Goal: Task Accomplishment & Management: Manage account settings

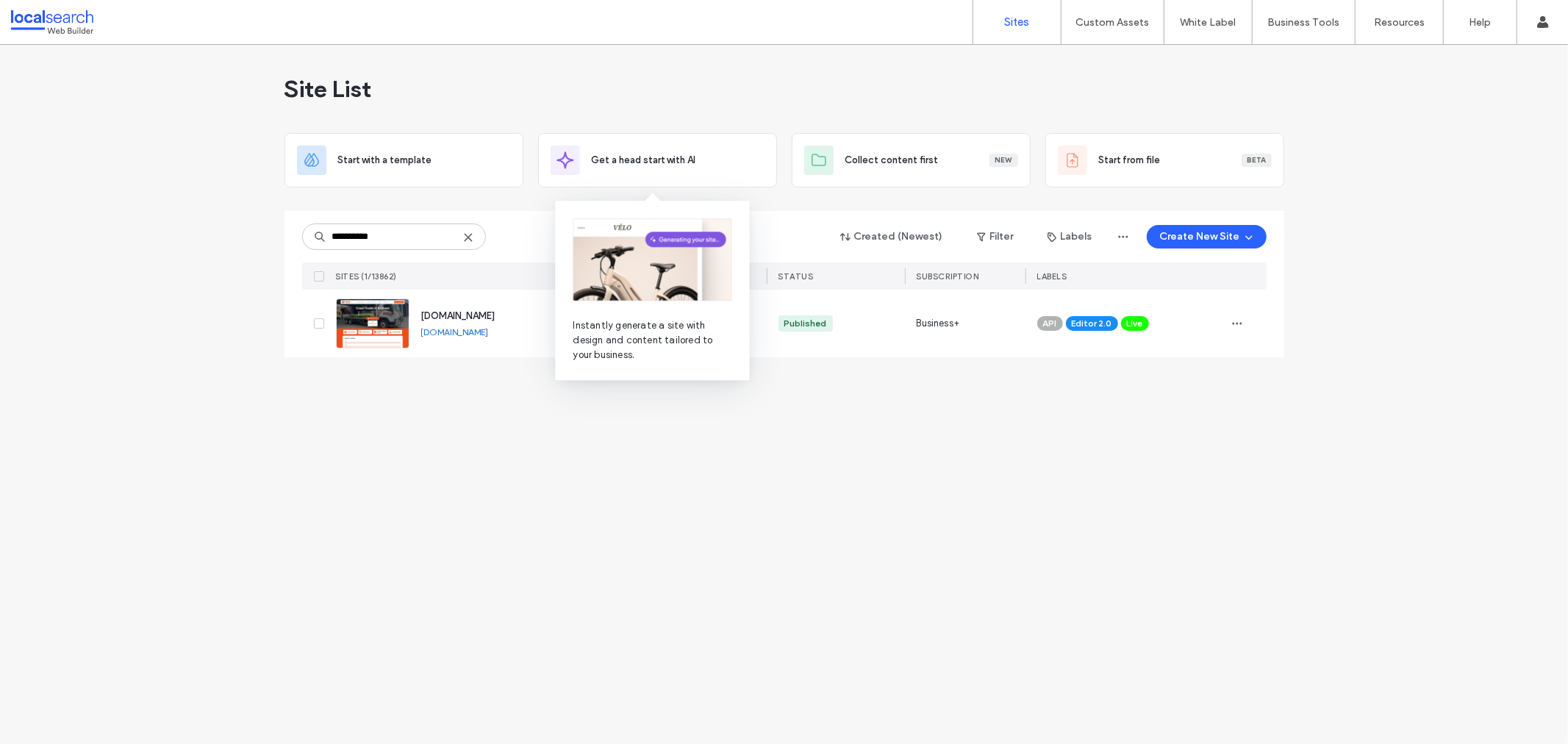
type input "**********"
click at [357, 312] on img at bounding box center [373, 349] width 72 height 100
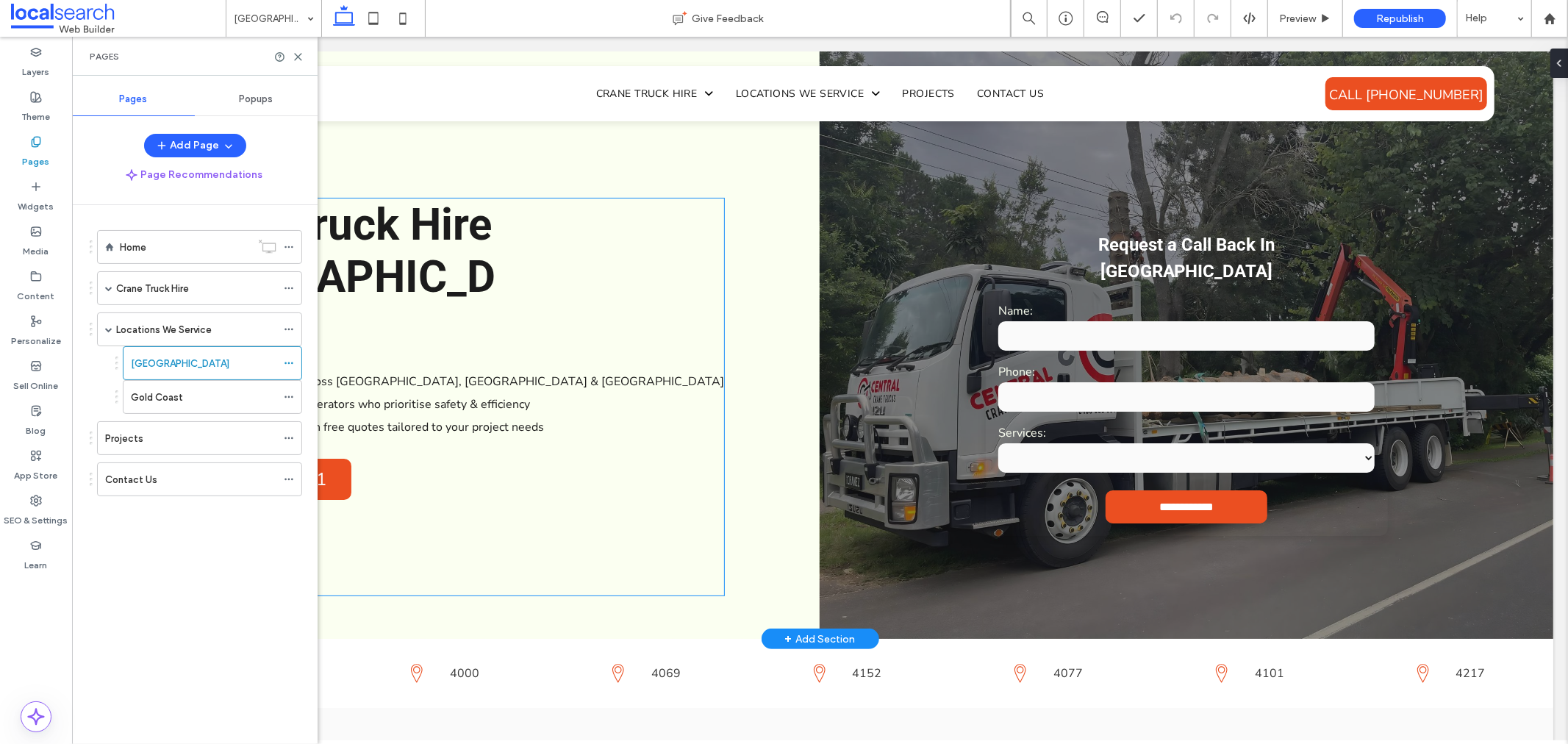
click at [399, 240] on span "Crane Truck Hire [GEOGRAPHIC_DATA]" at bounding box center [326, 276] width 335 height 157
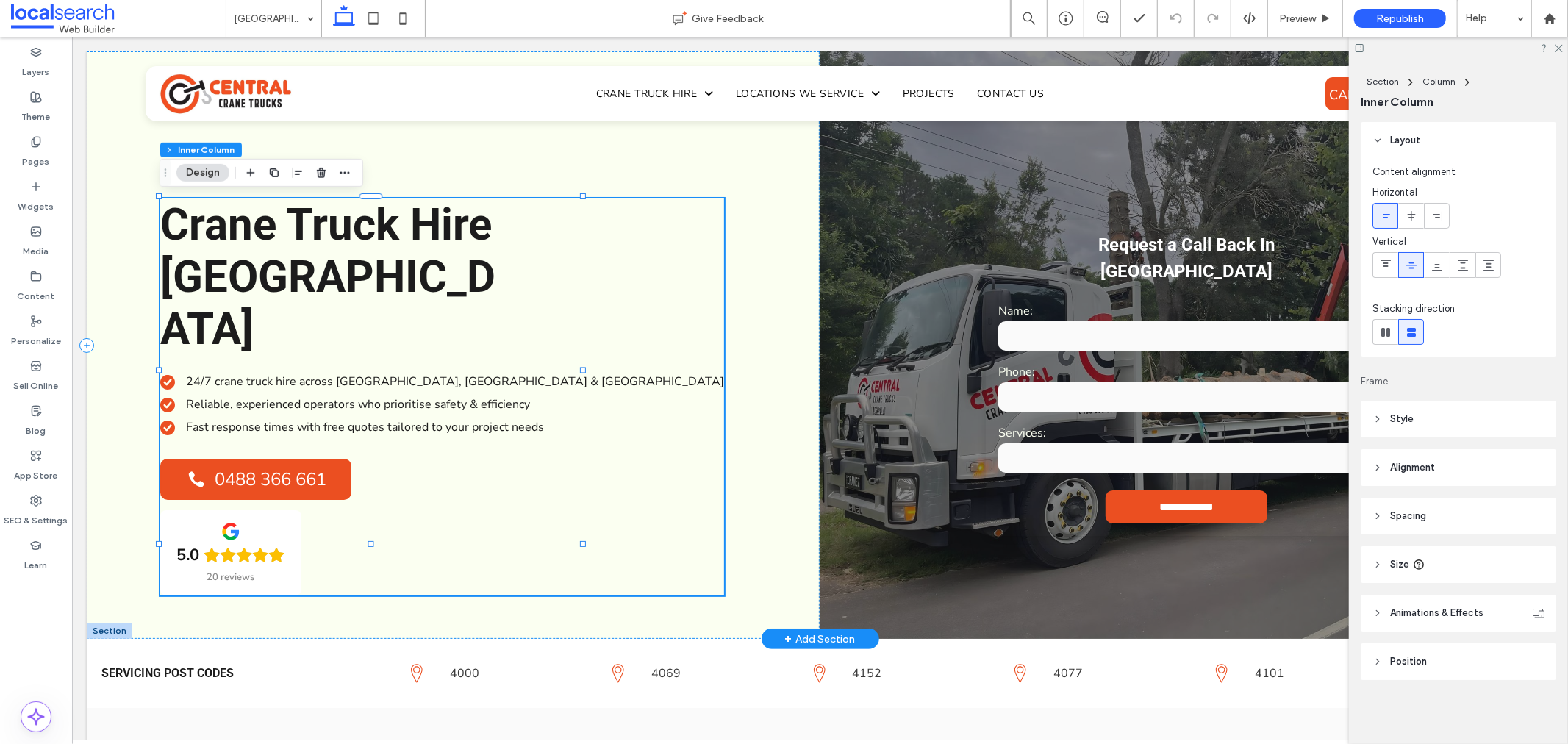
click at [319, 237] on span "Crane Truck Hire [GEOGRAPHIC_DATA]" at bounding box center [326, 276] width 335 height 157
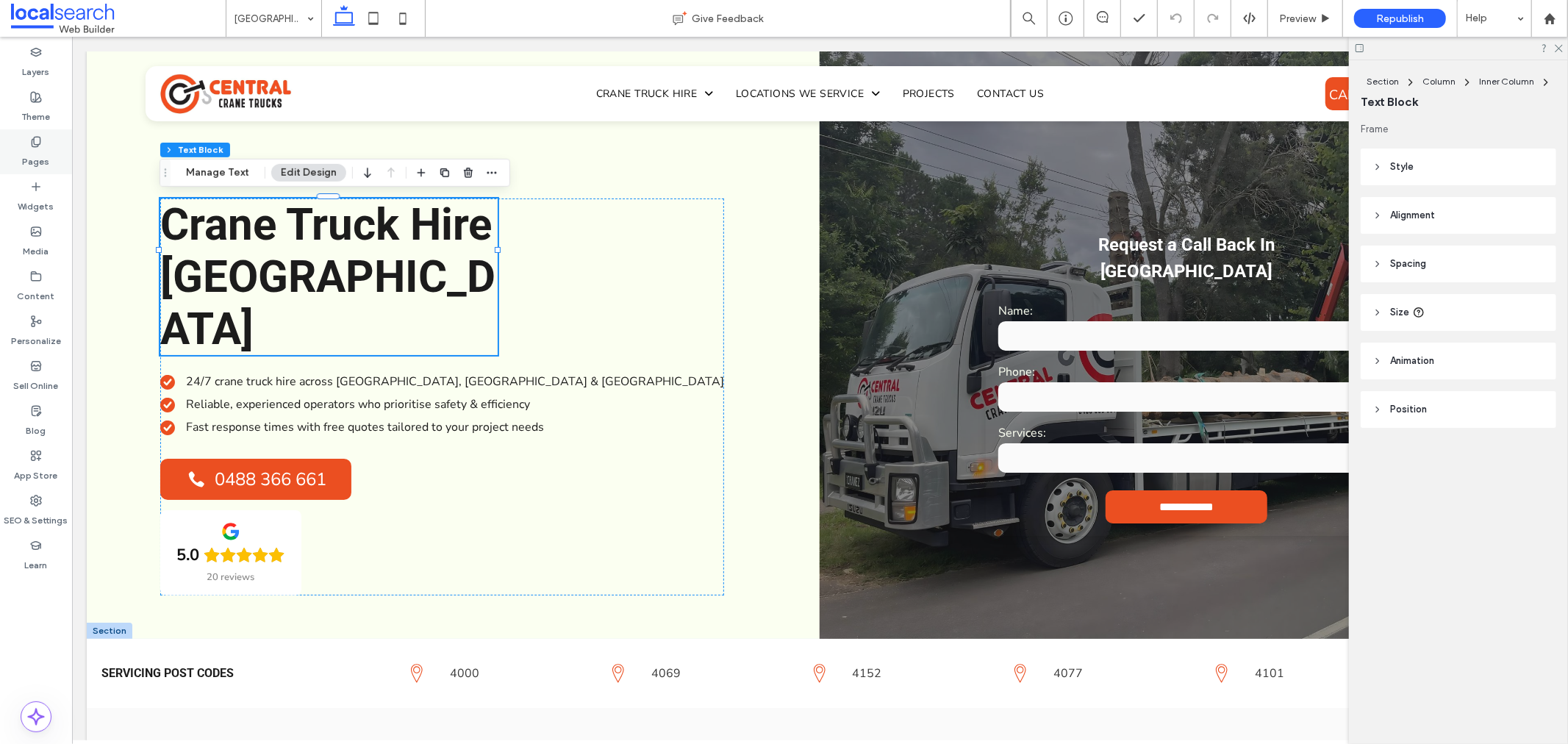
click at [32, 143] on use at bounding box center [35, 142] width 8 height 10
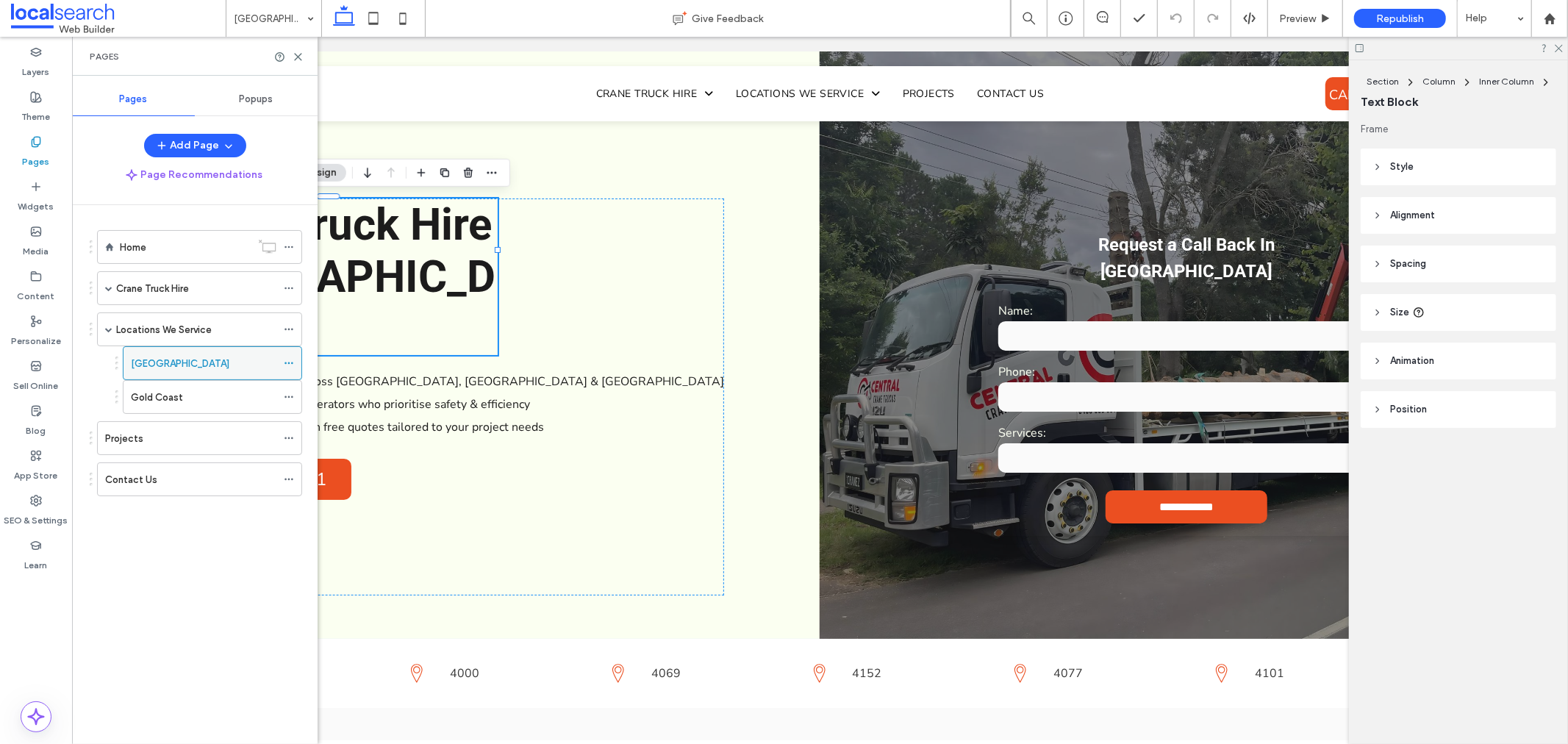
click at [295, 361] on div at bounding box center [293, 363] width 18 height 22
click at [290, 361] on icon at bounding box center [289, 363] width 11 height 11
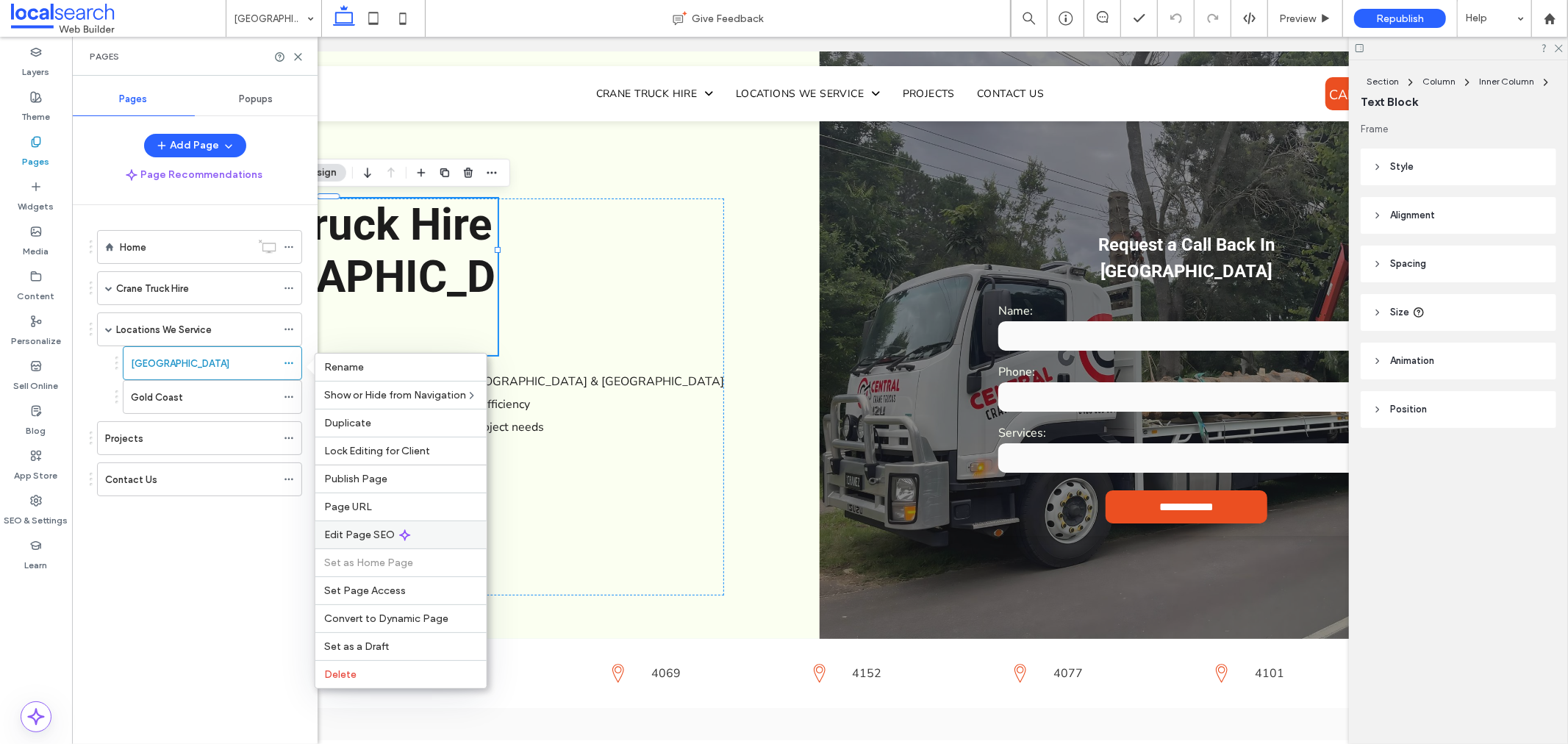
click at [445, 530] on div "Edit Page SEO" at bounding box center [401, 535] width 171 height 28
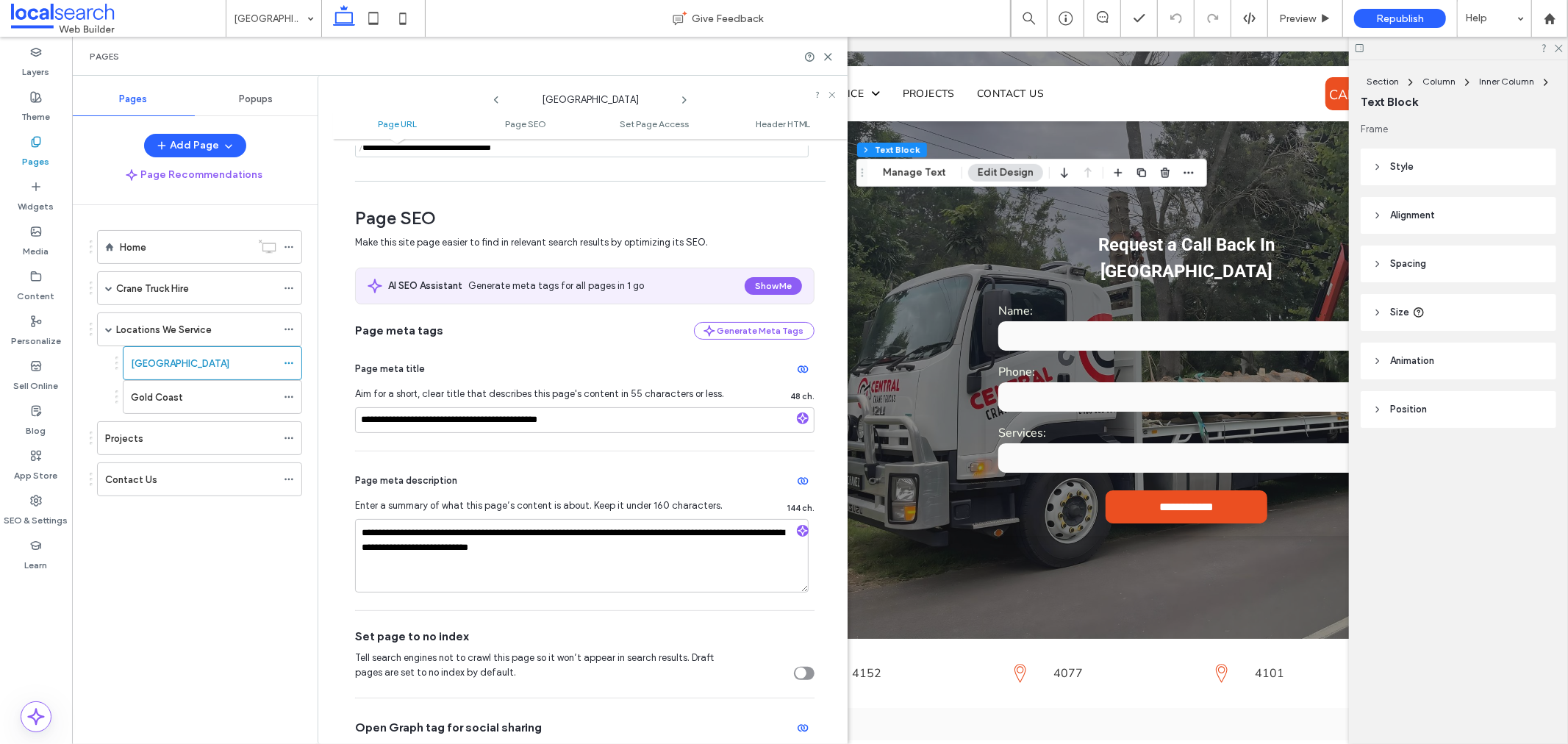
scroll to position [244, 0]
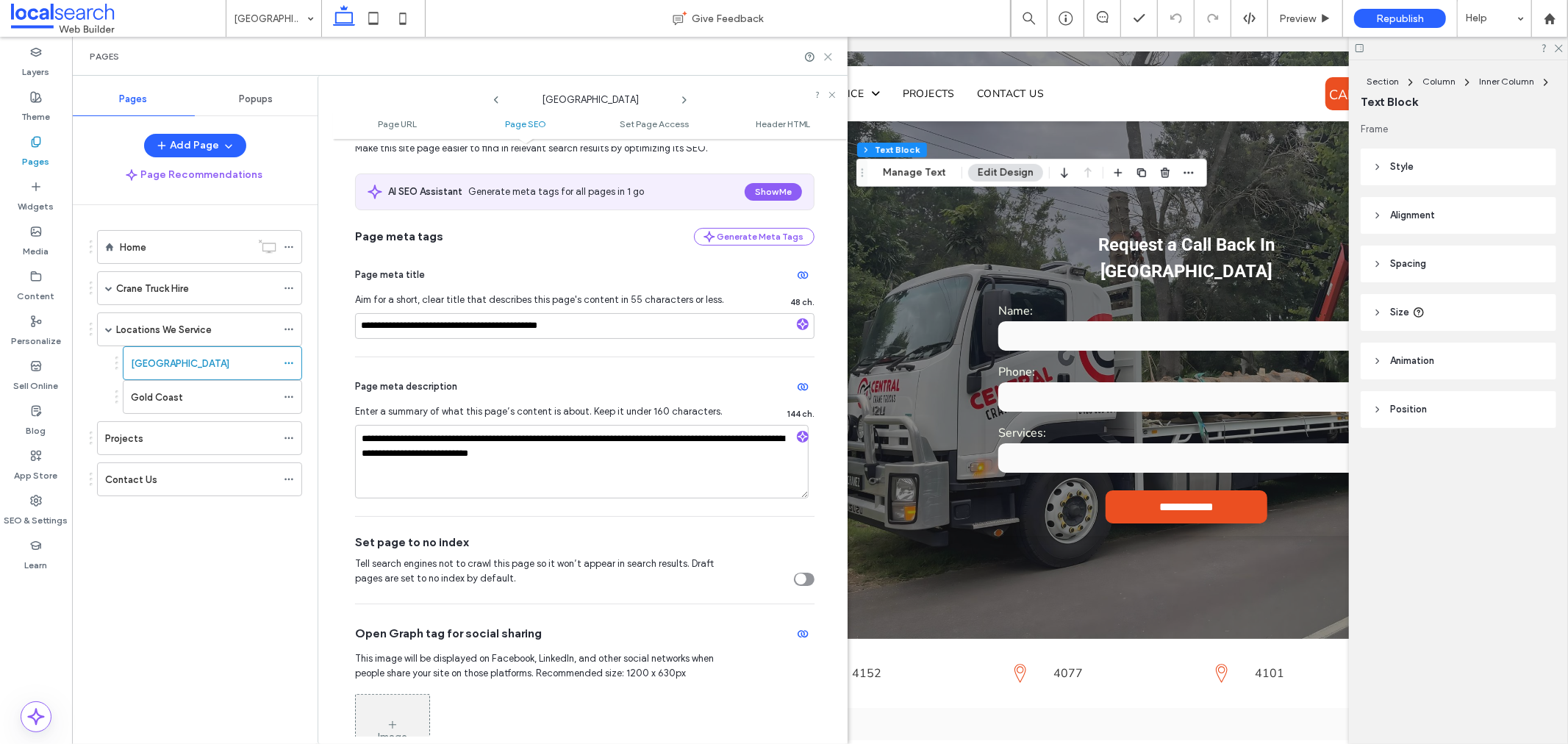
click at [829, 54] on icon at bounding box center [828, 57] width 11 height 11
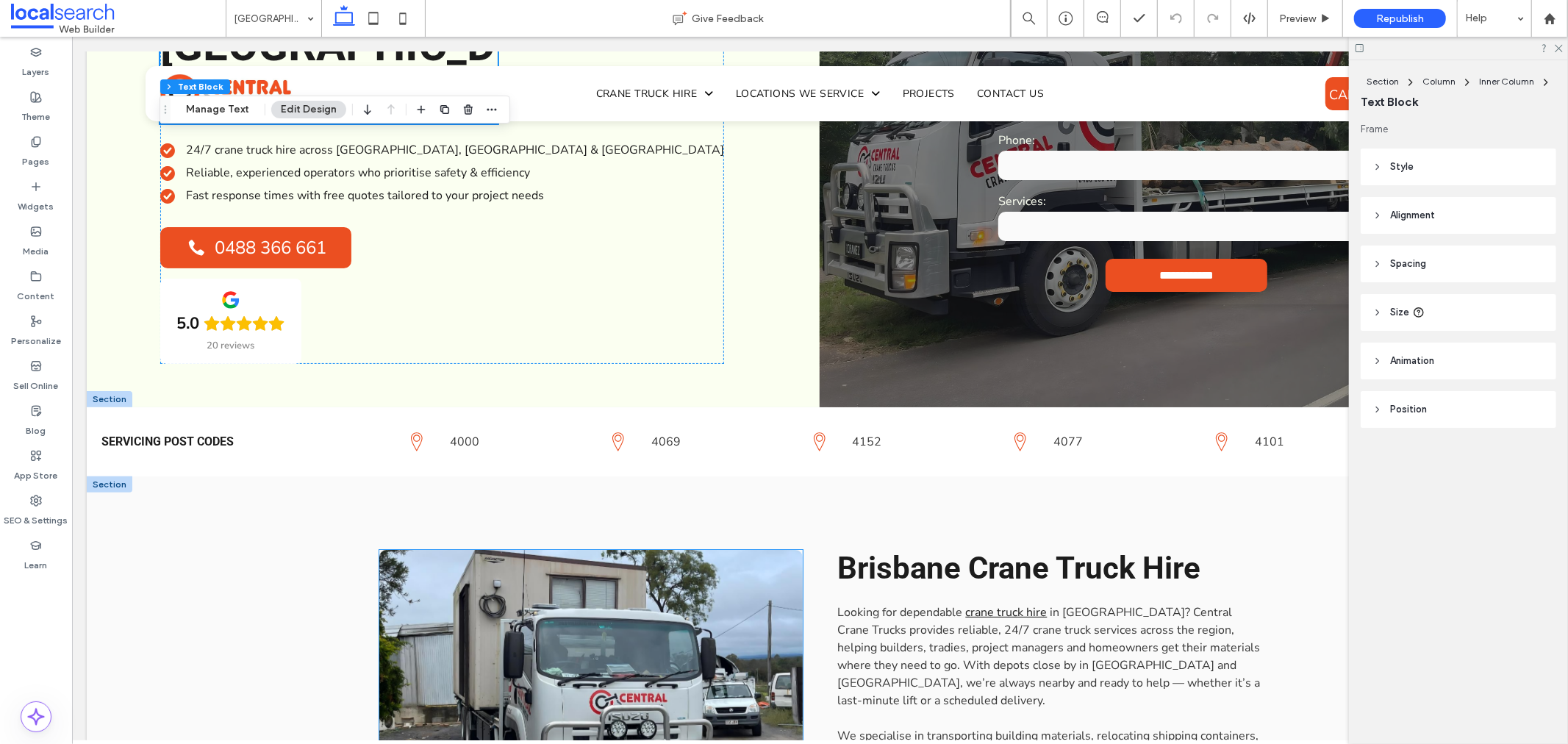
scroll to position [326, 0]
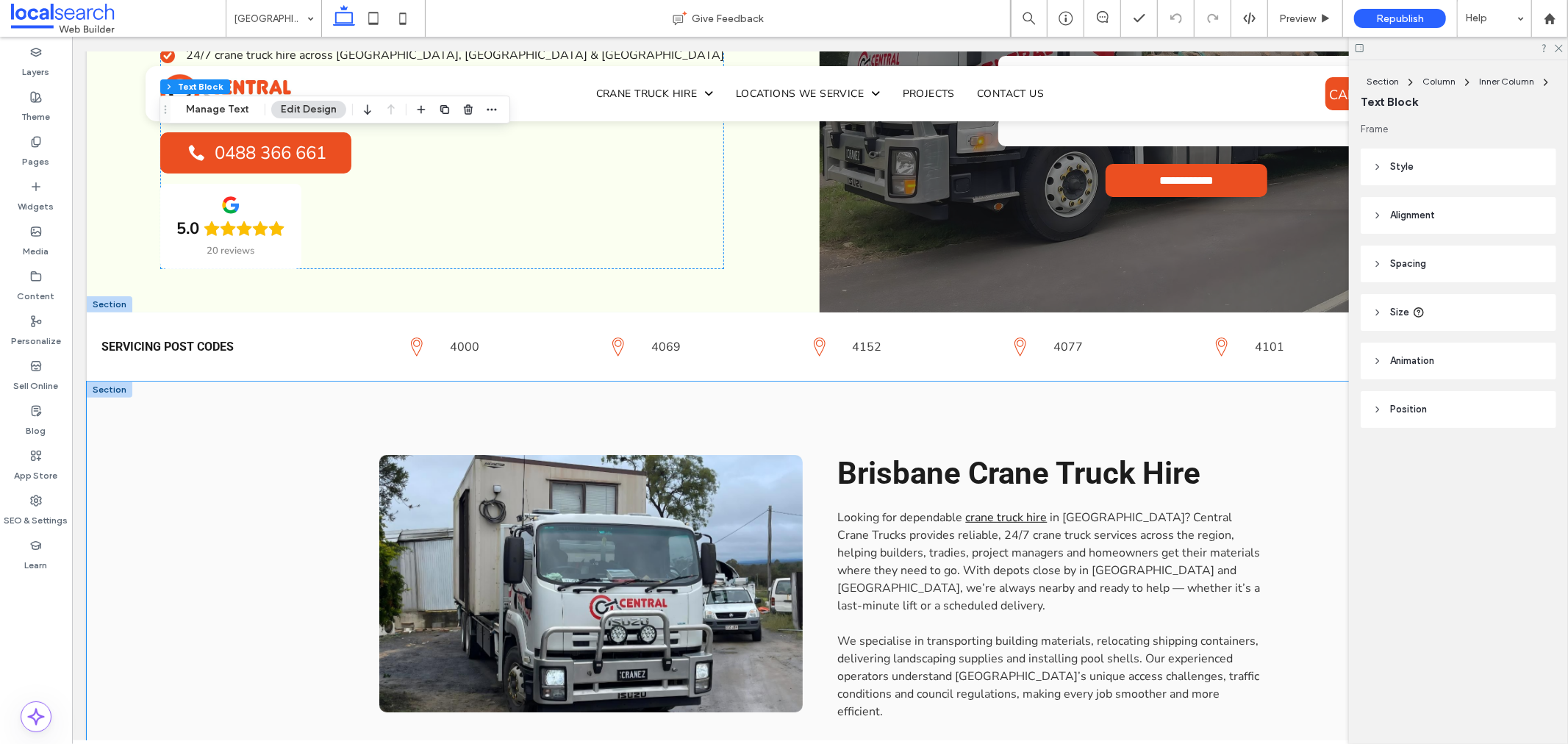
drag, startPoint x: 823, startPoint y: 423, endPoint x: 889, endPoint y: 422, distance: 66.0
click at [821, 423] on div "View more Brisbane Crane Truck Hire Looking for dependable crane truck hire in …" at bounding box center [820, 692] width 882 height 623
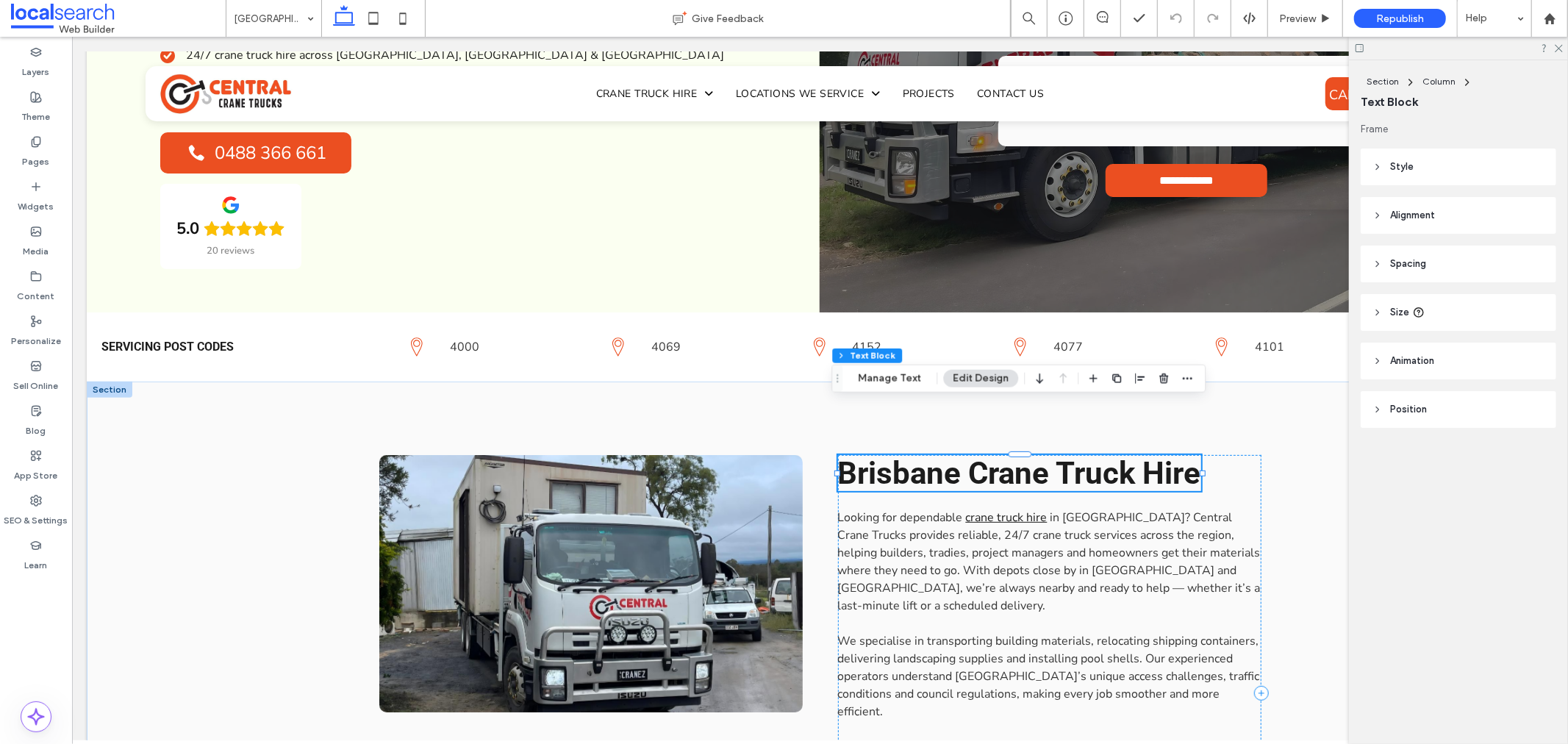
click at [884, 455] on span "Brisbane Crane Truck Hire" at bounding box center [1019, 472] width 363 height 36
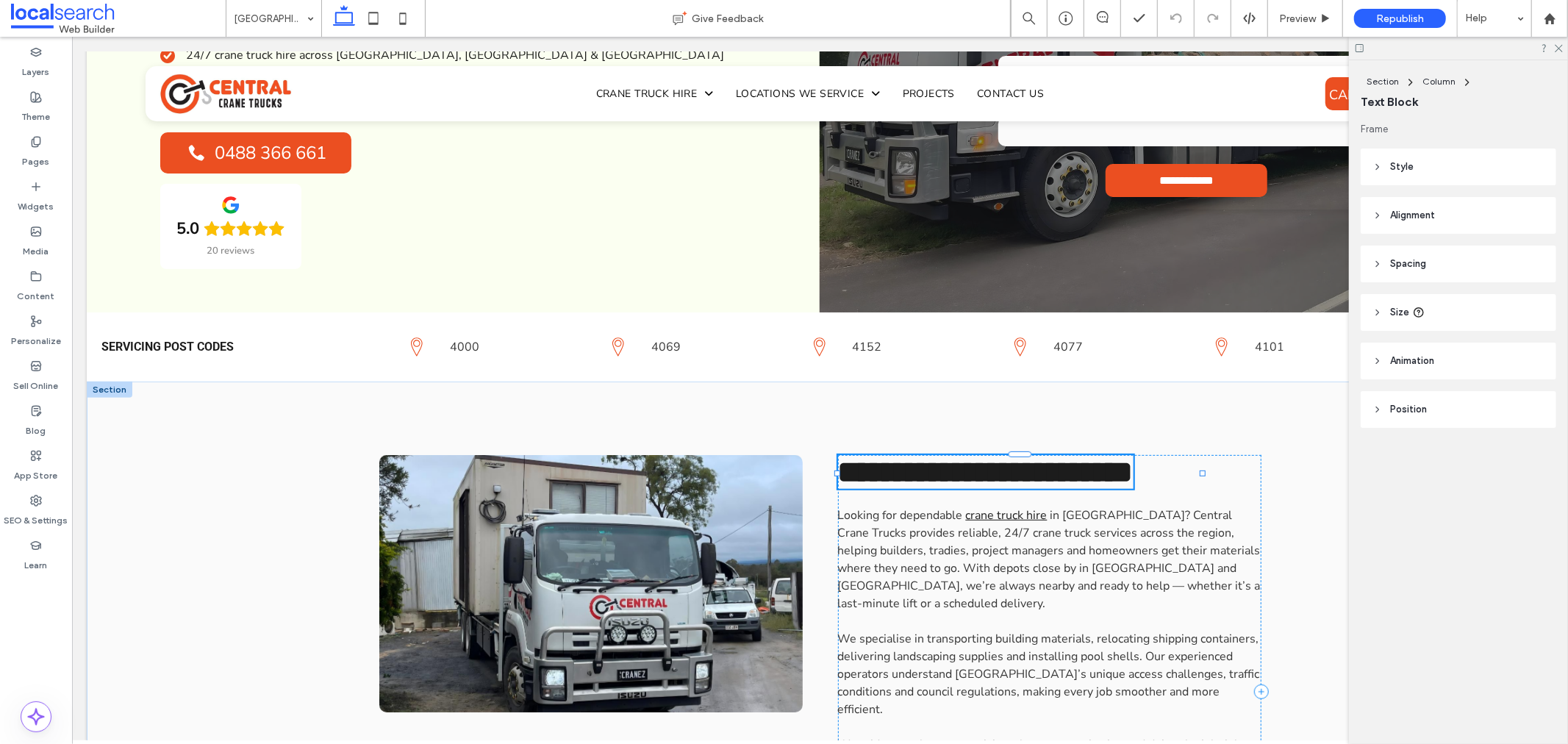
type input "******"
type input "**"
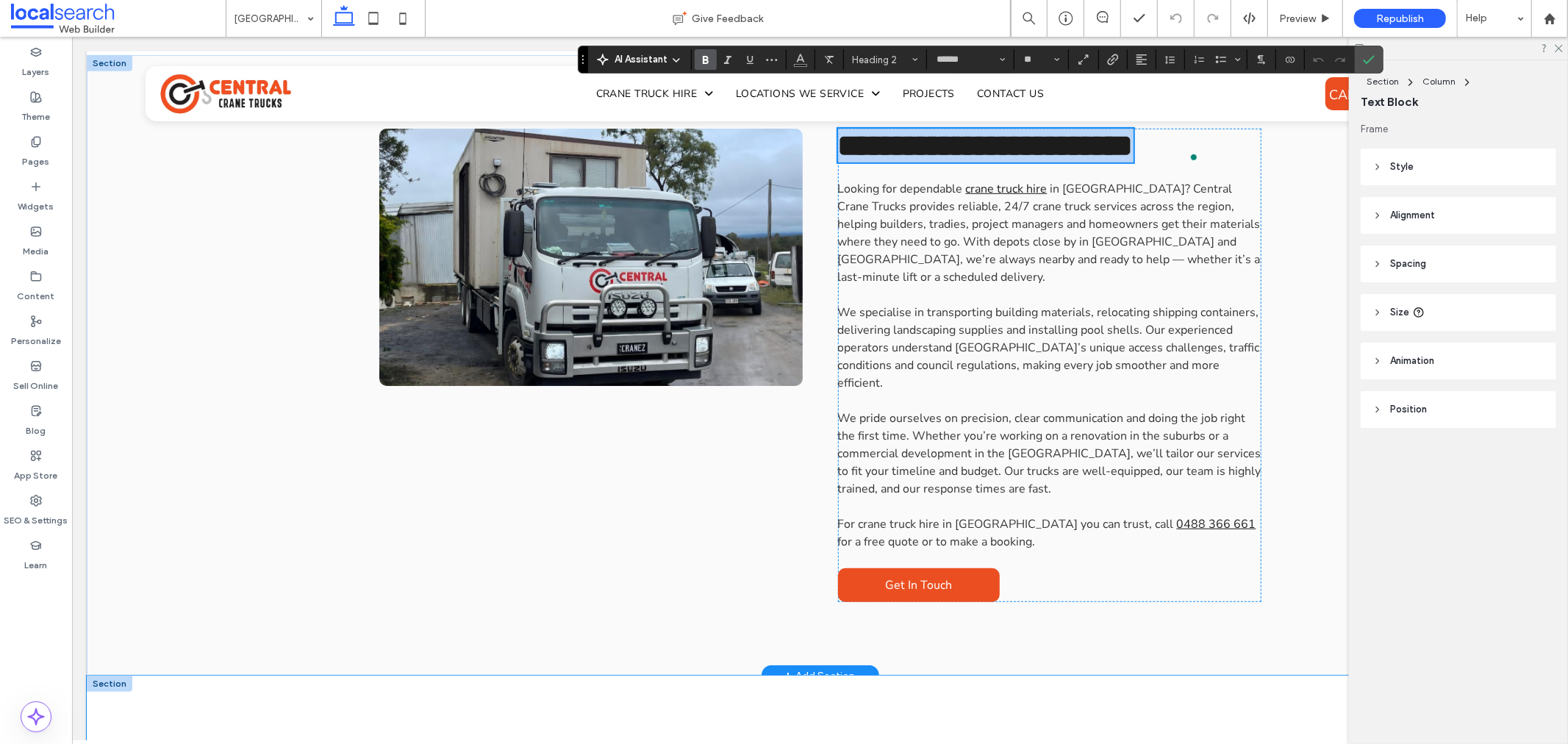
scroll to position [981, 0]
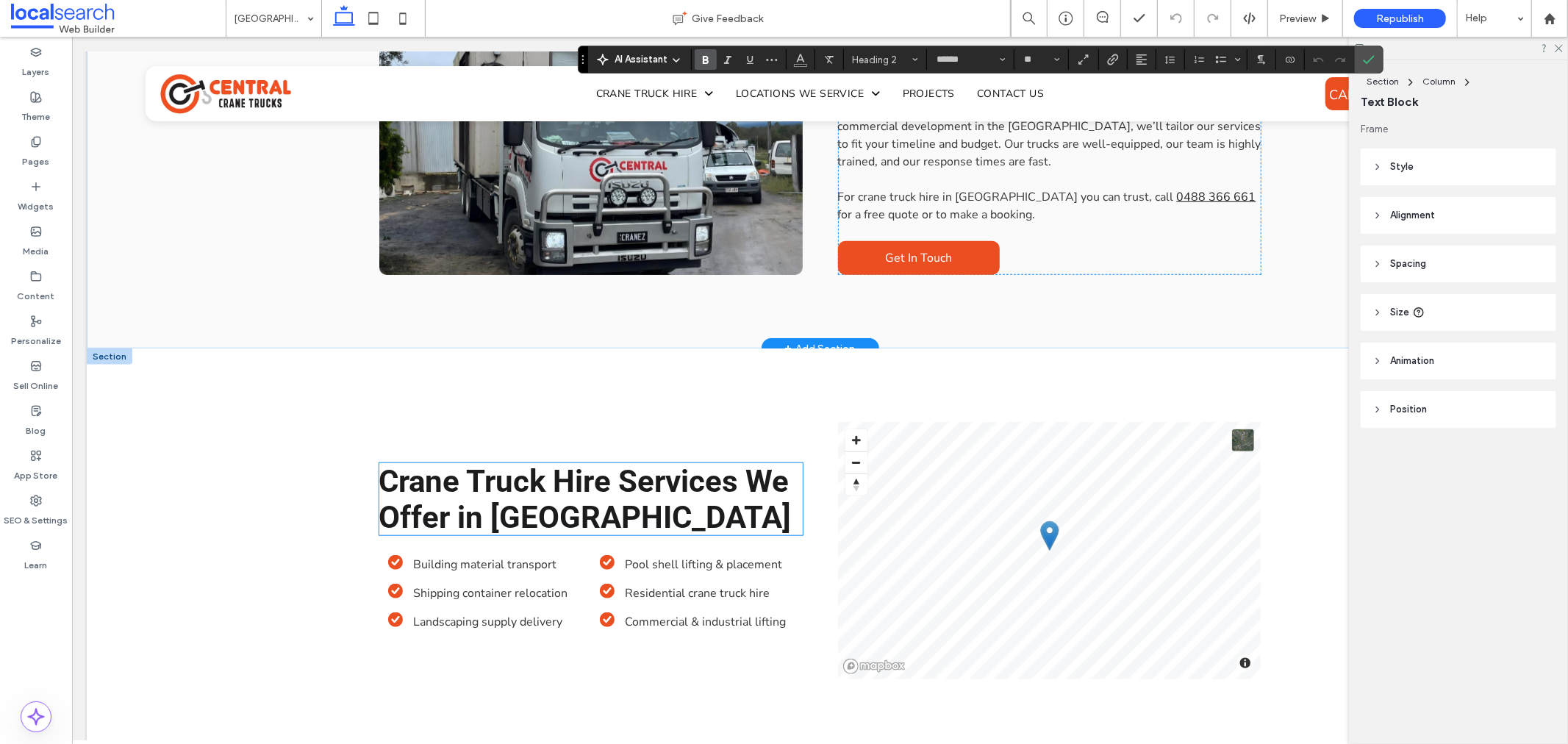
click at [690, 463] on span "Crane Truck Hire Services We Offer in [GEOGRAPHIC_DATA]" at bounding box center [584, 499] width 412 height 72
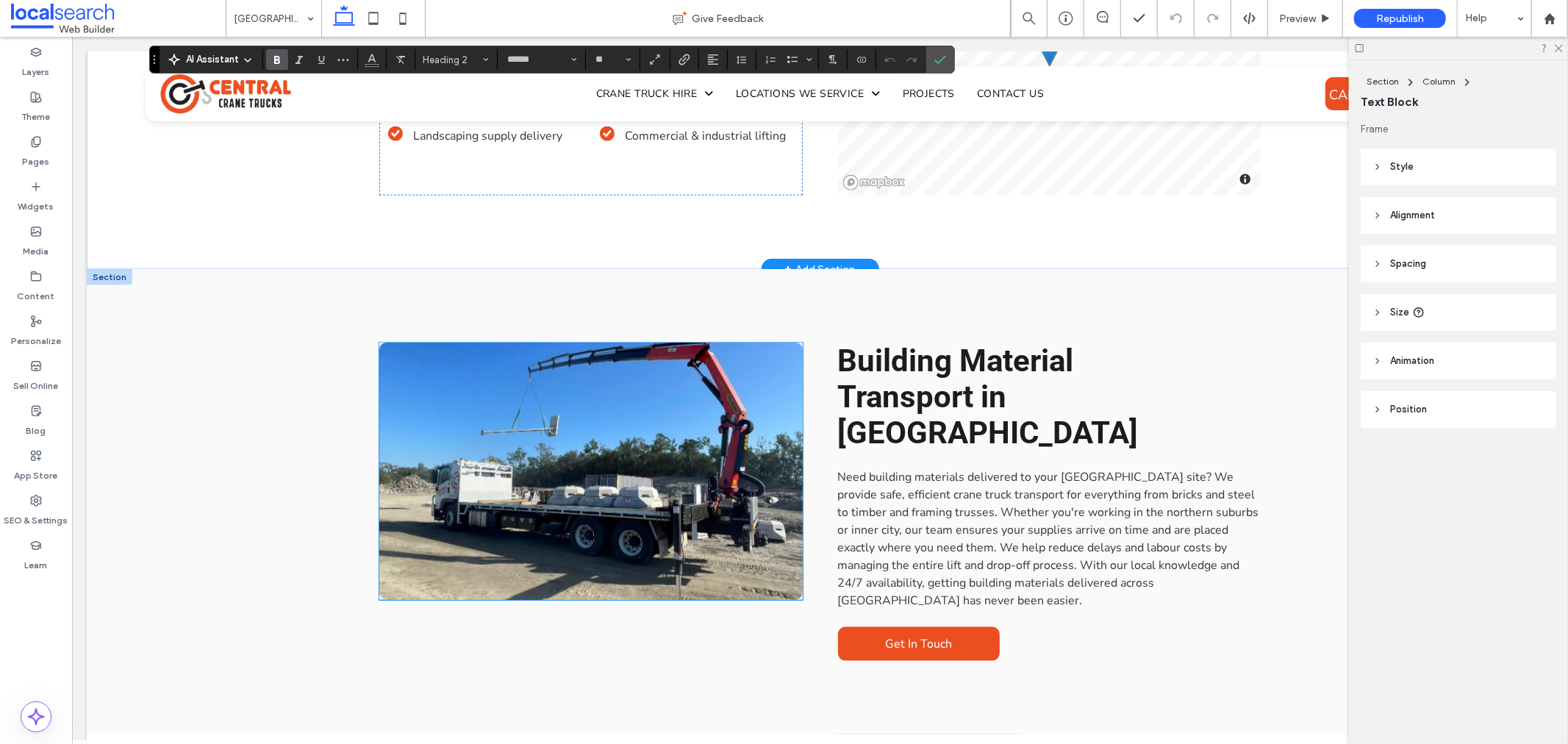
scroll to position [1471, 0]
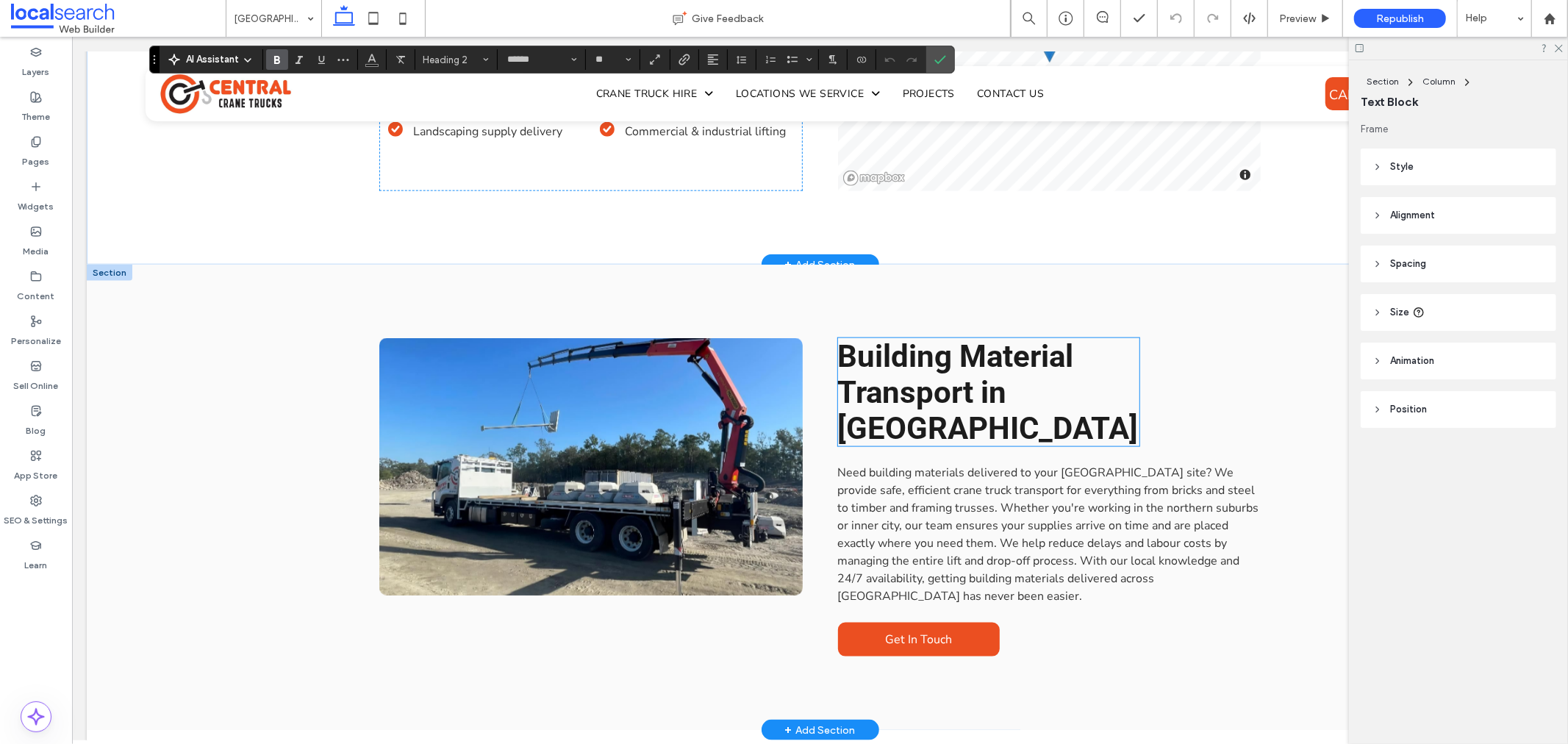
click at [924, 338] on span "Building Material Transport in [GEOGRAPHIC_DATA]" at bounding box center [988, 391] width 301 height 108
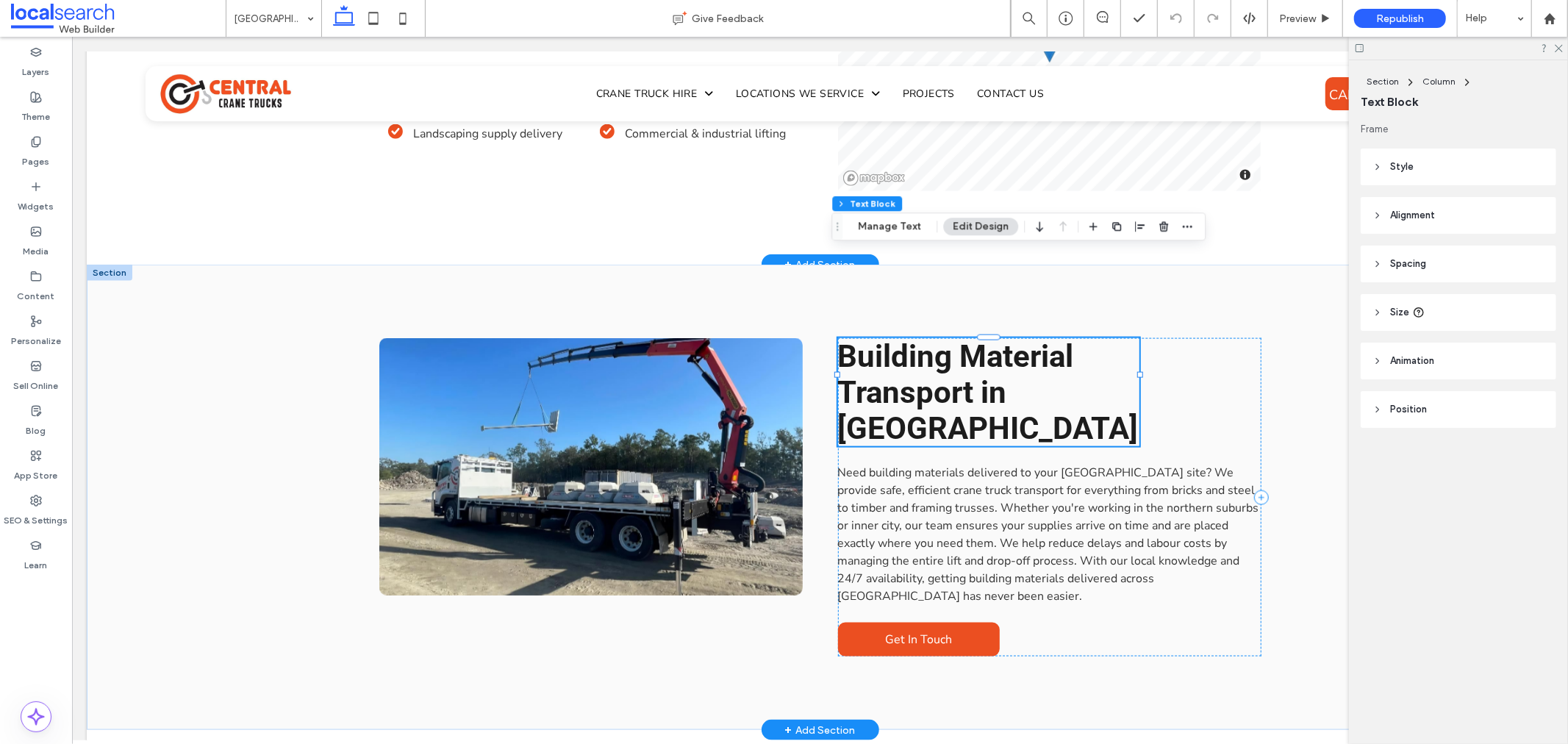
click at [924, 338] on div "Building Material Transport in [GEOGRAPHIC_DATA]" at bounding box center [988, 391] width 301 height 108
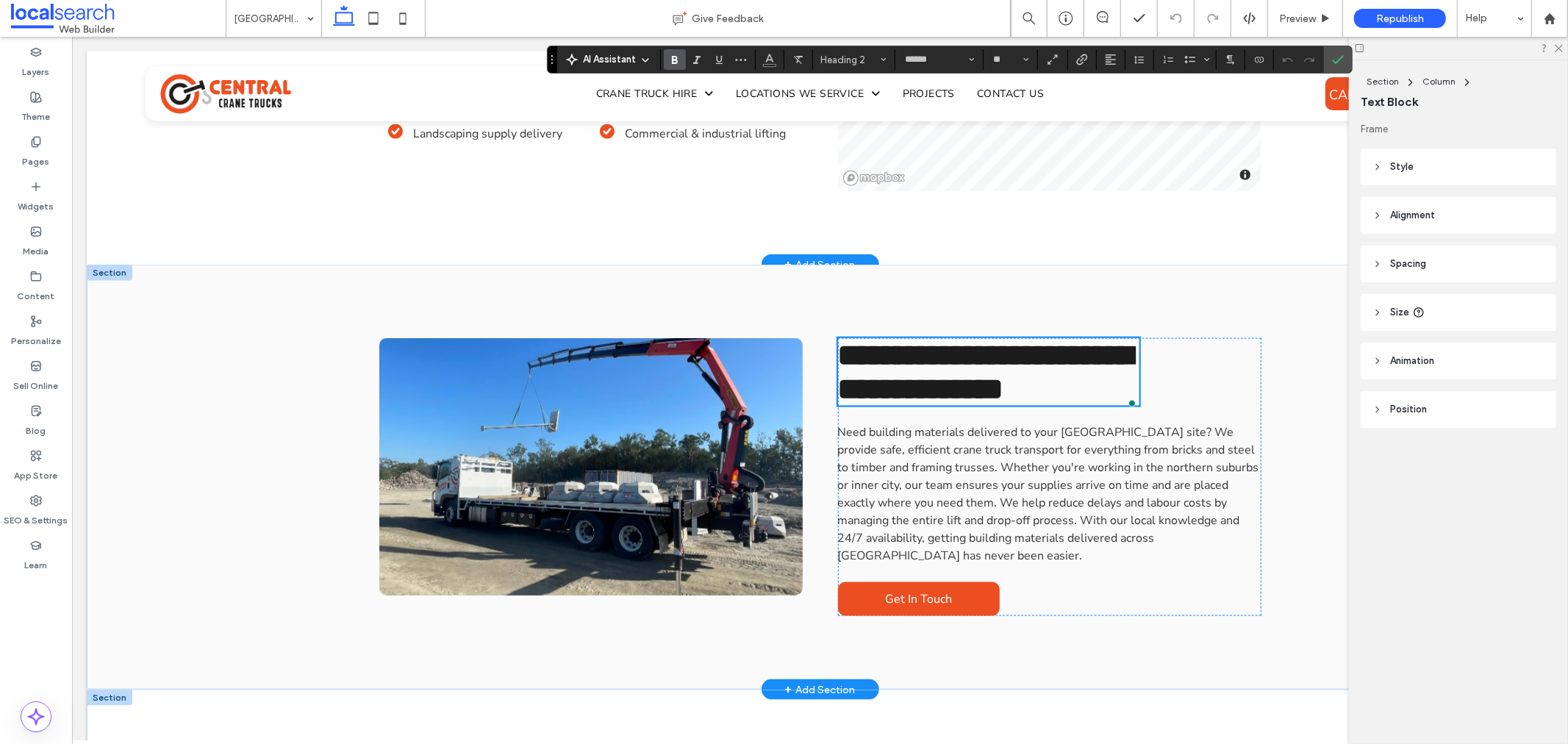
scroll to position [1961, 0]
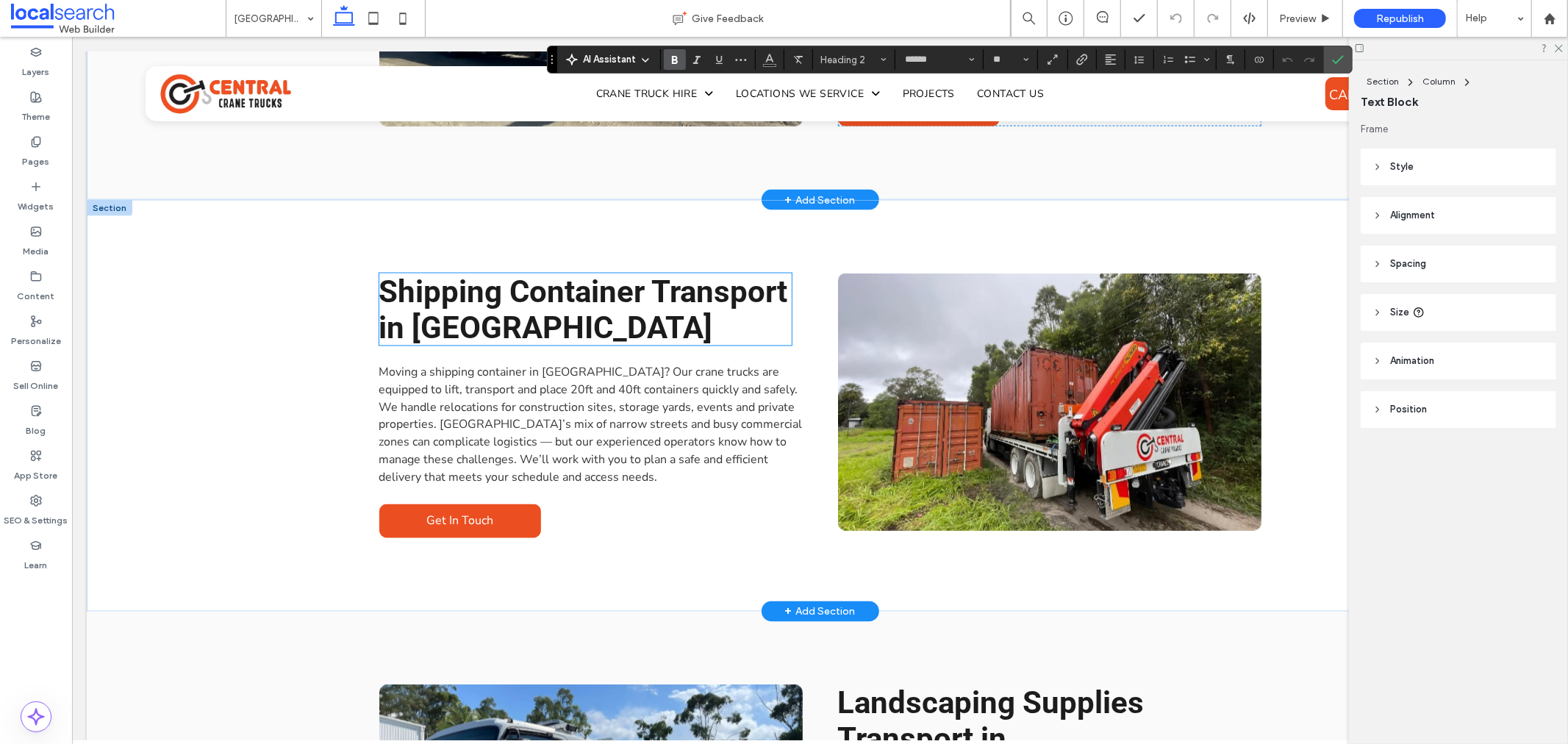
click at [677, 273] on h2 "Shipping Container Transport in [GEOGRAPHIC_DATA]" at bounding box center [584, 309] width 412 height 72
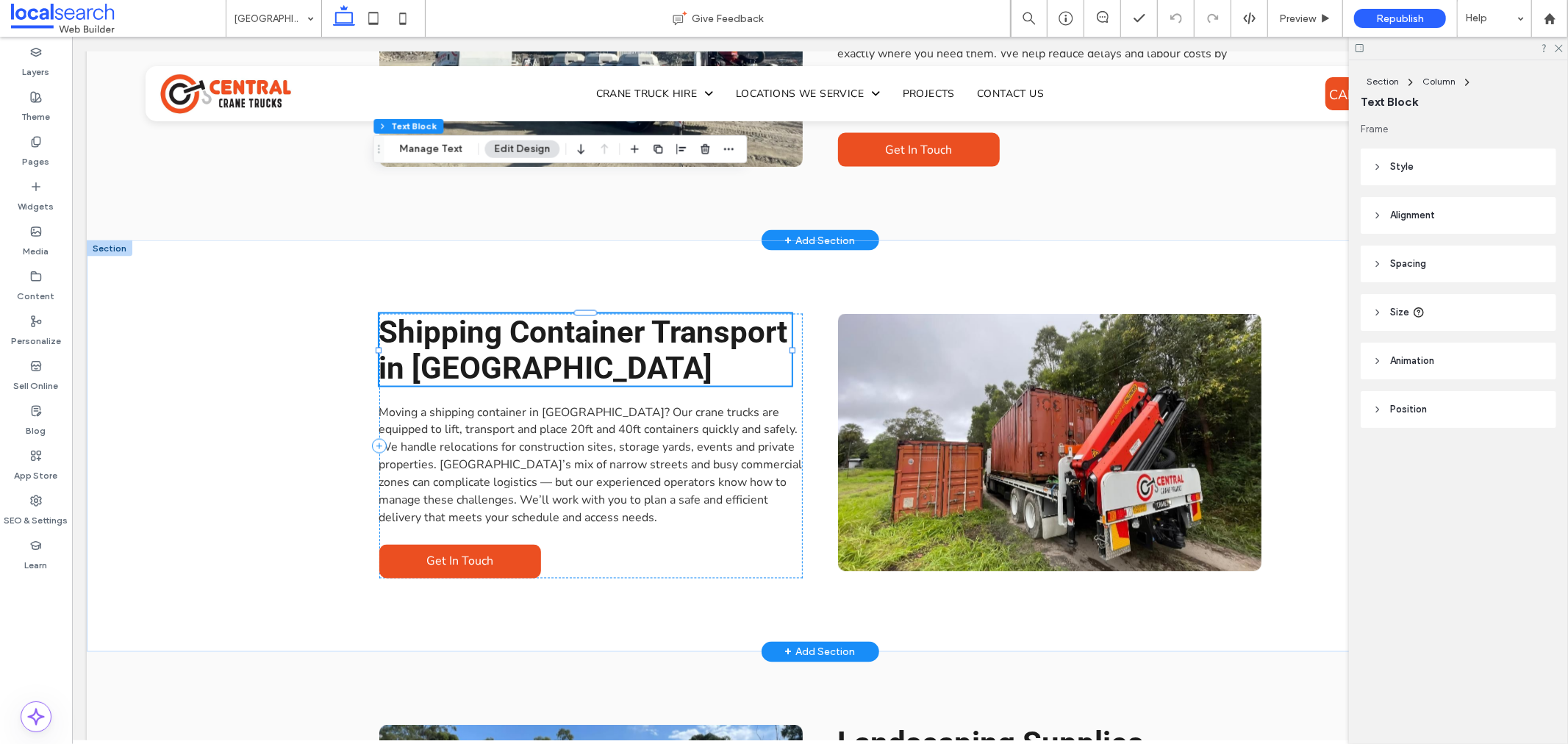
click at [677, 313] on div "Shipping Container Transport in [GEOGRAPHIC_DATA]" at bounding box center [584, 349] width 412 height 72
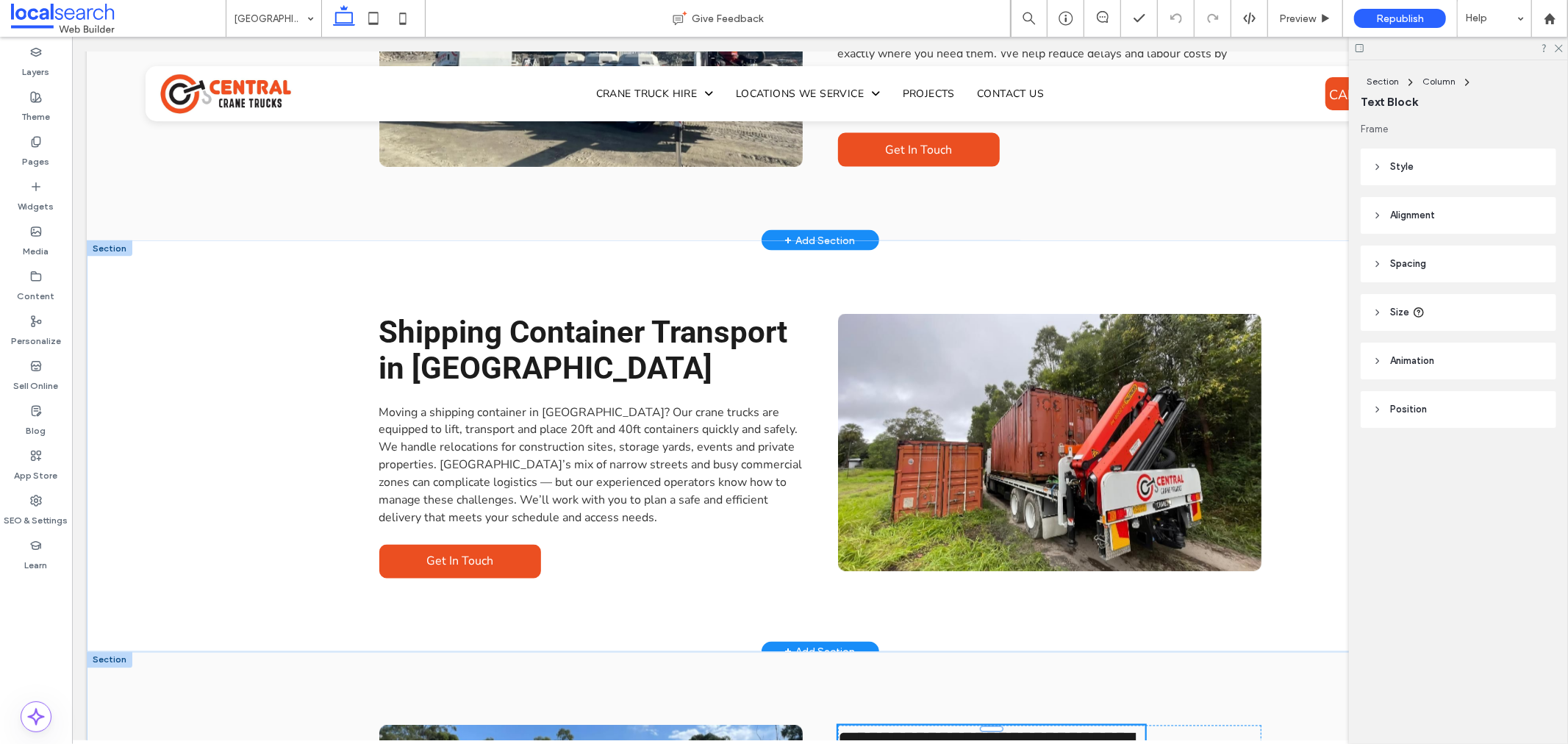
type input "******"
type input "**"
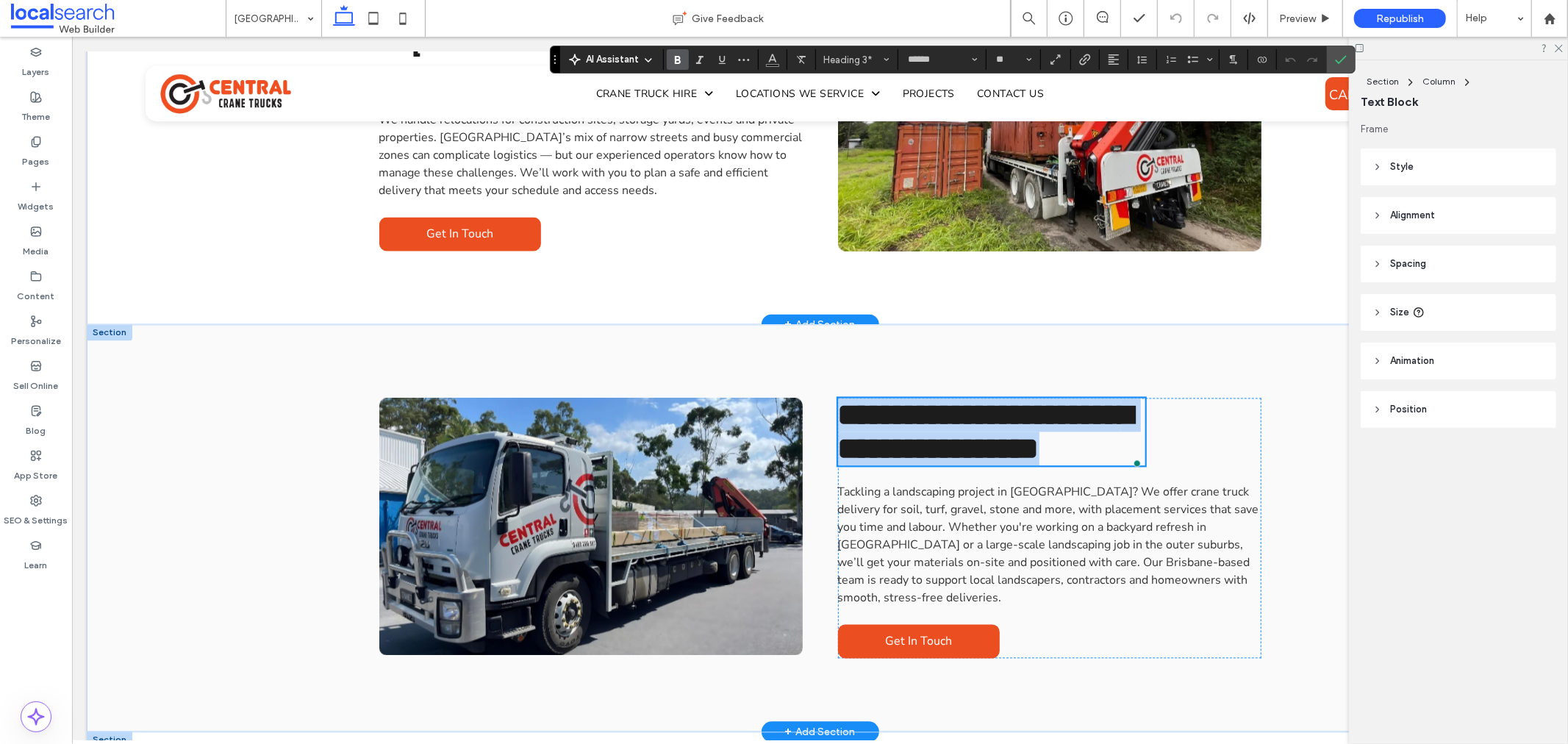
scroll to position [2615, 0]
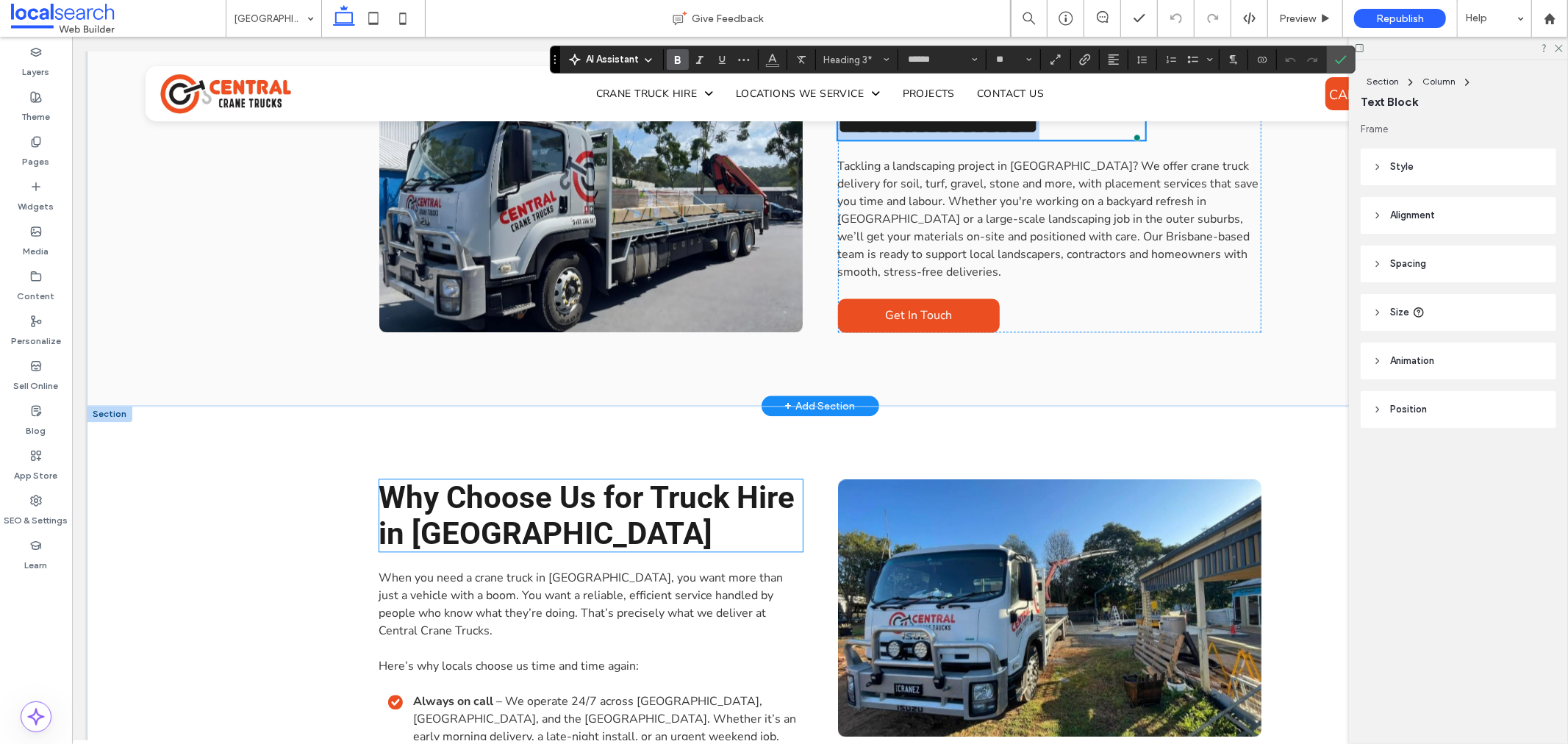
click at [543, 478] on h3 "Why Choose Us for Truck Hire in [GEOGRAPHIC_DATA]" at bounding box center [591, 514] width 424 height 72
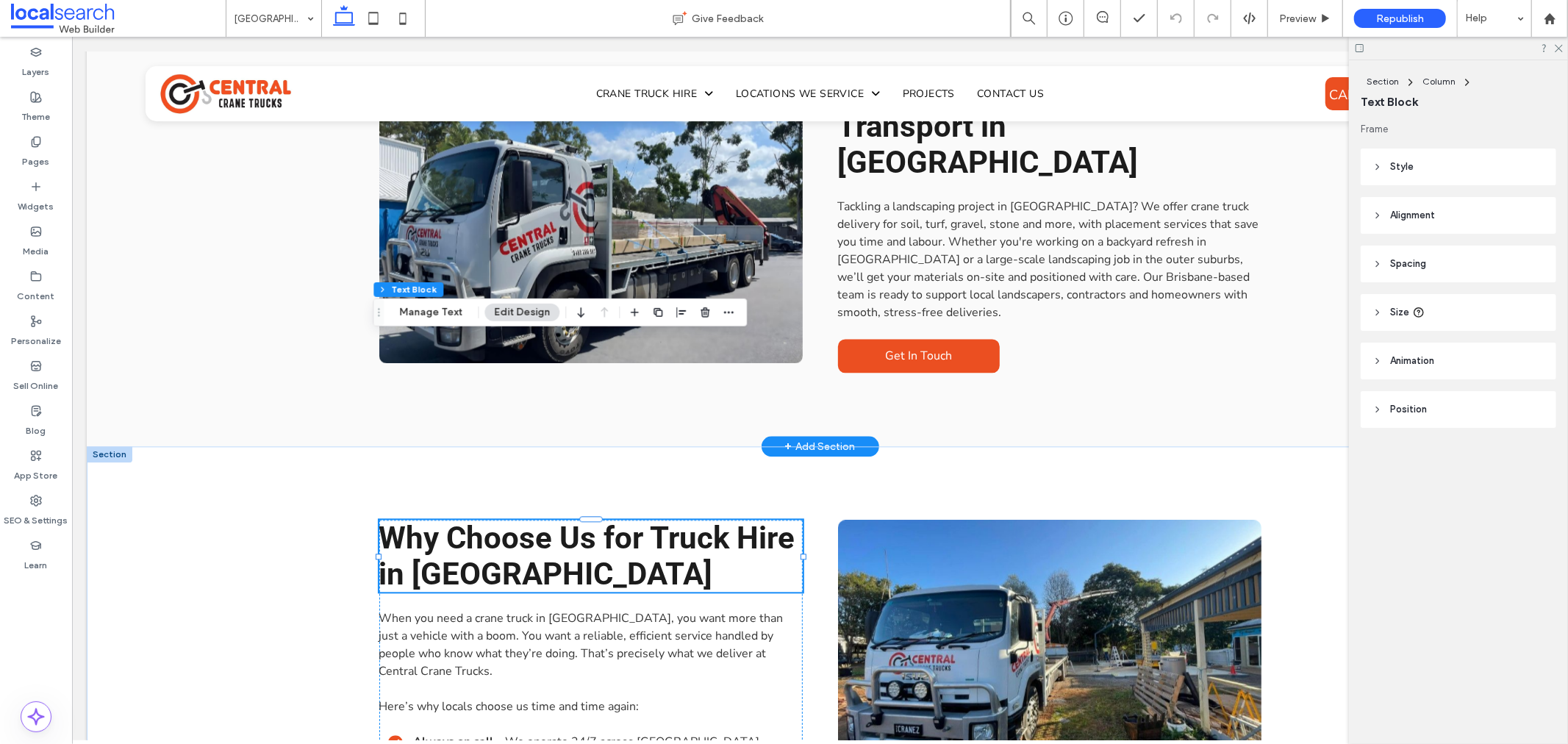
click at [543, 519] on div "Why Choose Us for Truck Hire in [GEOGRAPHIC_DATA]" at bounding box center [591, 555] width 424 height 72
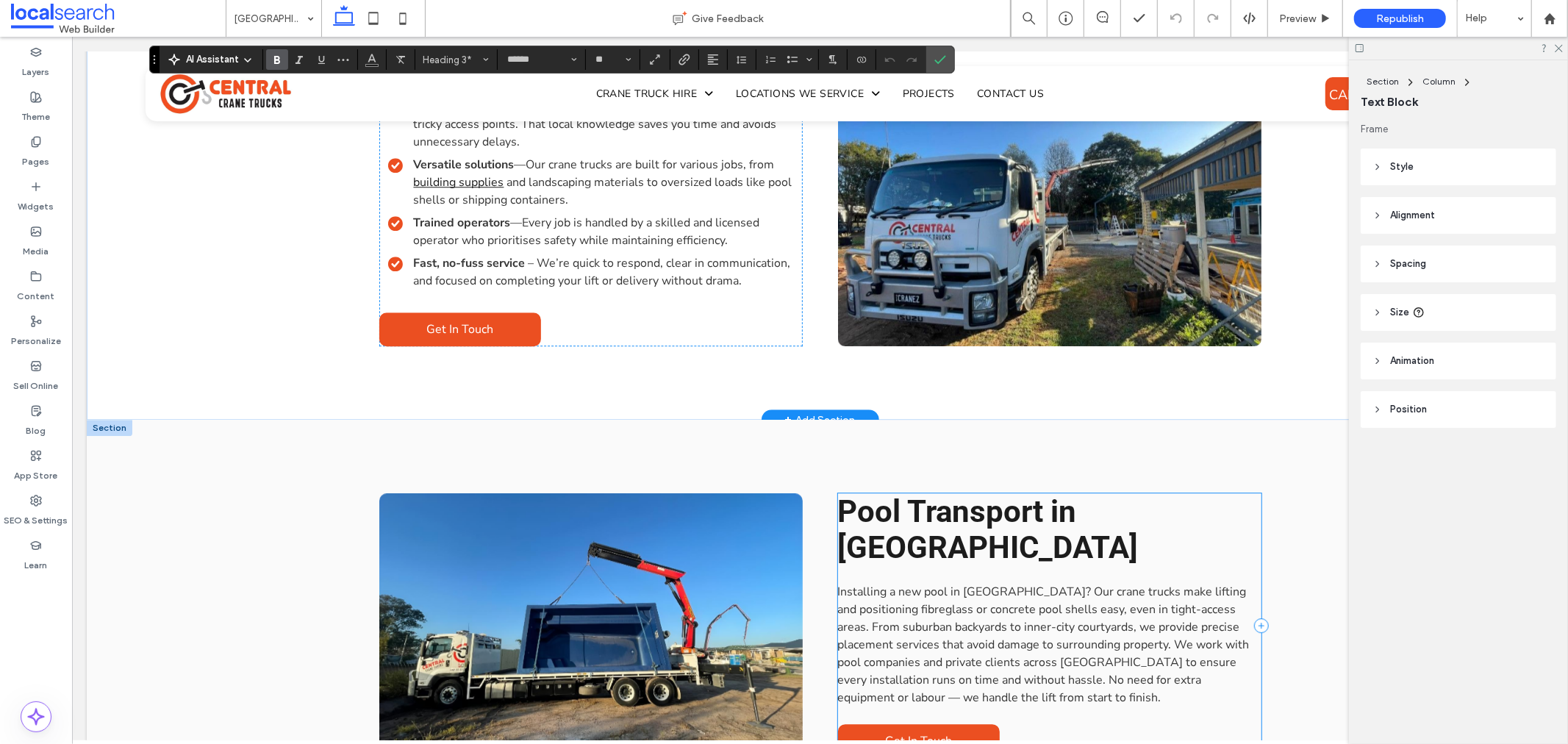
scroll to position [3350, 0]
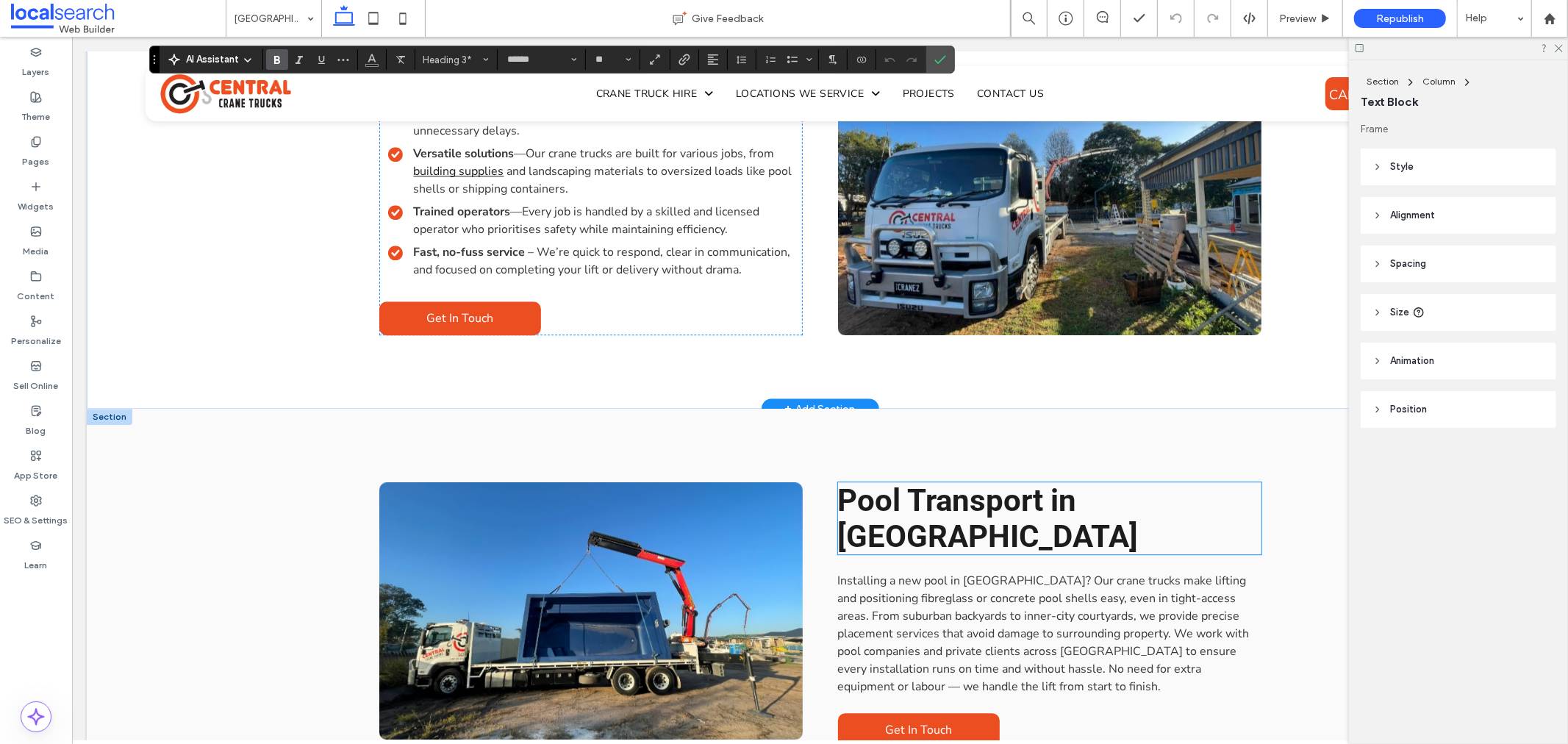
click at [912, 482] on span "Pool Transport in [GEOGRAPHIC_DATA]" at bounding box center [988, 518] width 301 height 72
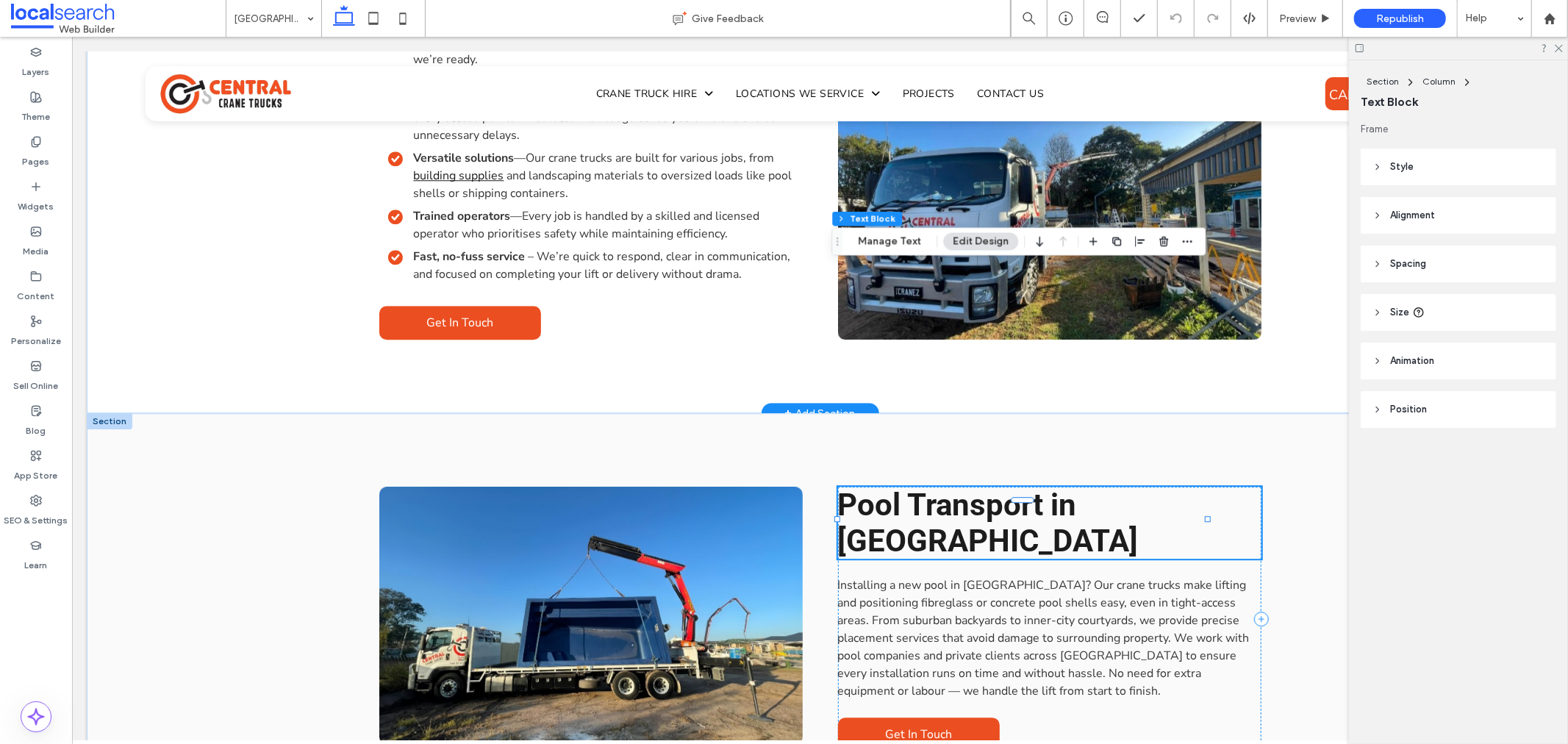
click at [912, 486] on div "Pool Transport in [GEOGRAPHIC_DATA]" at bounding box center [1049, 522] width 424 height 72
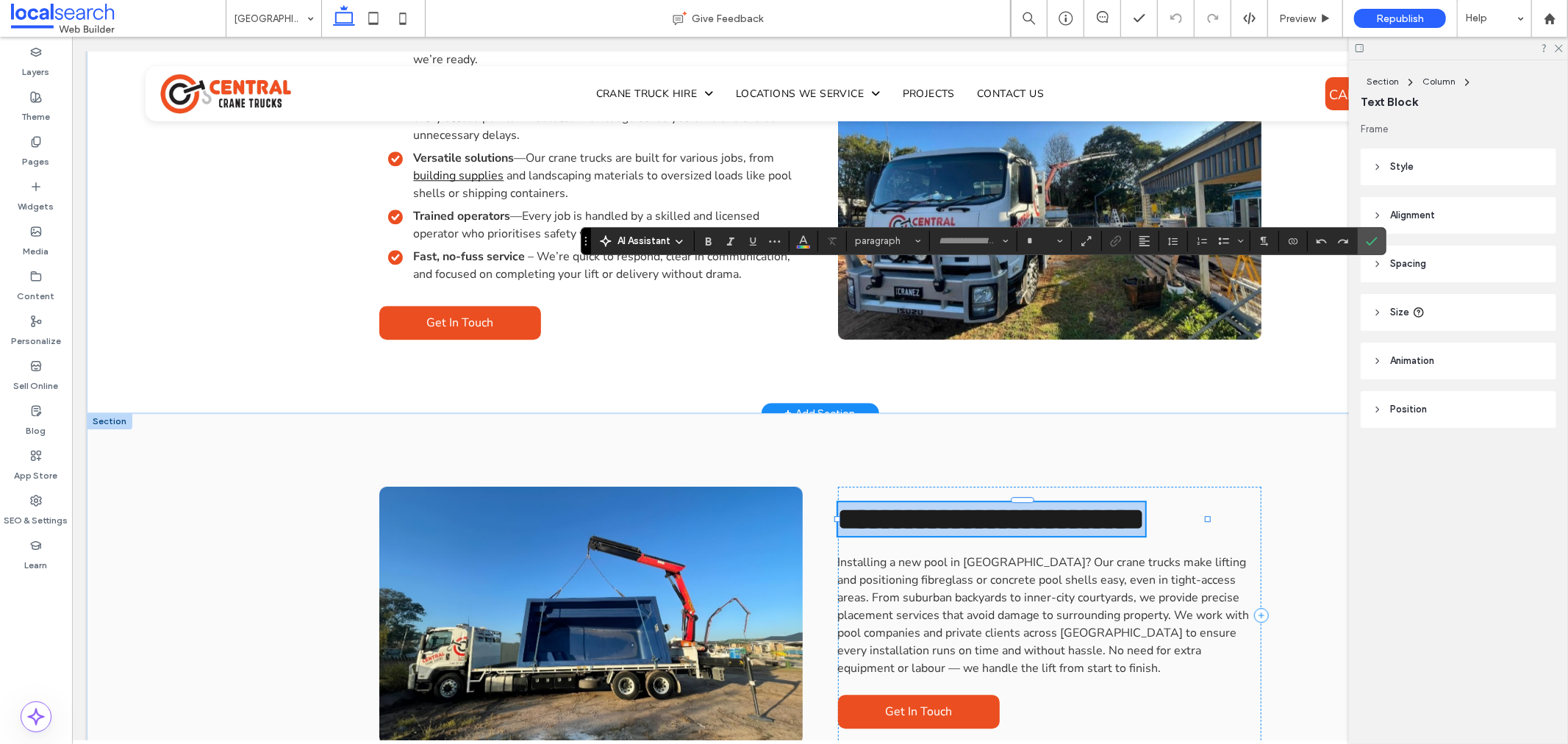
type input "******"
type input "**"
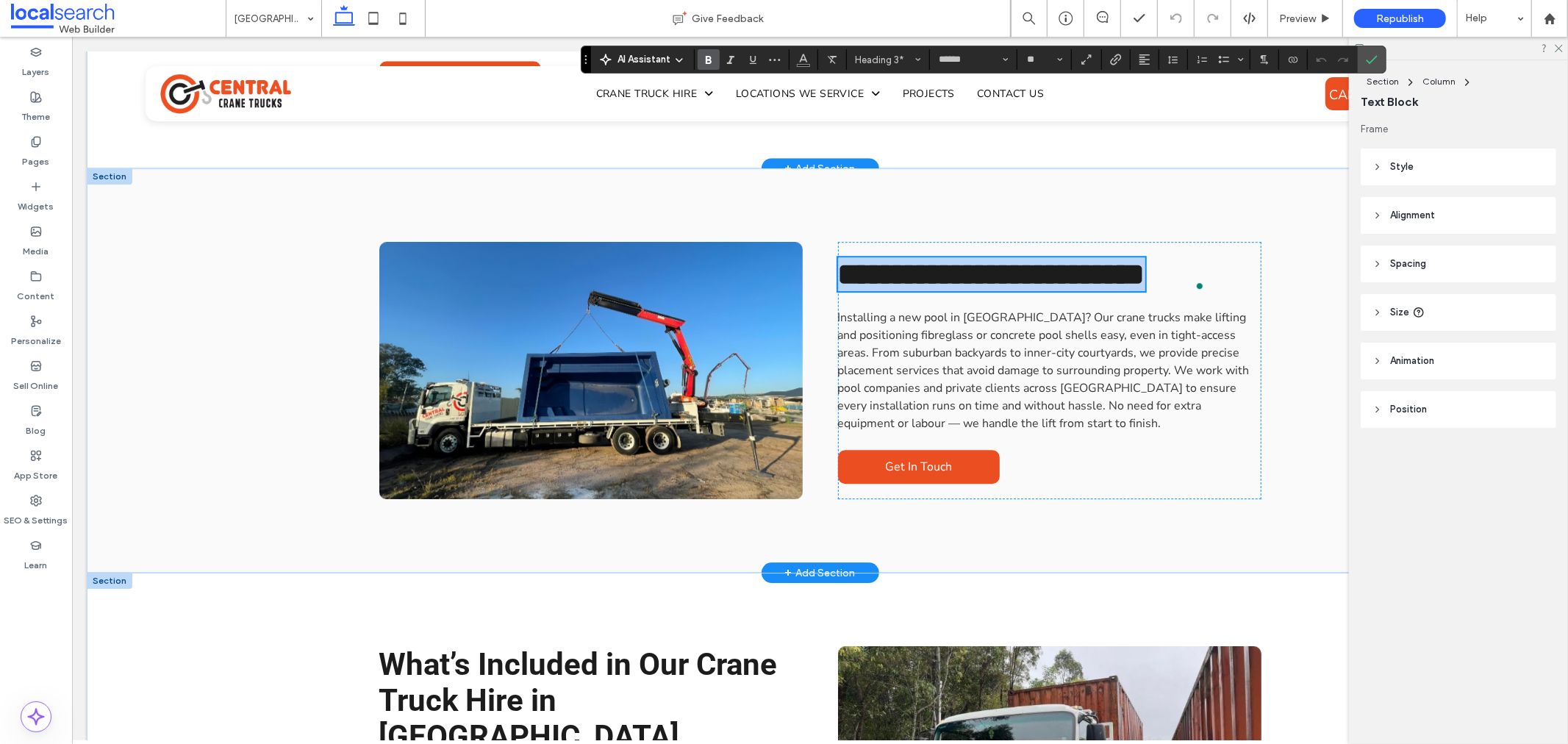
scroll to position [3840, 0]
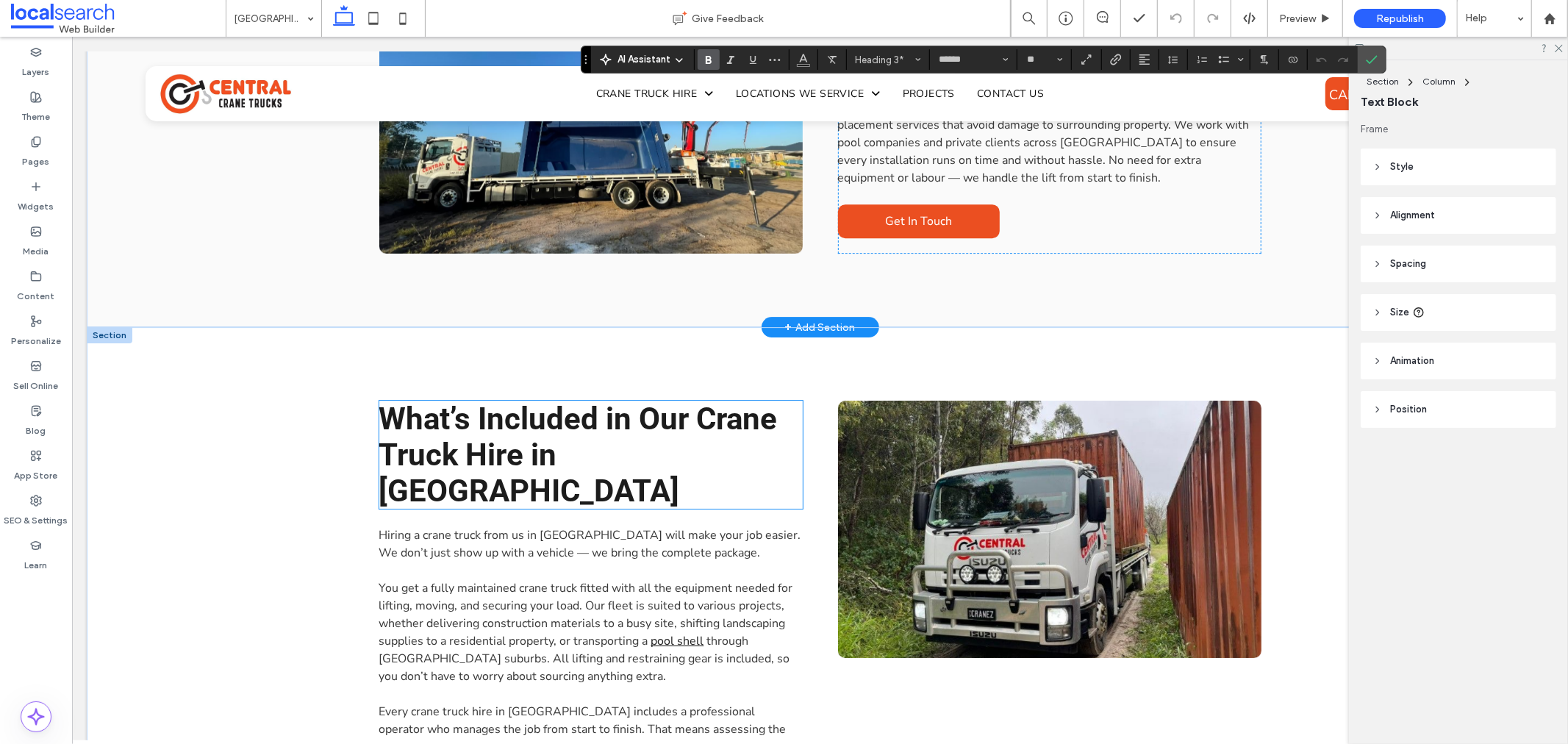
click at [541, 400] on span "What’s Included in Our Crane Truck Hire in [GEOGRAPHIC_DATA]" at bounding box center [577, 454] width 398 height 108
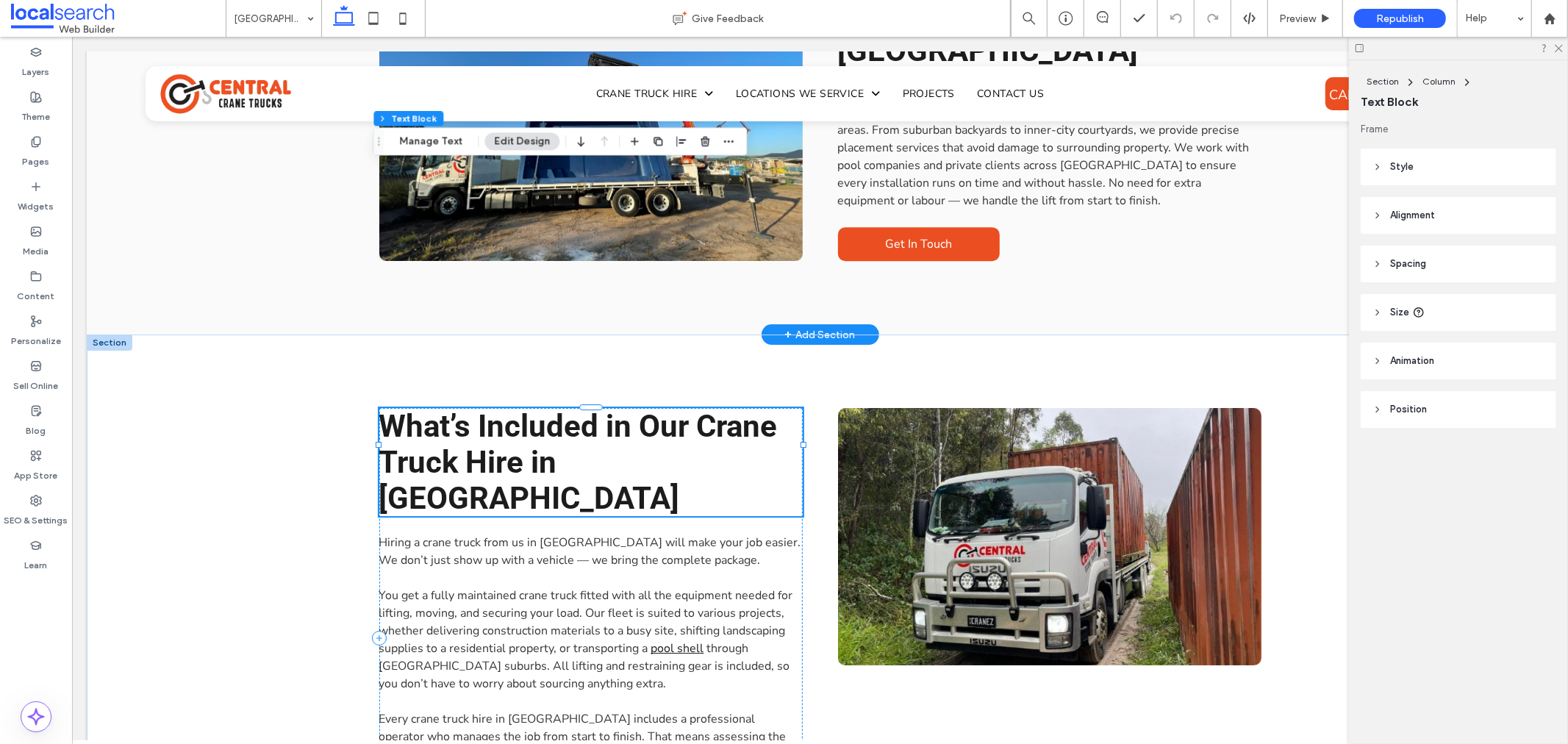
click at [541, 407] on span "What’s Included in Our Crane Truck Hire in [GEOGRAPHIC_DATA]" at bounding box center [577, 461] width 398 height 108
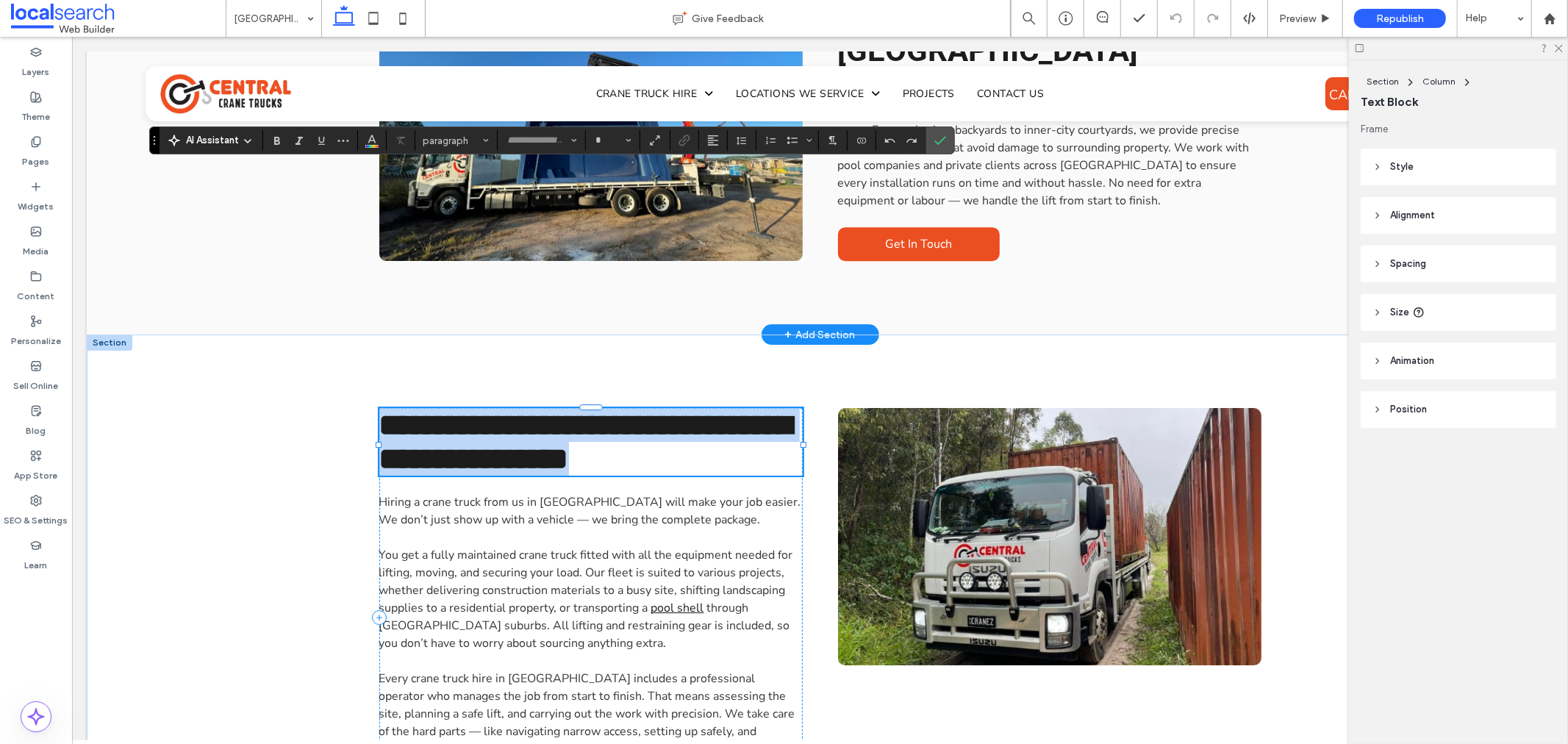
type input "******"
type input "**"
click at [541, 409] on span "**********" at bounding box center [584, 441] width 412 height 65
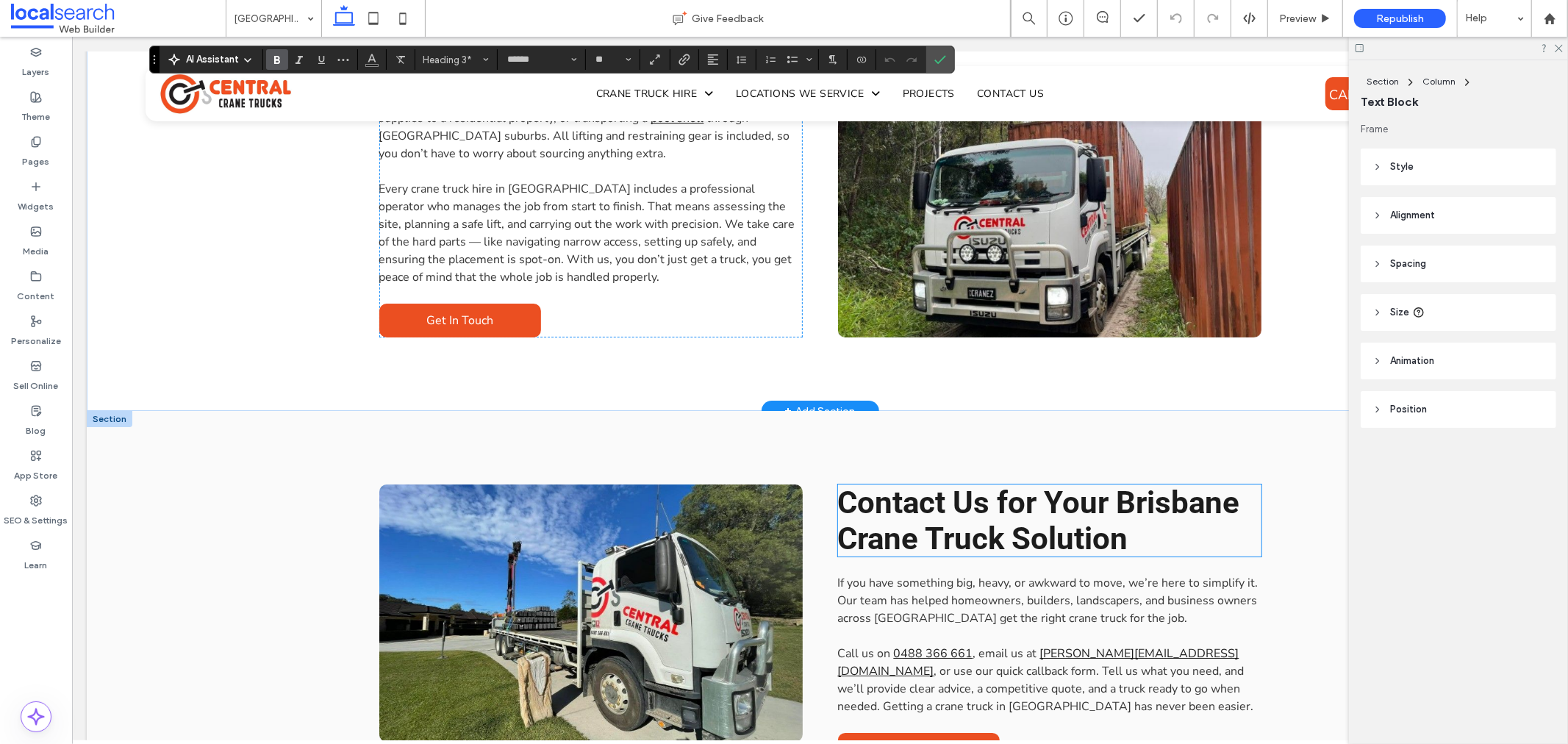
click at [930, 484] on span "Contact Us for Your Brisbane Crane Truck Solution" at bounding box center [1038, 520] width 402 height 72
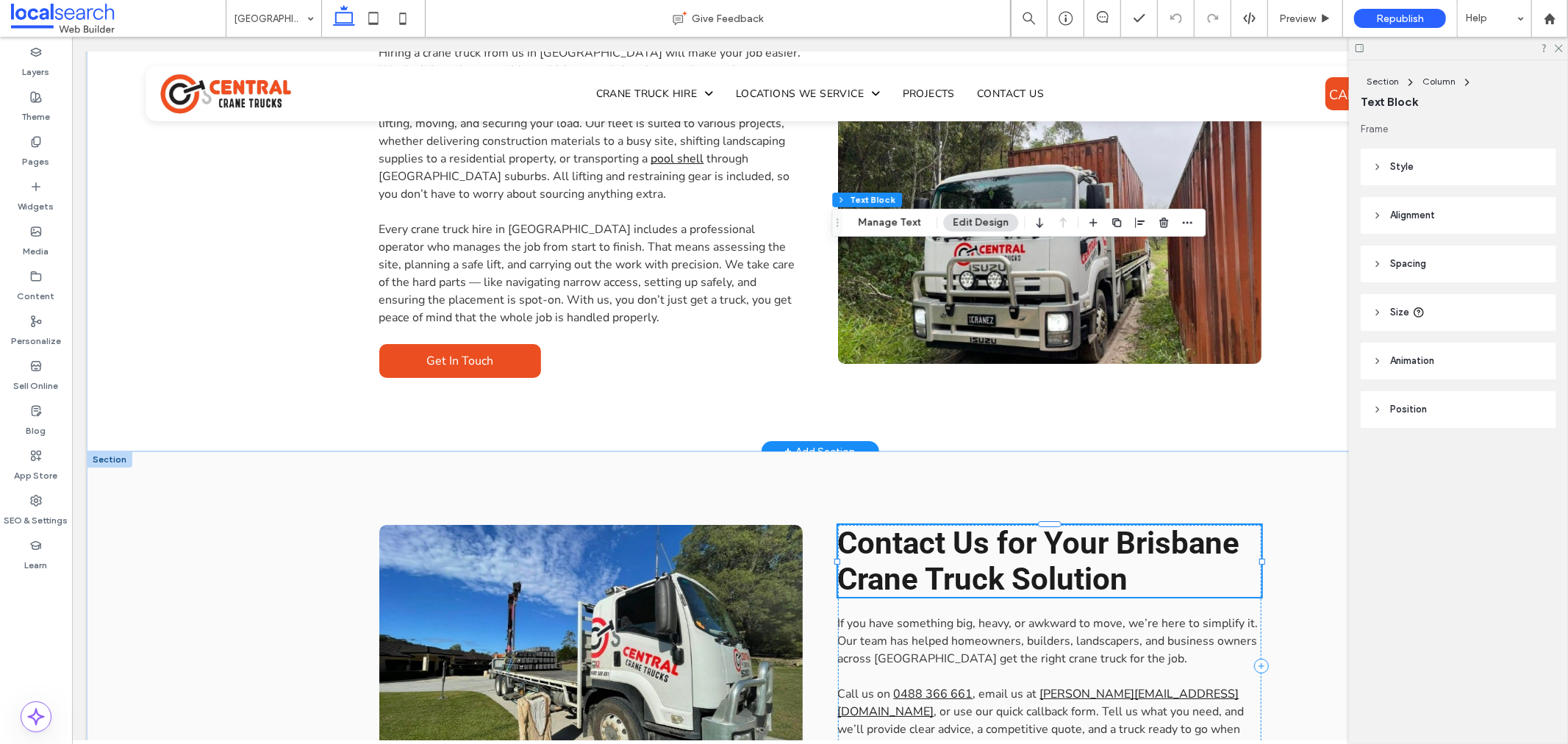
click at [930, 524] on span "Contact Us for Your Brisbane Crane Truck Solution" at bounding box center [1038, 560] width 402 height 72
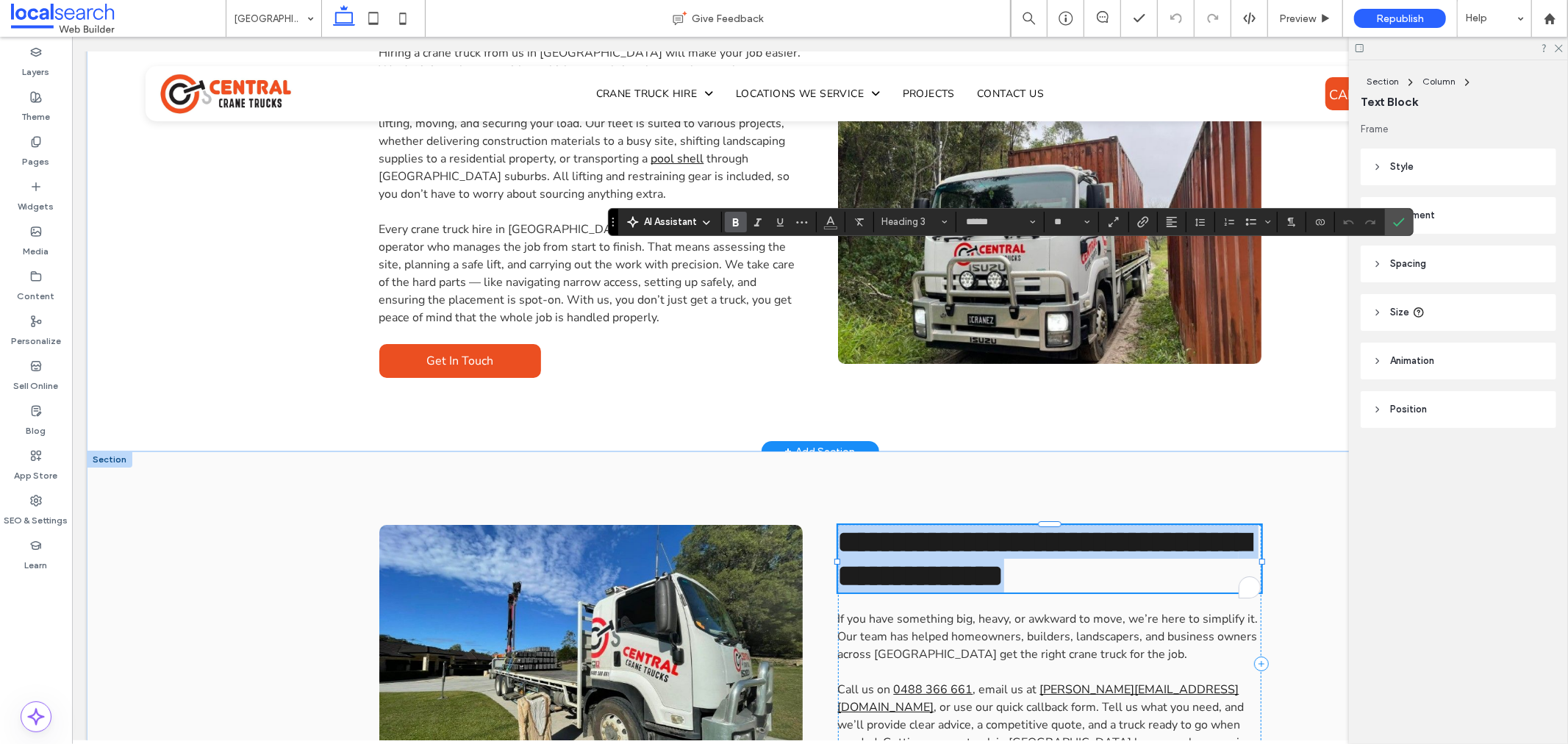
click at [930, 526] on span "**********" at bounding box center [1043, 558] width 412 height 65
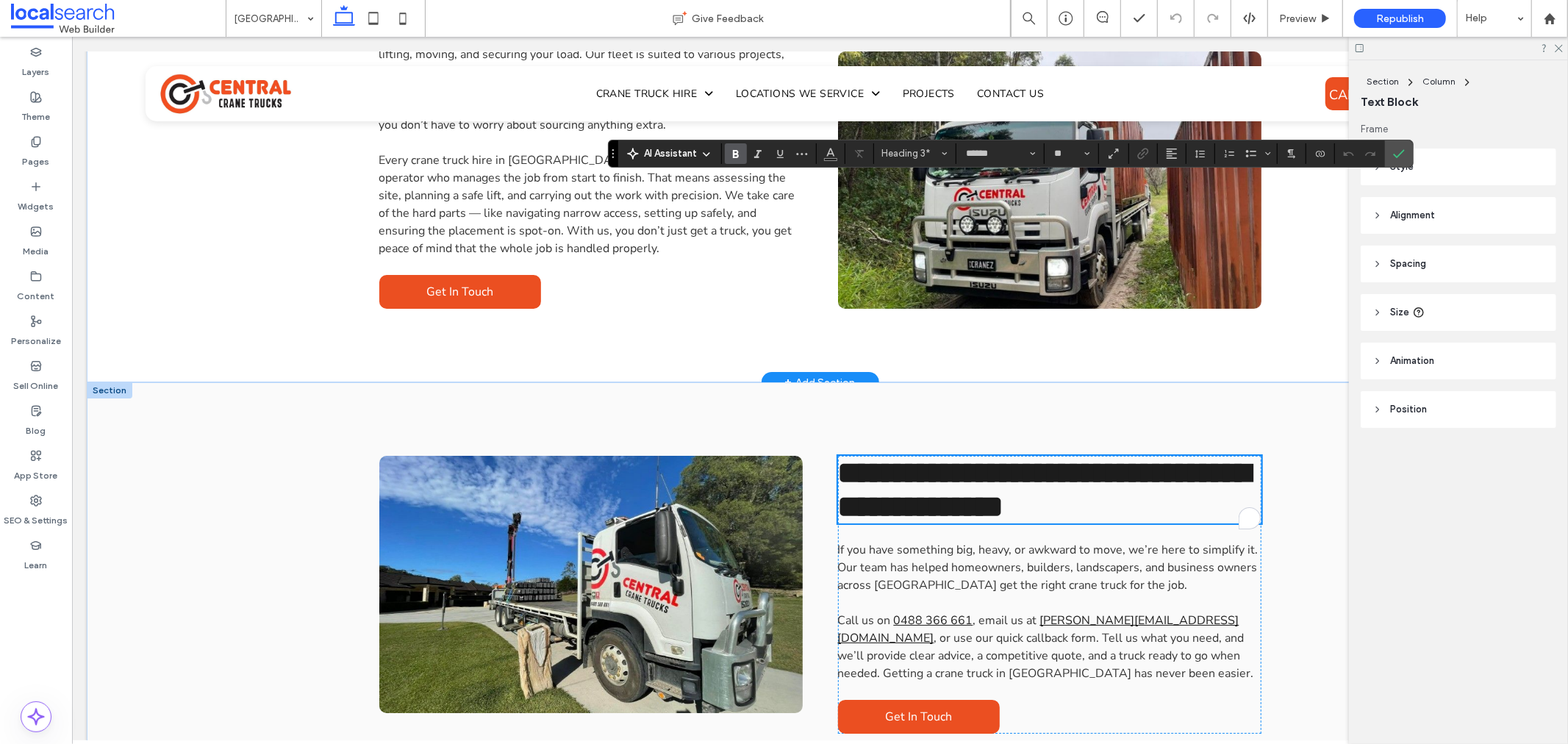
scroll to position [4739, 0]
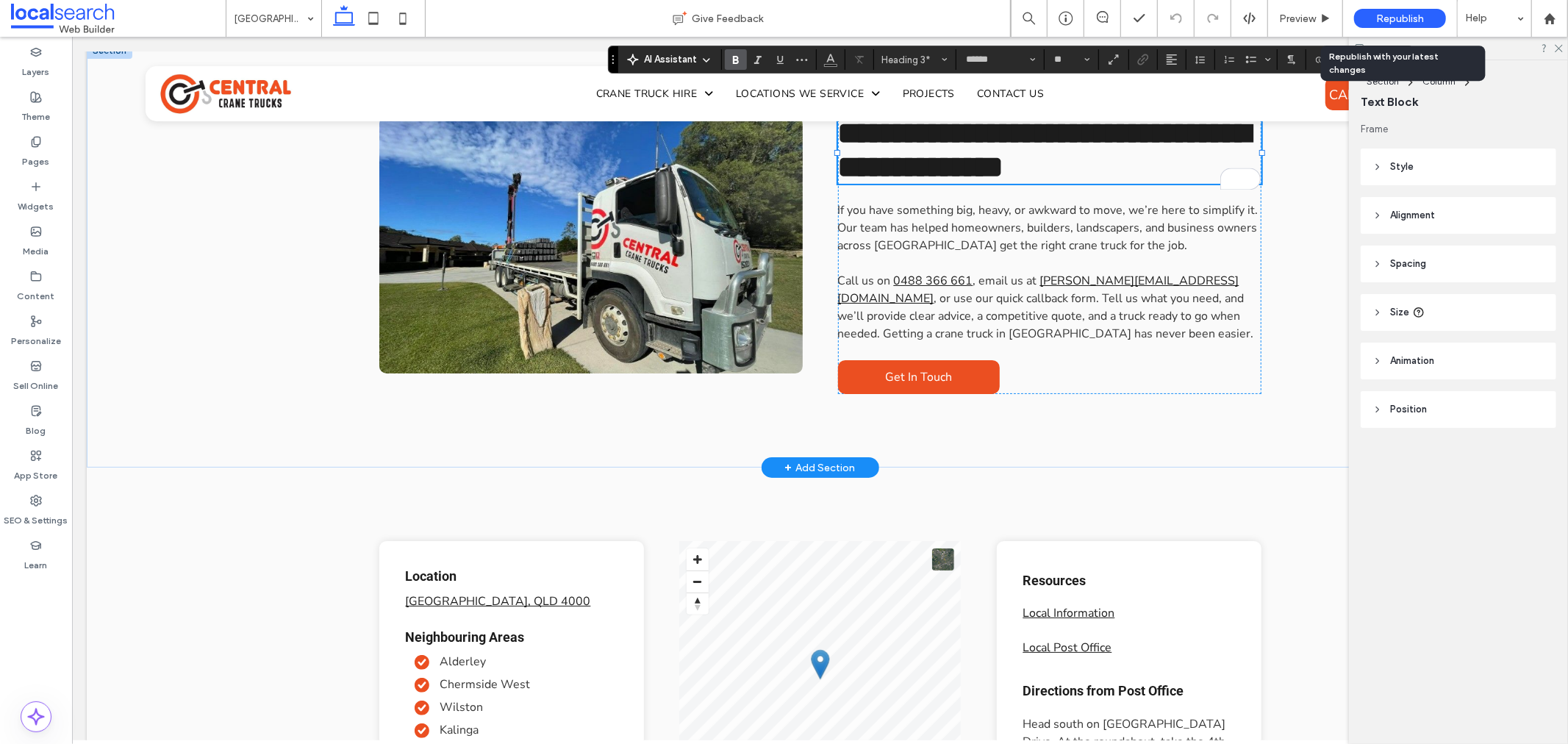
click at [1421, 10] on div "Republish" at bounding box center [1400, 18] width 92 height 19
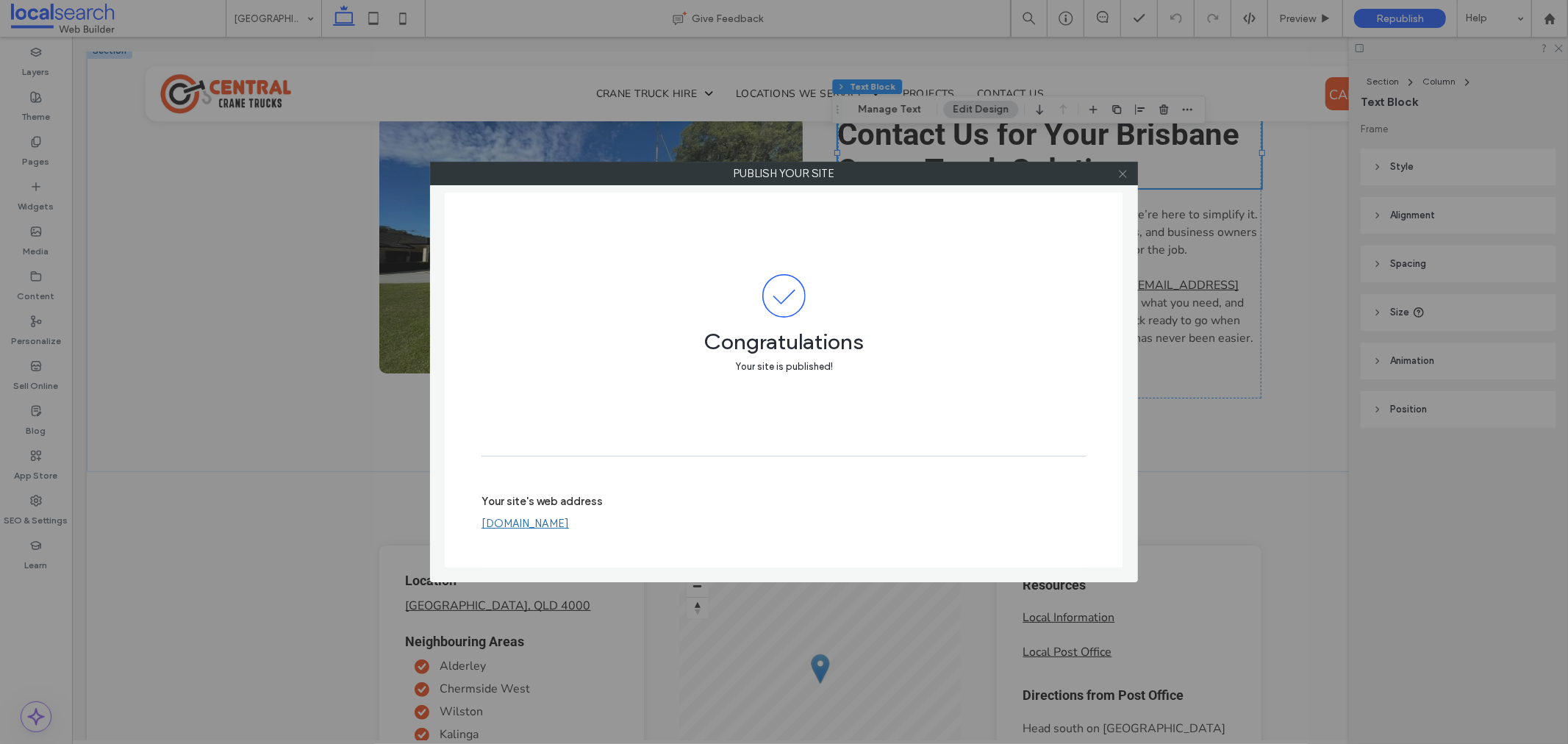
click at [1128, 170] on icon at bounding box center [1122, 174] width 11 height 11
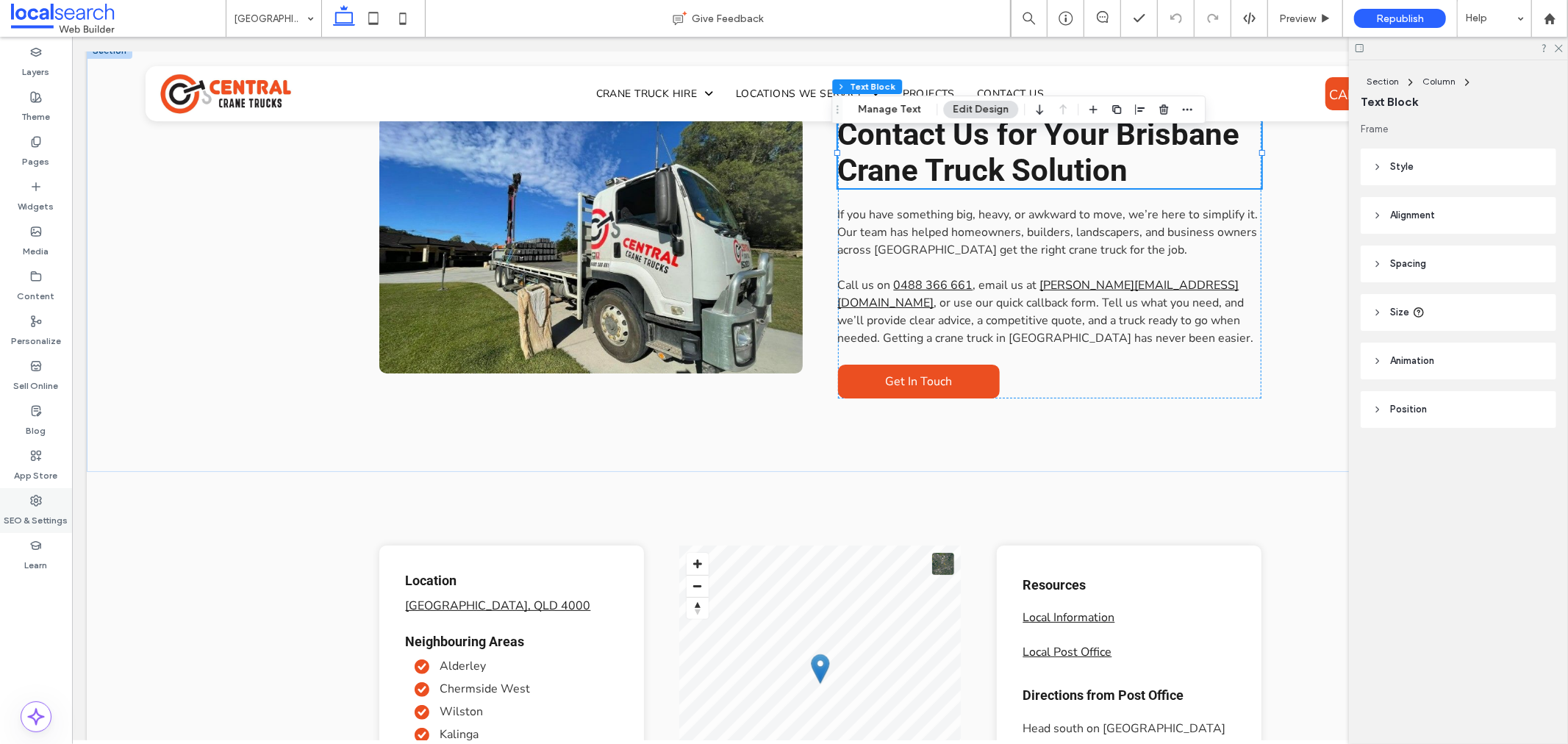
click at [40, 498] on icon at bounding box center [35, 500] width 11 height 11
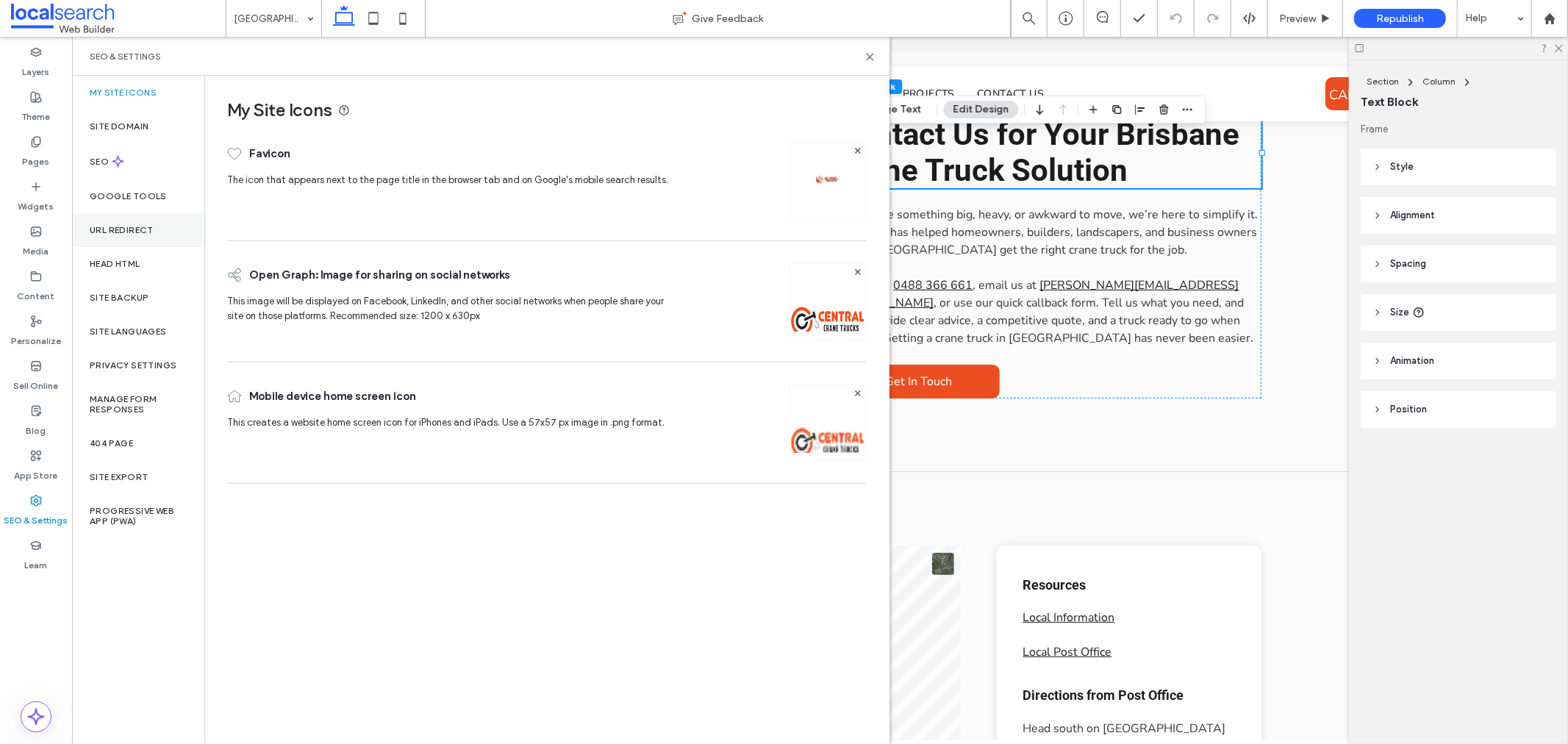
click at [155, 237] on div "URL Redirect" at bounding box center [138, 230] width 133 height 33
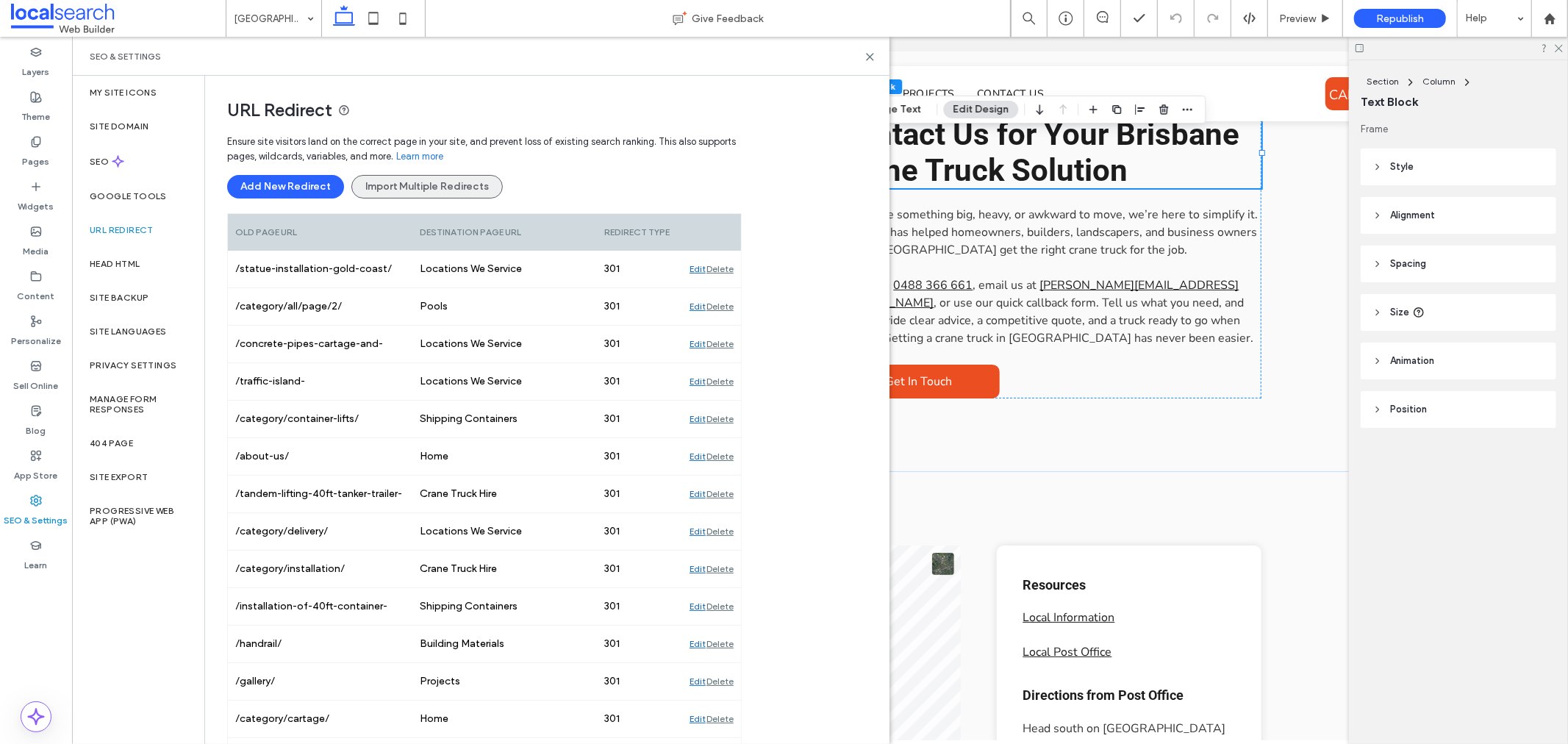
click at [417, 192] on button "Import Multiple Redirects" at bounding box center [427, 186] width 151 height 24
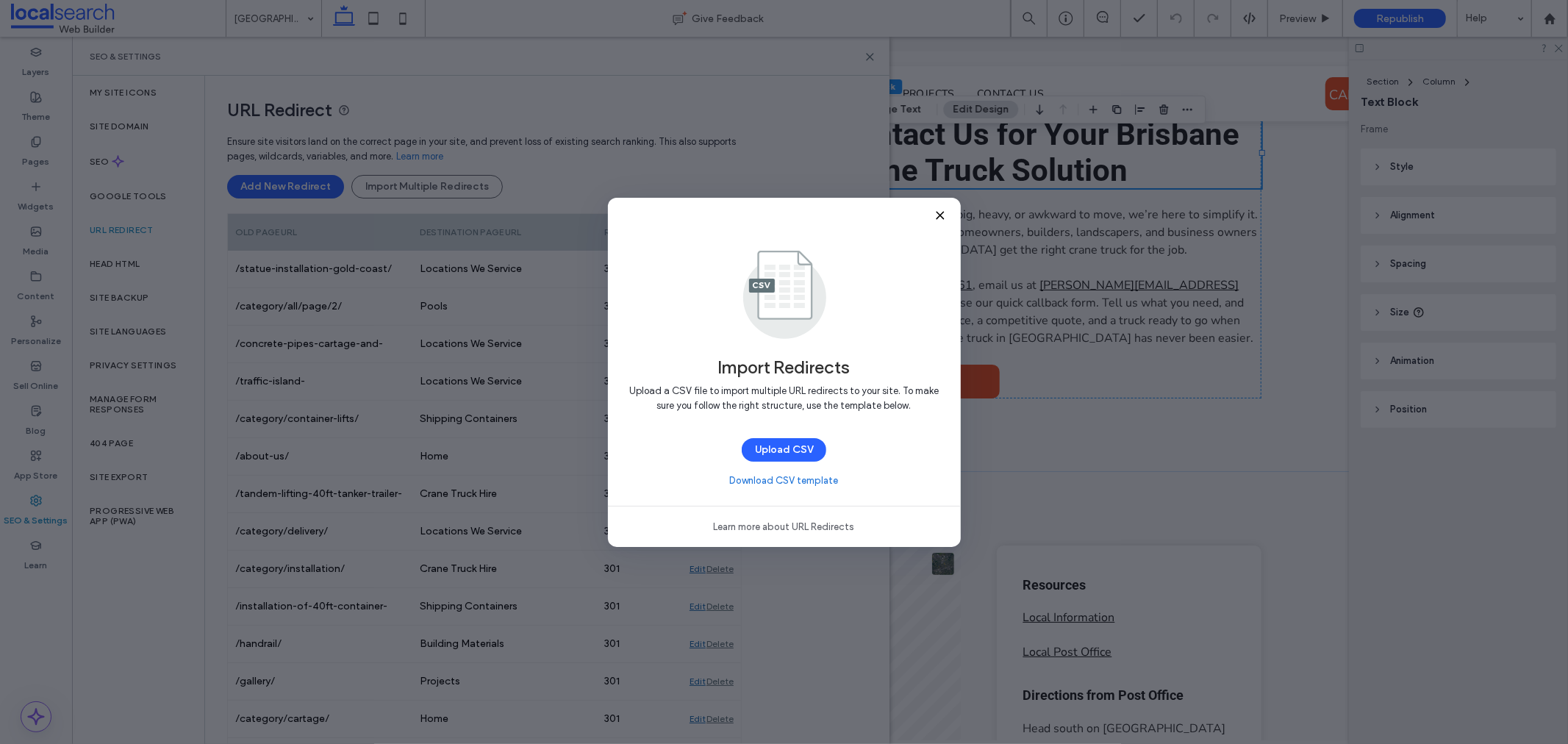
click at [797, 480] on link "Download CSV template" at bounding box center [784, 481] width 109 height 15
click at [793, 443] on button "Upload CSV" at bounding box center [784, 449] width 84 height 24
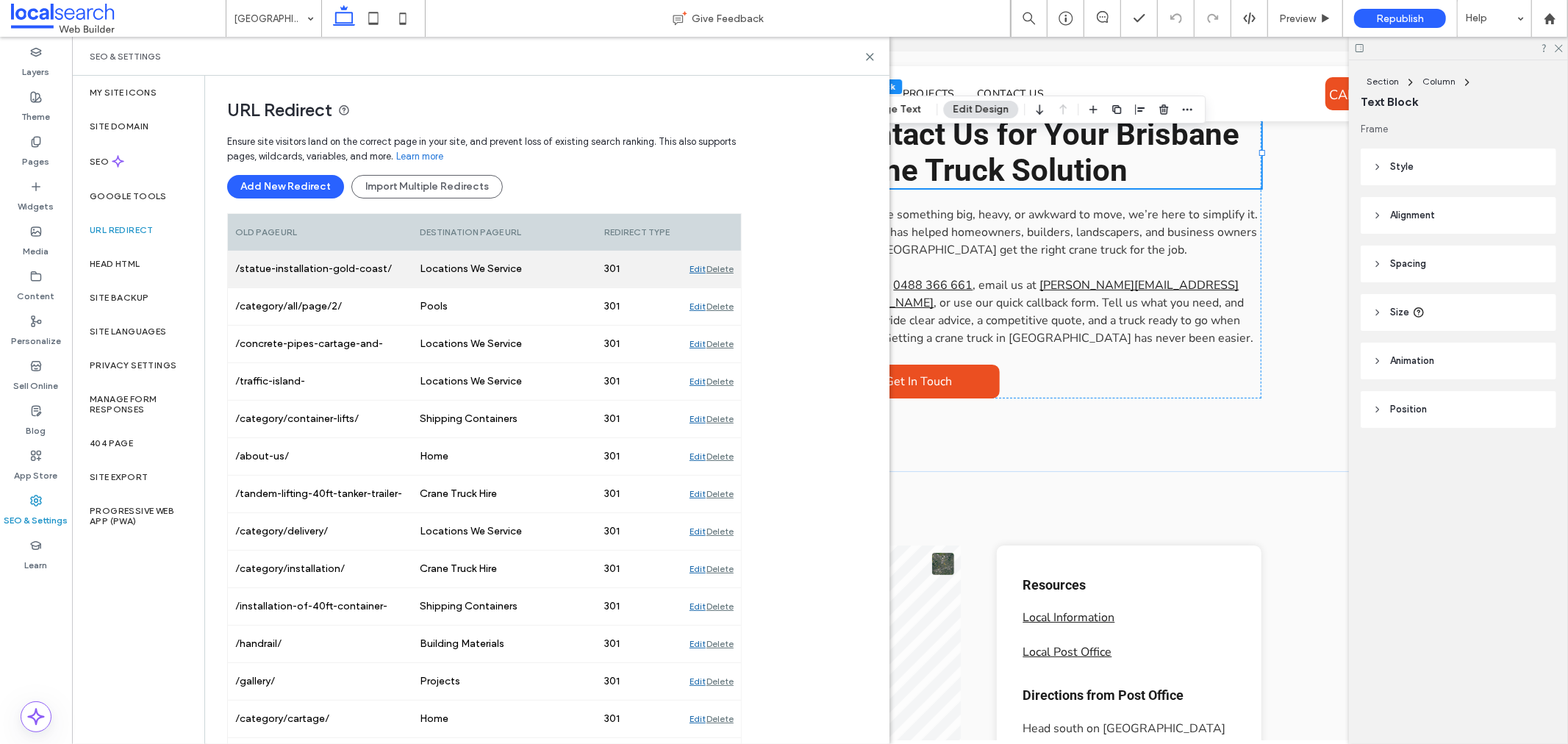
click at [317, 193] on button "Add New Redirect" at bounding box center [285, 186] width 117 height 24
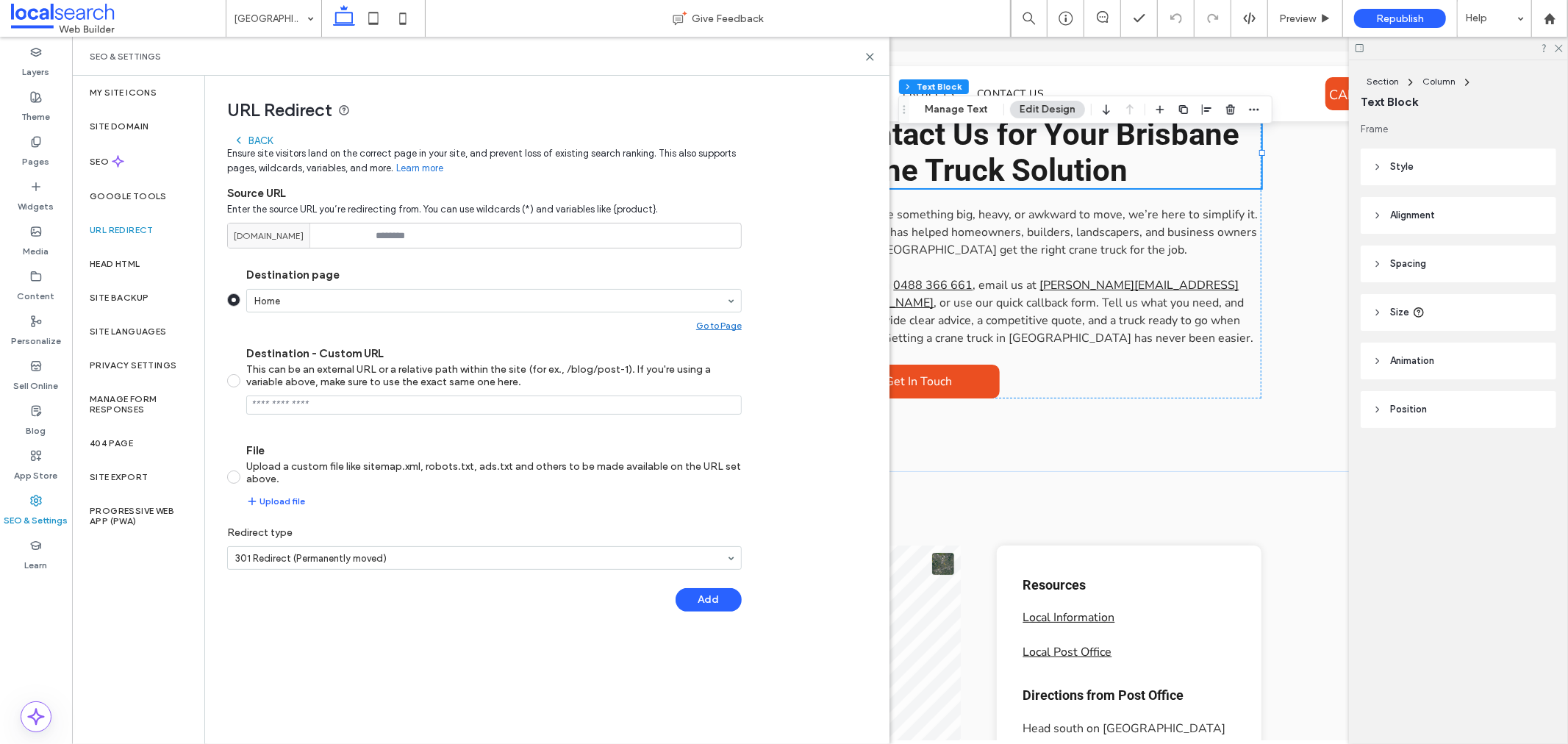
click at [263, 142] on div "Back" at bounding box center [252, 140] width 40 height 11
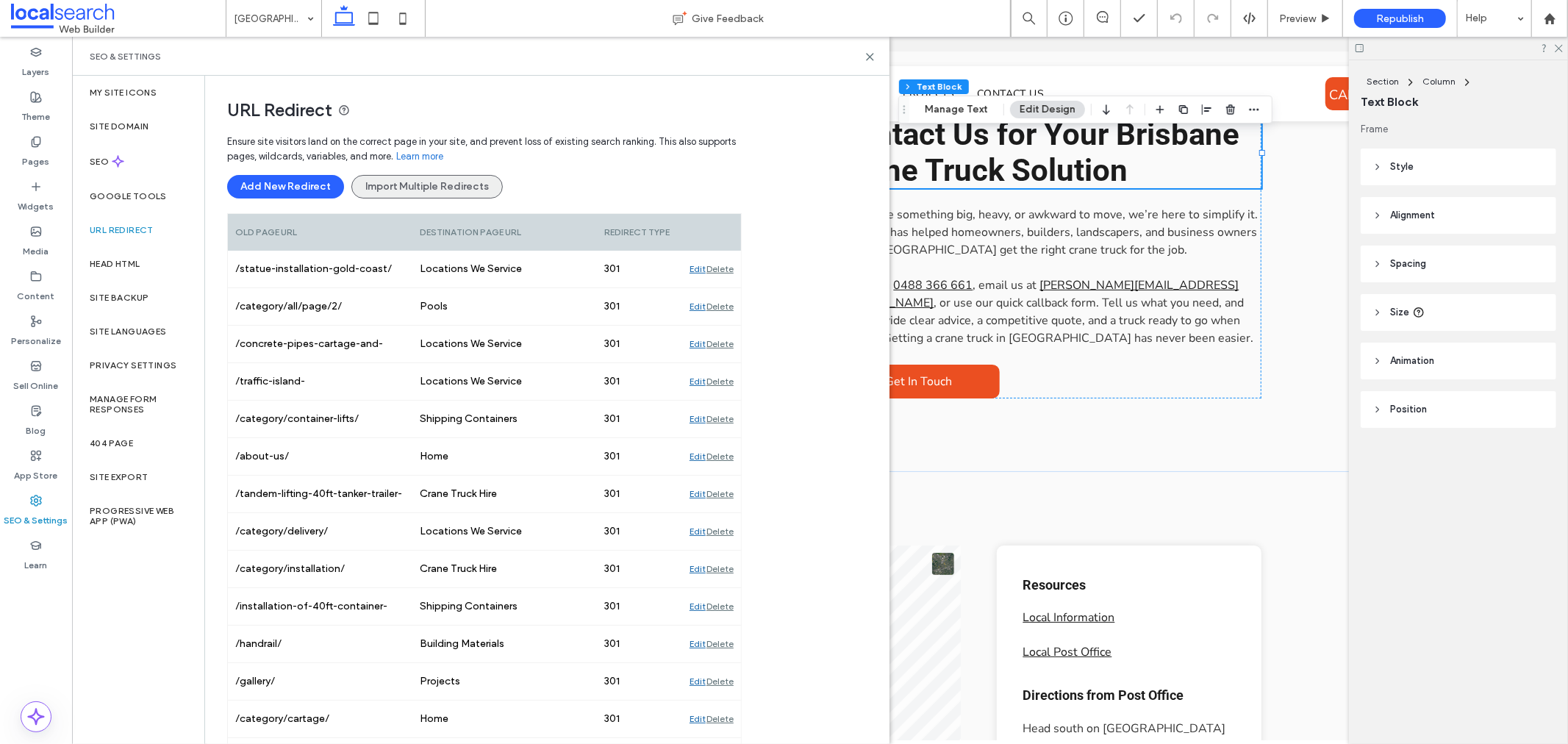
click at [469, 187] on button "Import Multiple Redirects" at bounding box center [427, 186] width 151 height 24
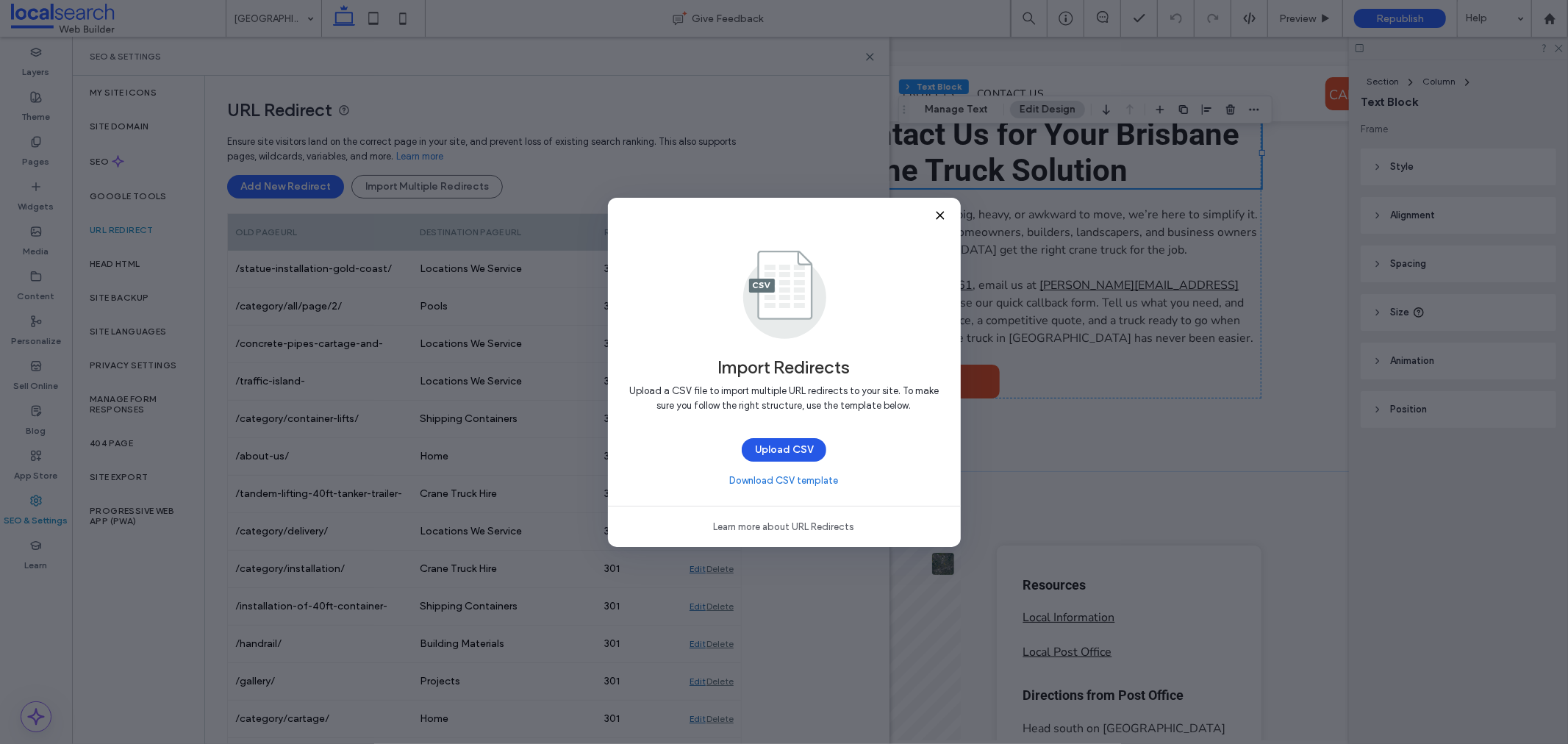
click at [790, 449] on button "Upload CSV" at bounding box center [784, 449] width 84 height 24
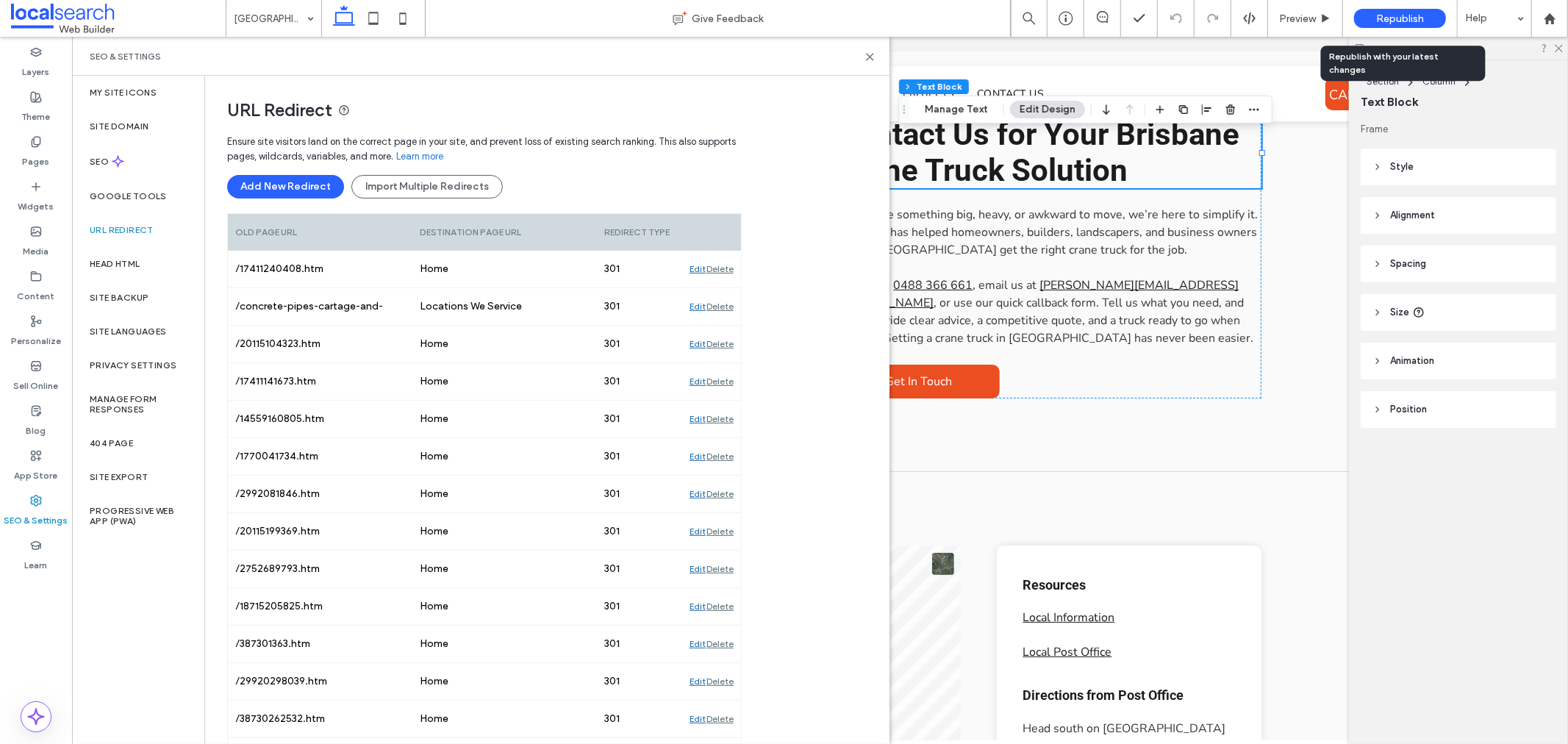
click at [1391, 18] on span "Republish" at bounding box center [1400, 18] width 47 height 12
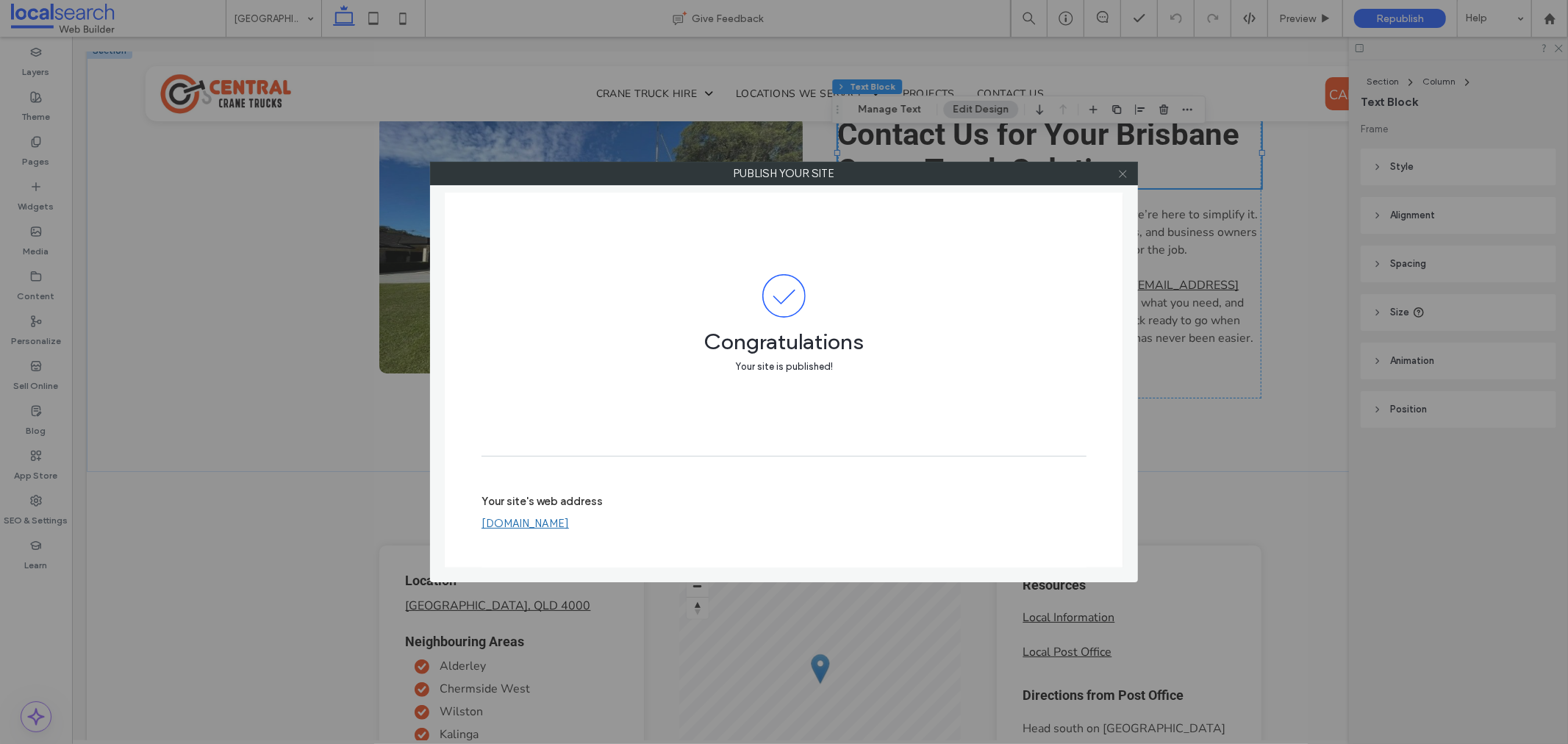
click at [1123, 172] on use at bounding box center [1122, 173] width 7 height 7
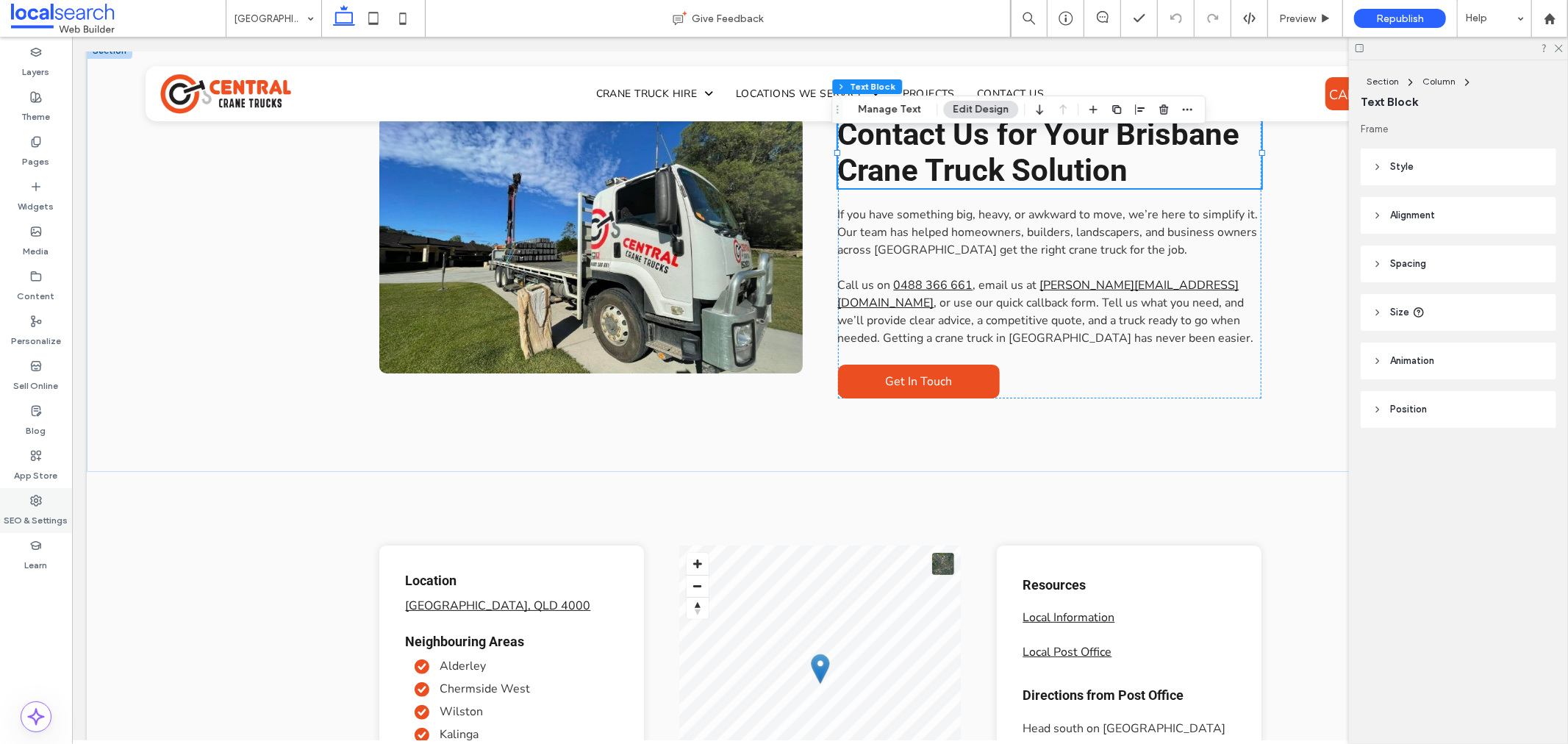
click at [37, 504] on icon at bounding box center [35, 500] width 11 height 11
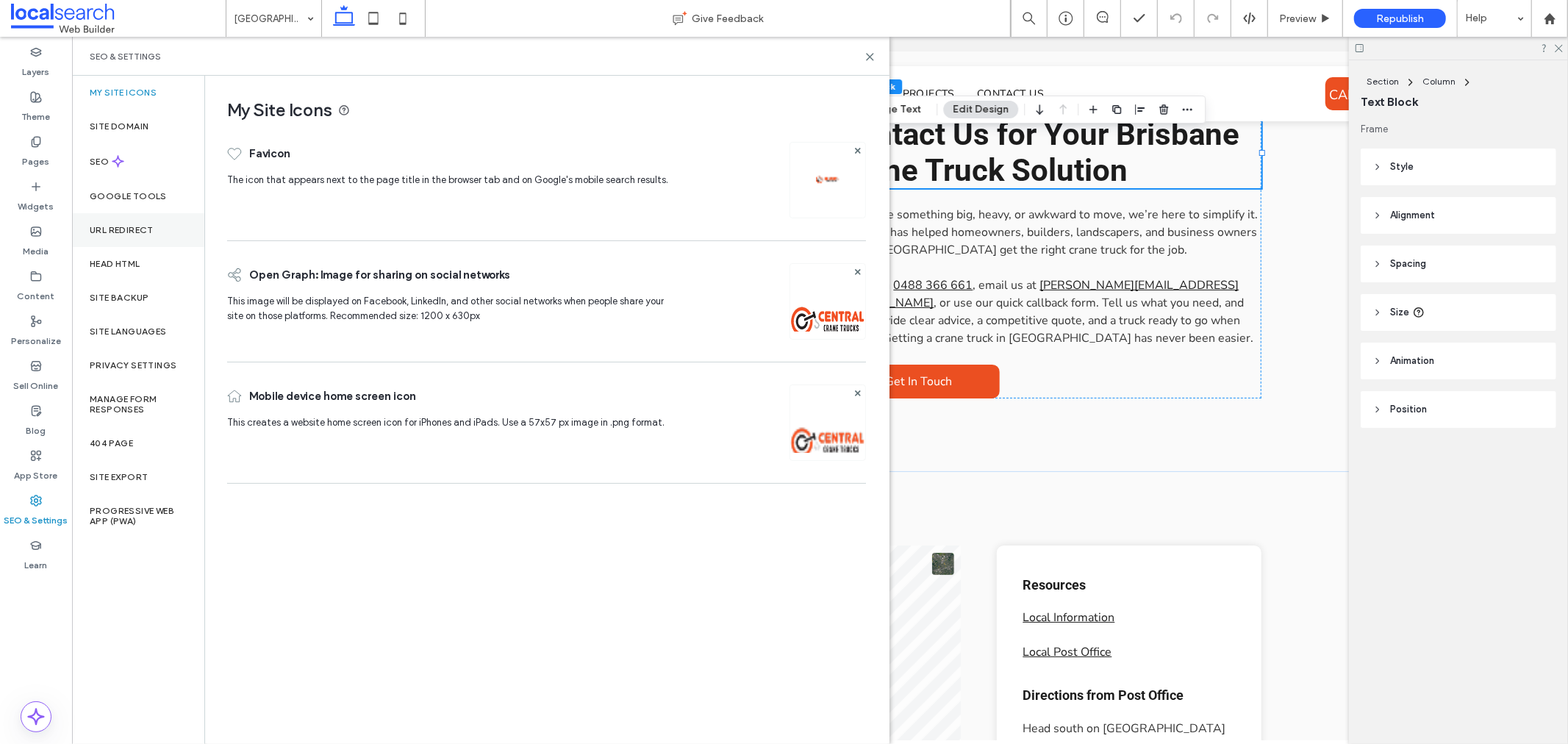
click at [165, 239] on div "URL Redirect" at bounding box center [138, 230] width 133 height 33
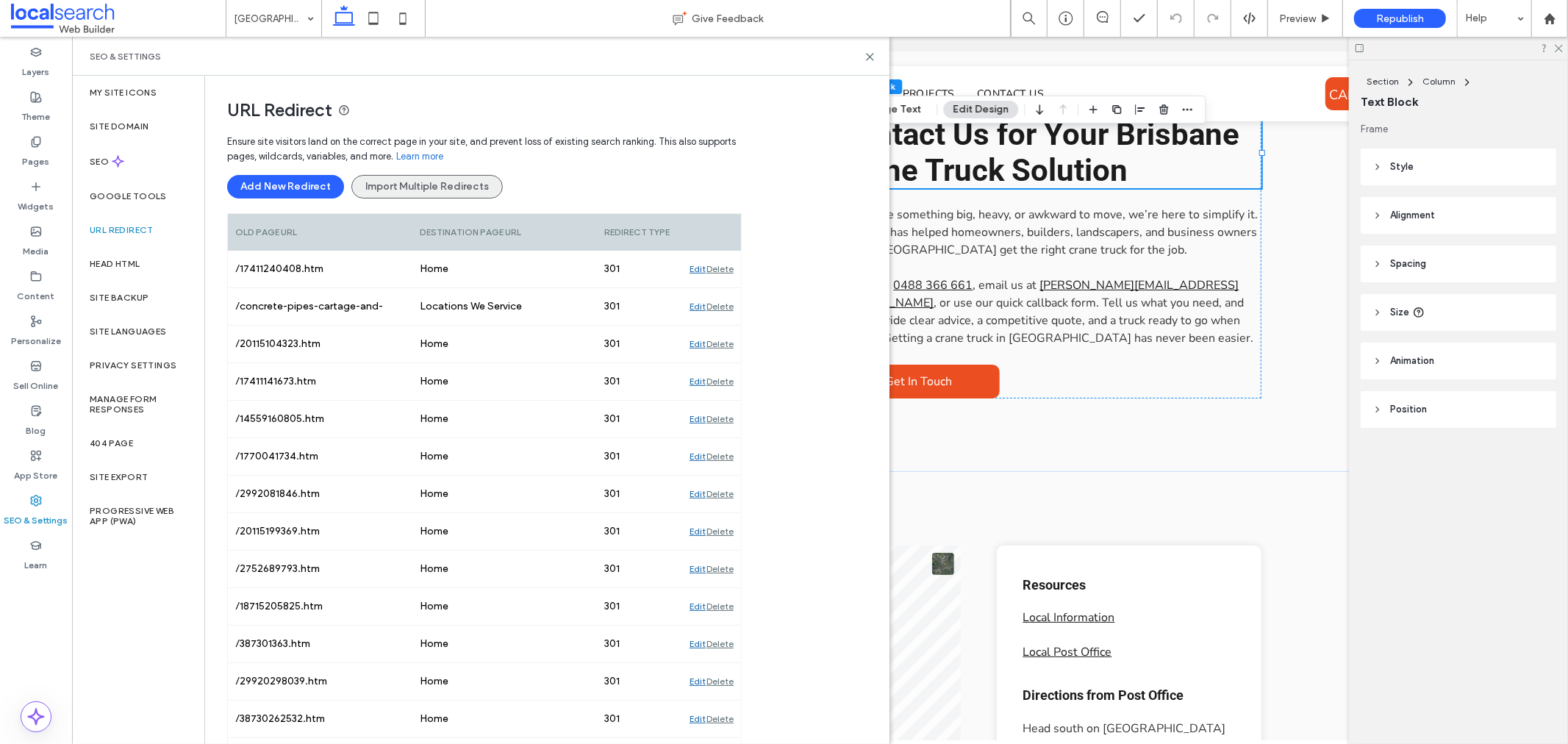
click at [385, 186] on button "Import Multiple Redirects" at bounding box center [427, 186] width 151 height 24
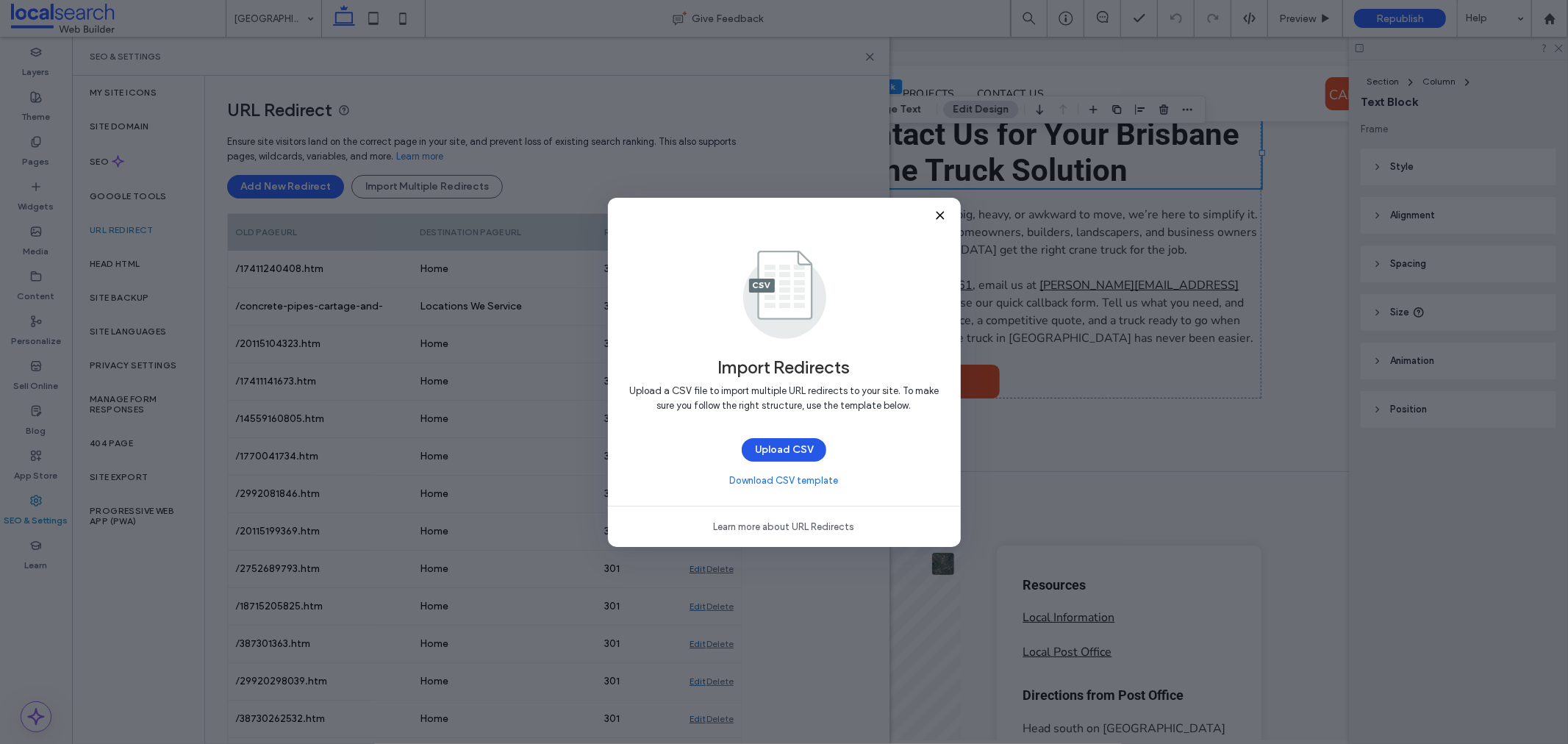
click at [798, 446] on button "Upload CSV" at bounding box center [784, 449] width 84 height 24
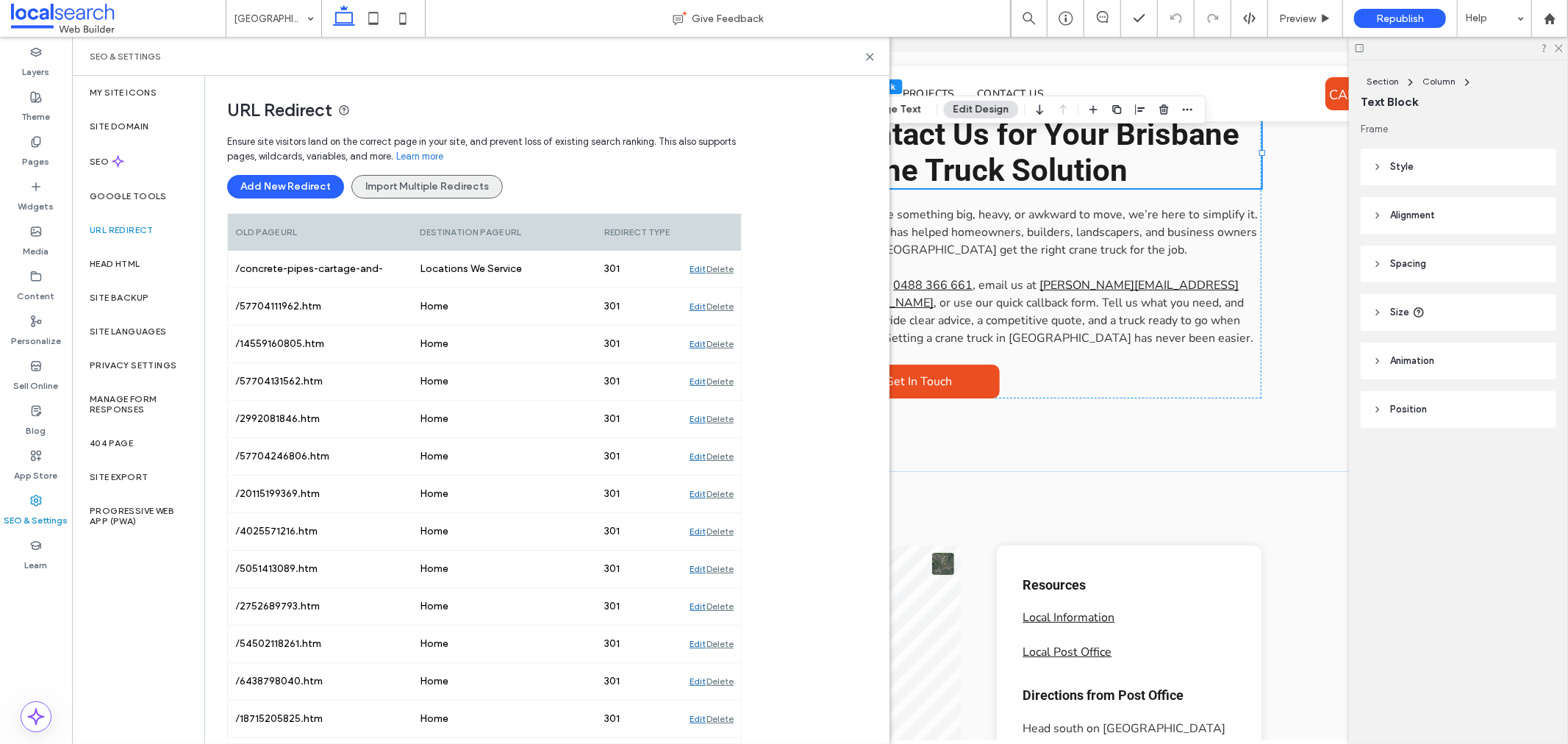
click at [392, 195] on button "Import Multiple Redirects" at bounding box center [427, 186] width 151 height 24
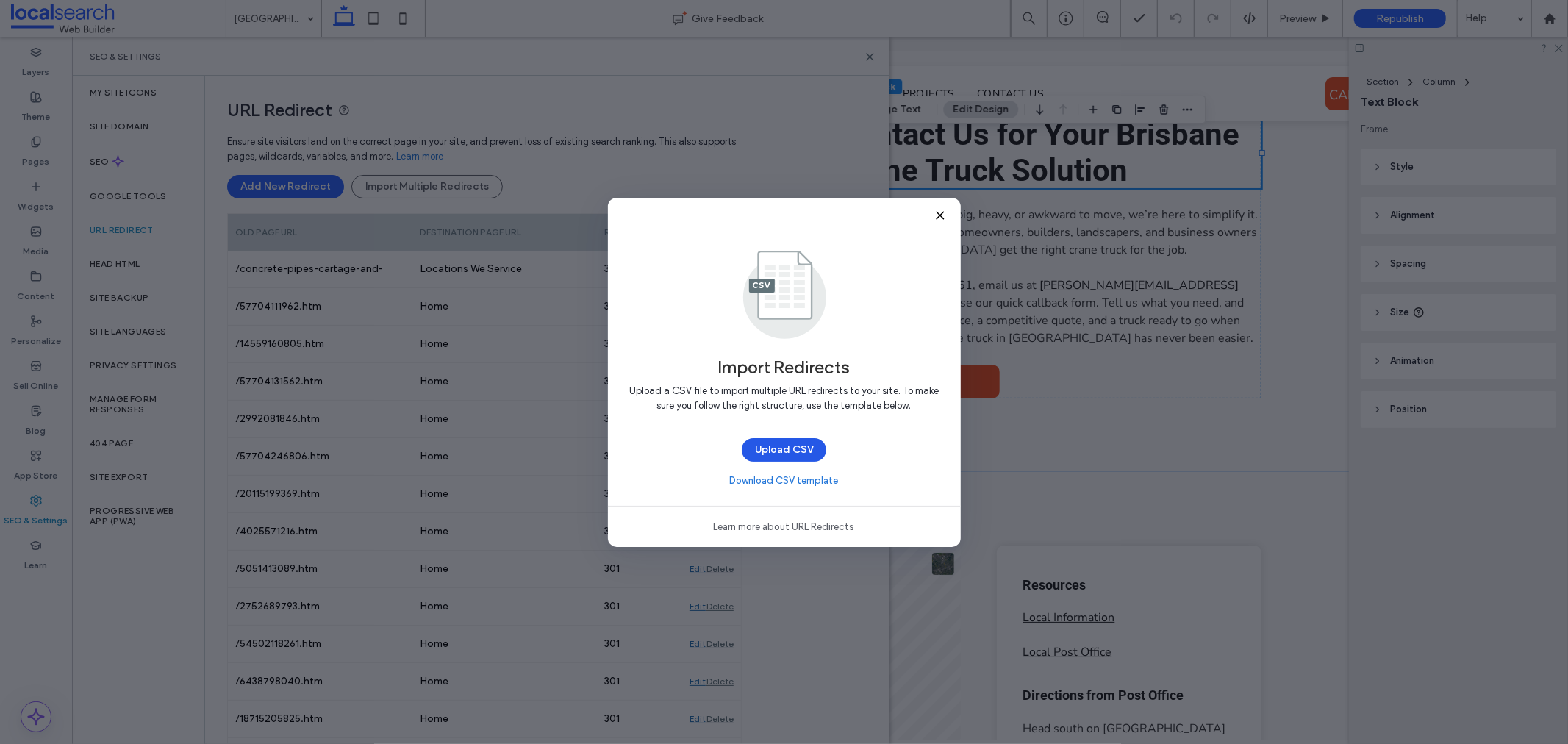
click at [784, 447] on button "Upload CSV" at bounding box center [784, 449] width 84 height 24
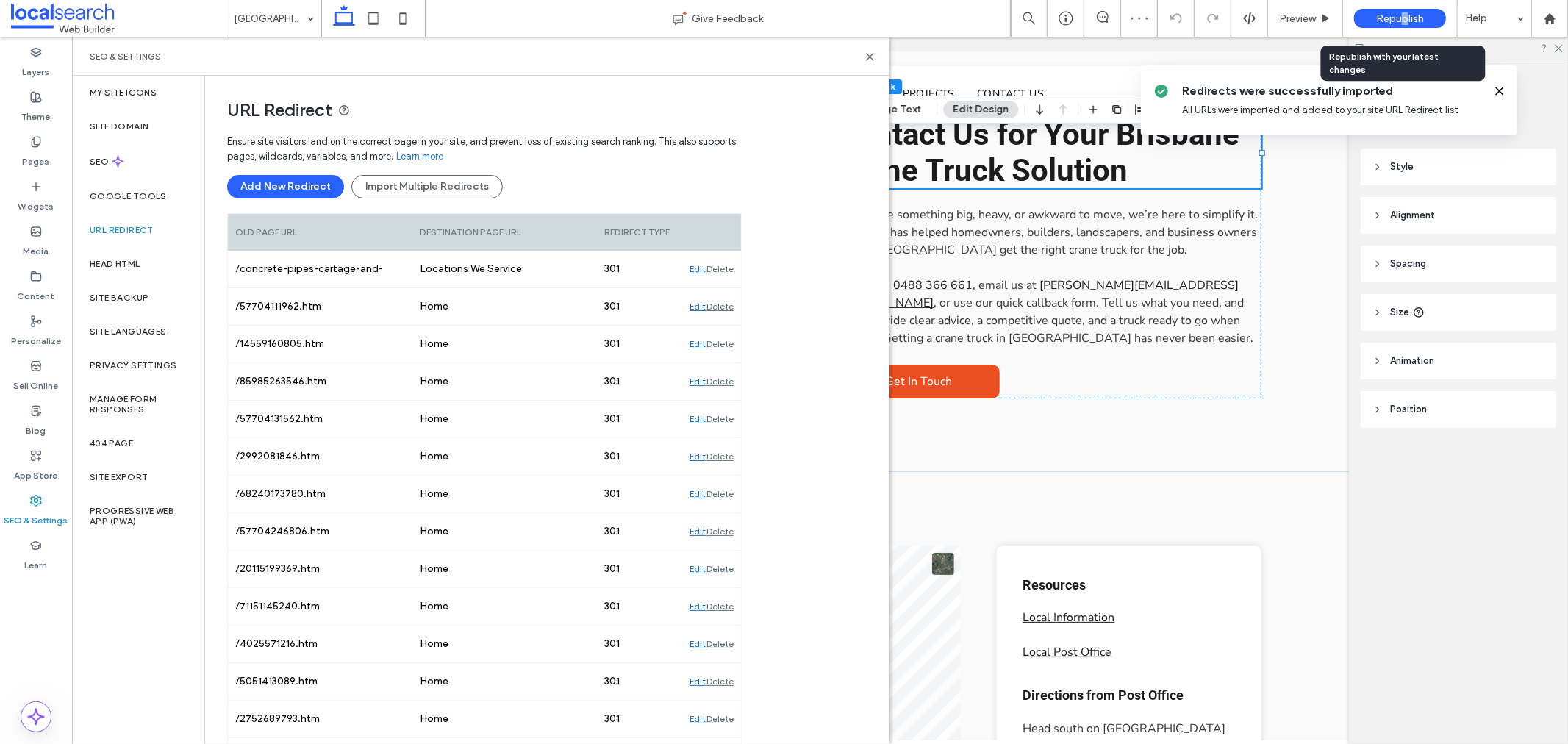
click at [1402, 20] on div "Republish" at bounding box center [1400, 18] width 92 height 19
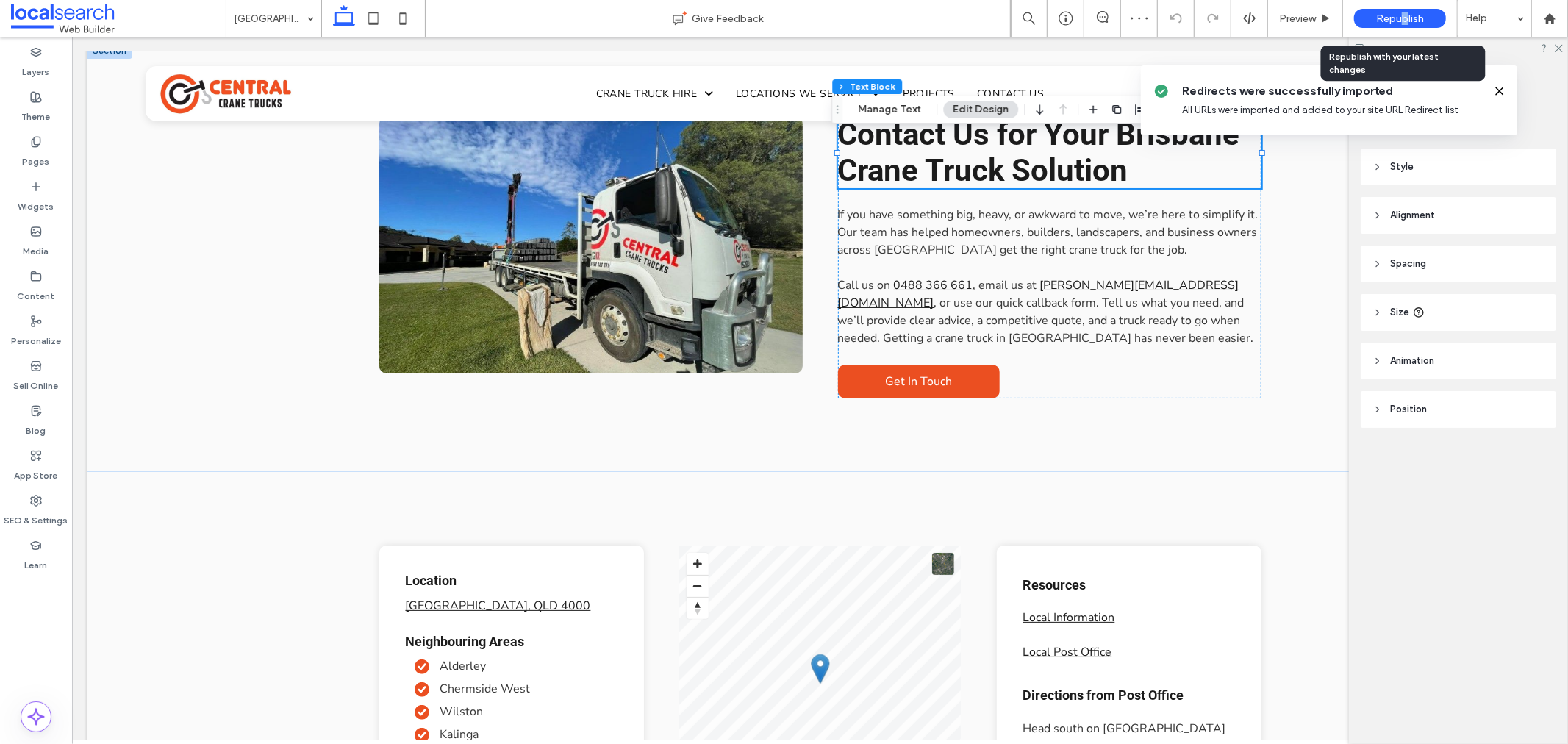
click at [1402, 20] on body ".wqwq-1{fill:#231f20;} .cls-1q, .cls-2q { fill-rule: evenodd; } .cls-2q { fill:…" at bounding box center [784, 372] width 1568 height 744
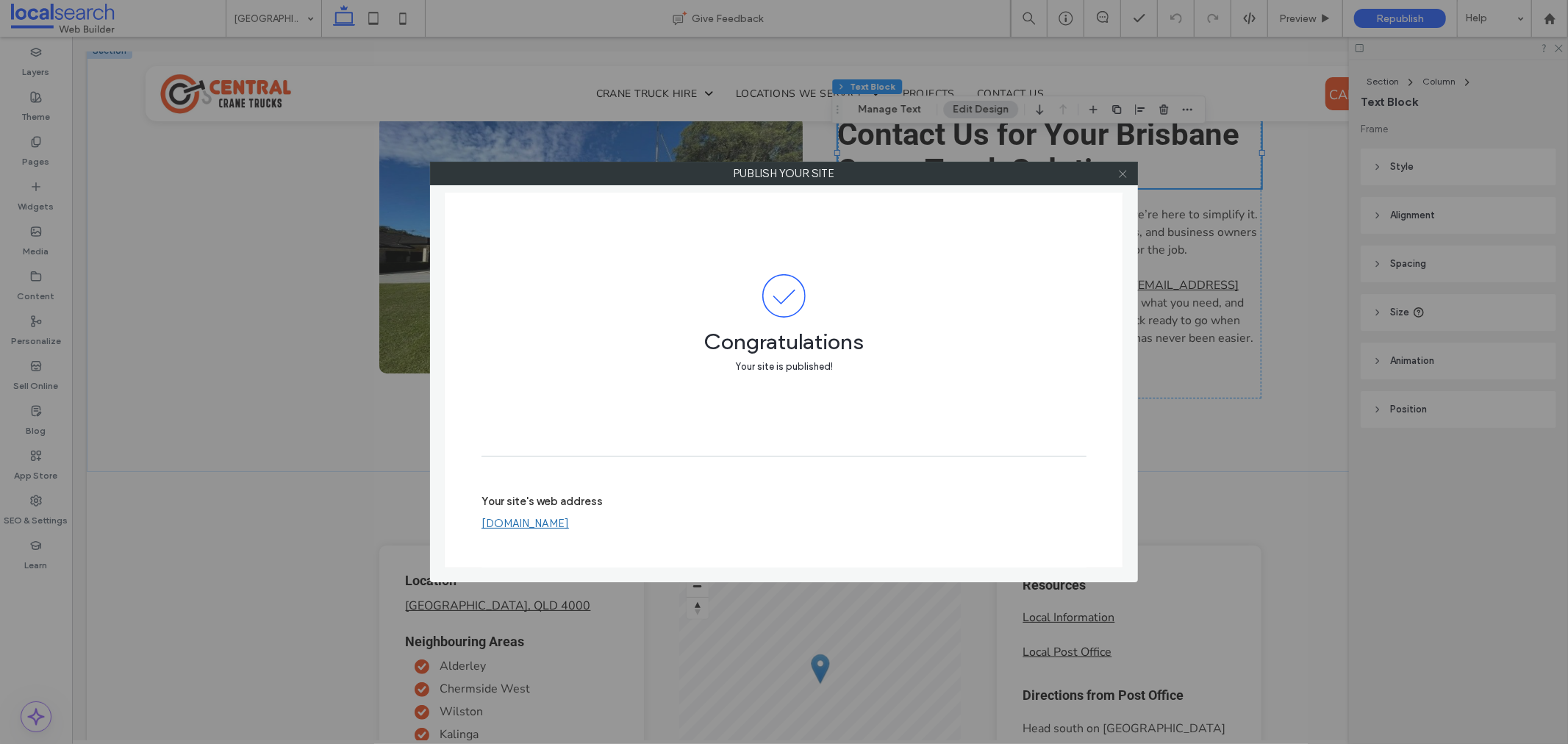
click at [1121, 166] on span at bounding box center [1122, 173] width 11 height 22
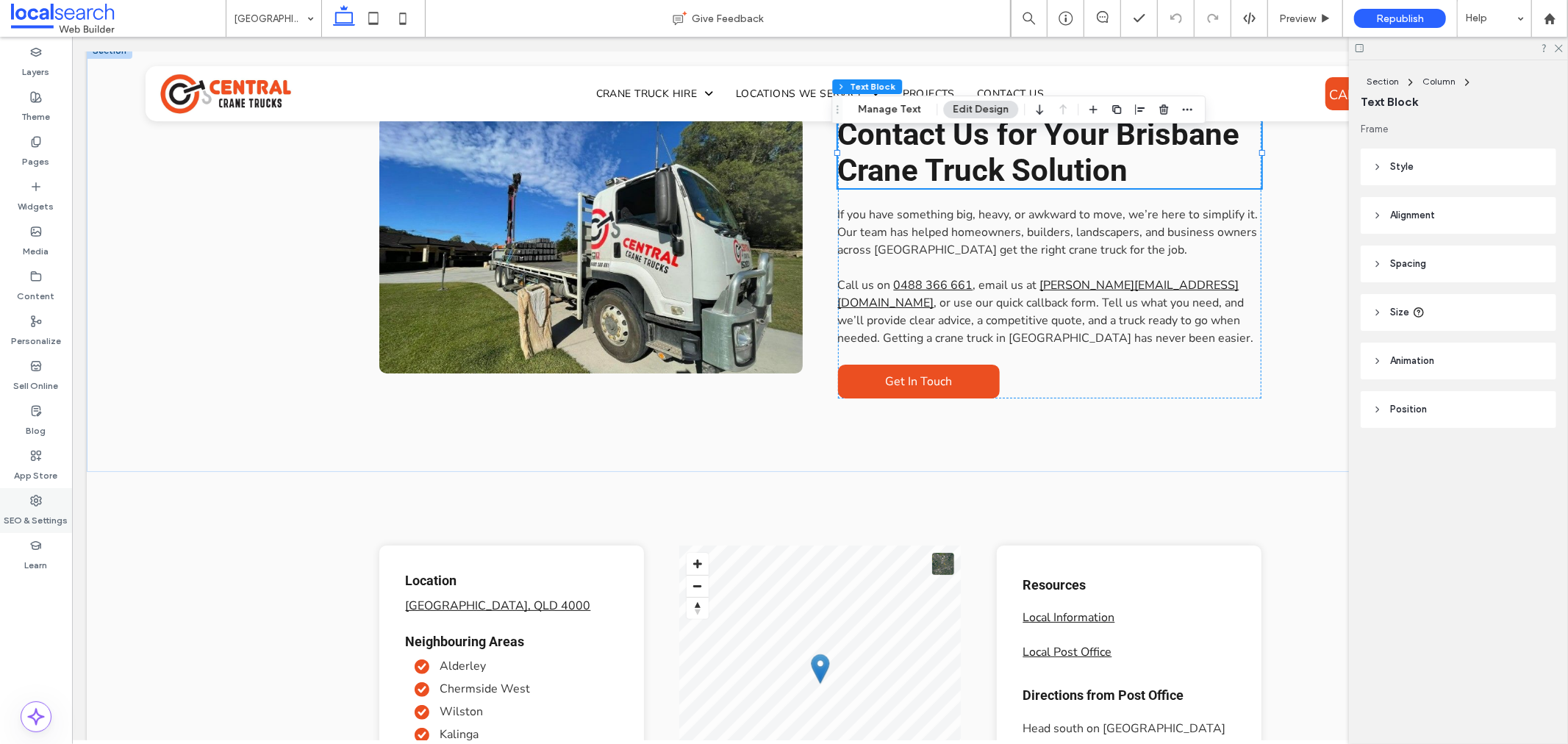
click at [43, 504] on div "SEO & Settings" at bounding box center [36, 510] width 72 height 45
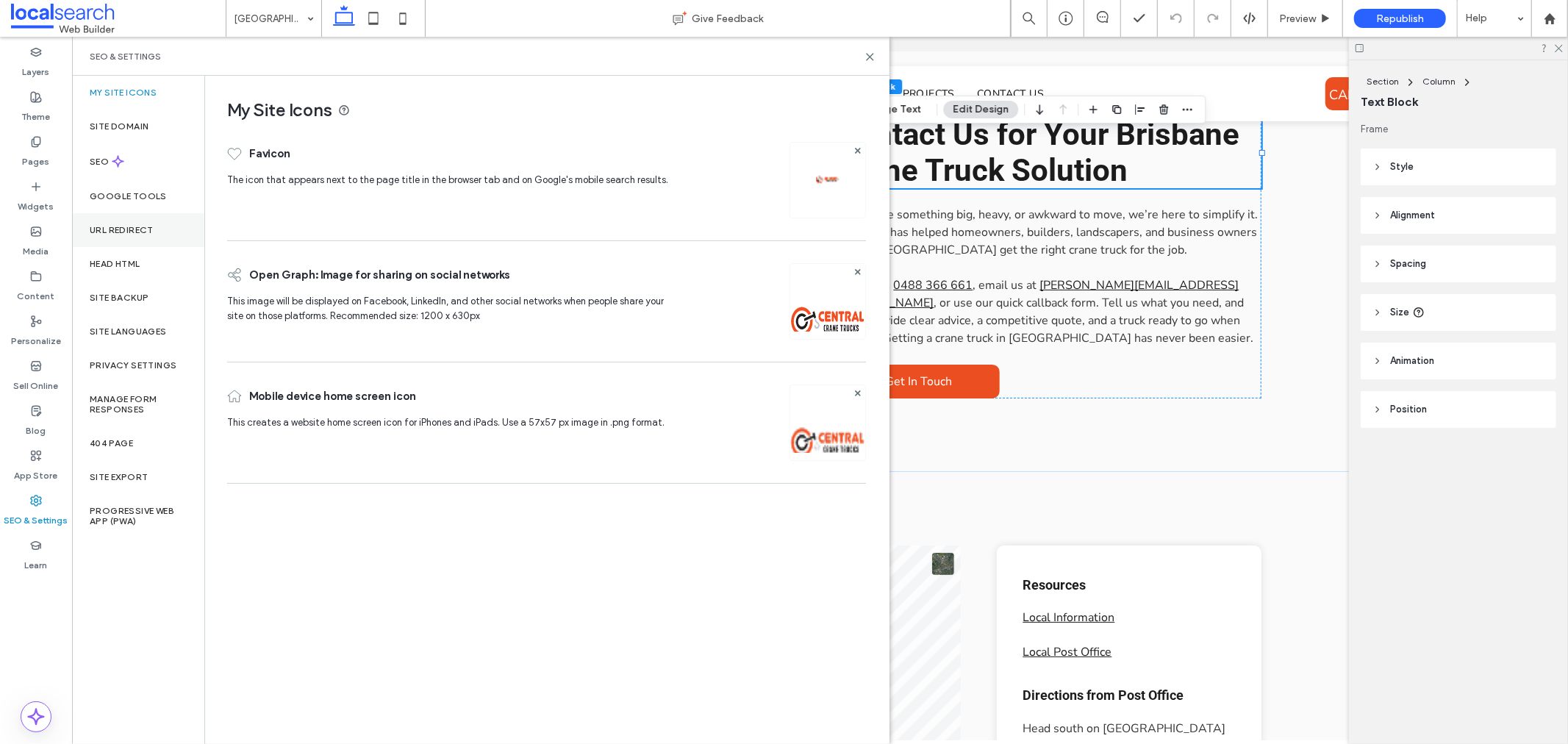
click at [149, 232] on label "URL Redirect" at bounding box center [121, 230] width 64 height 11
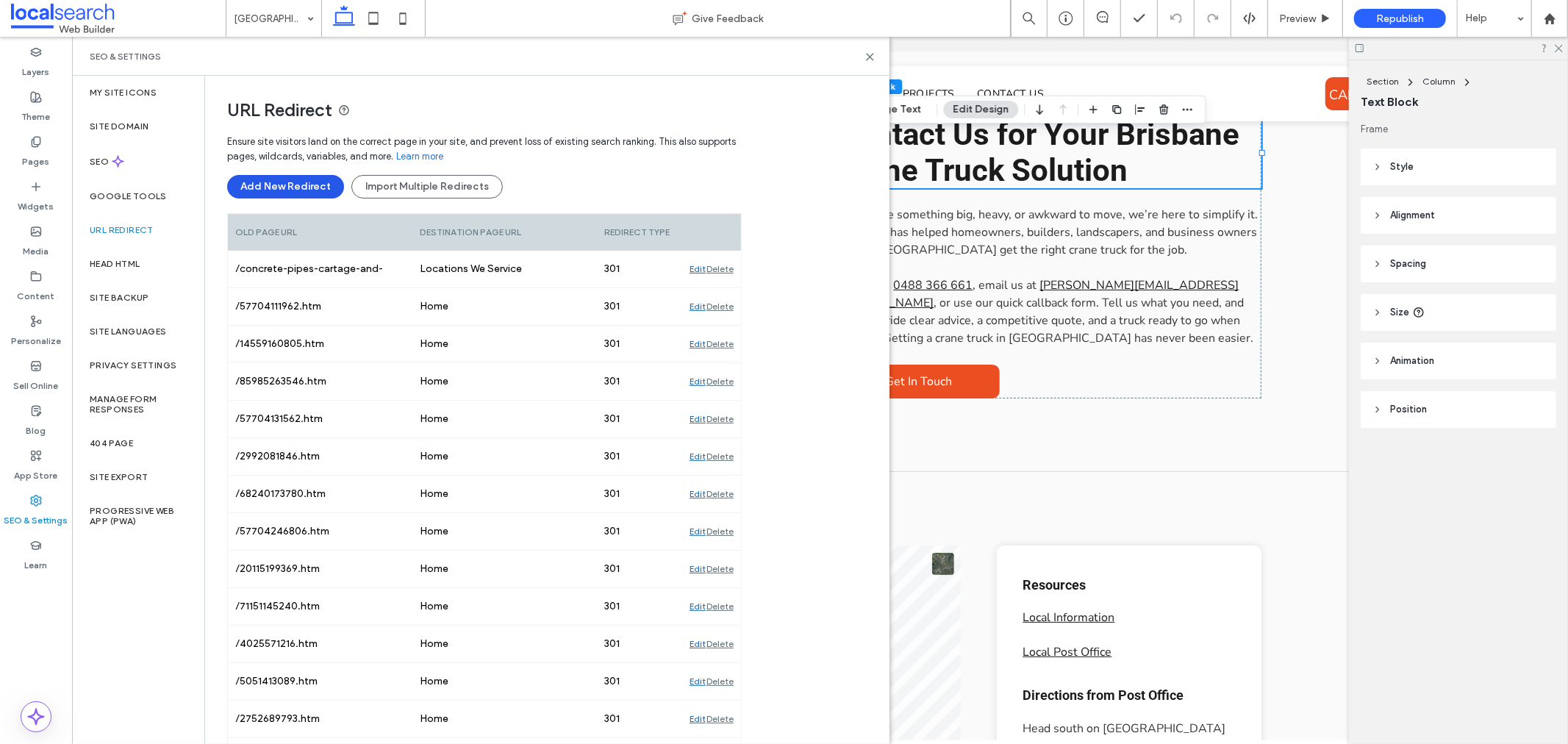
click at [299, 186] on button "Add New Redirect" at bounding box center [285, 186] width 117 height 24
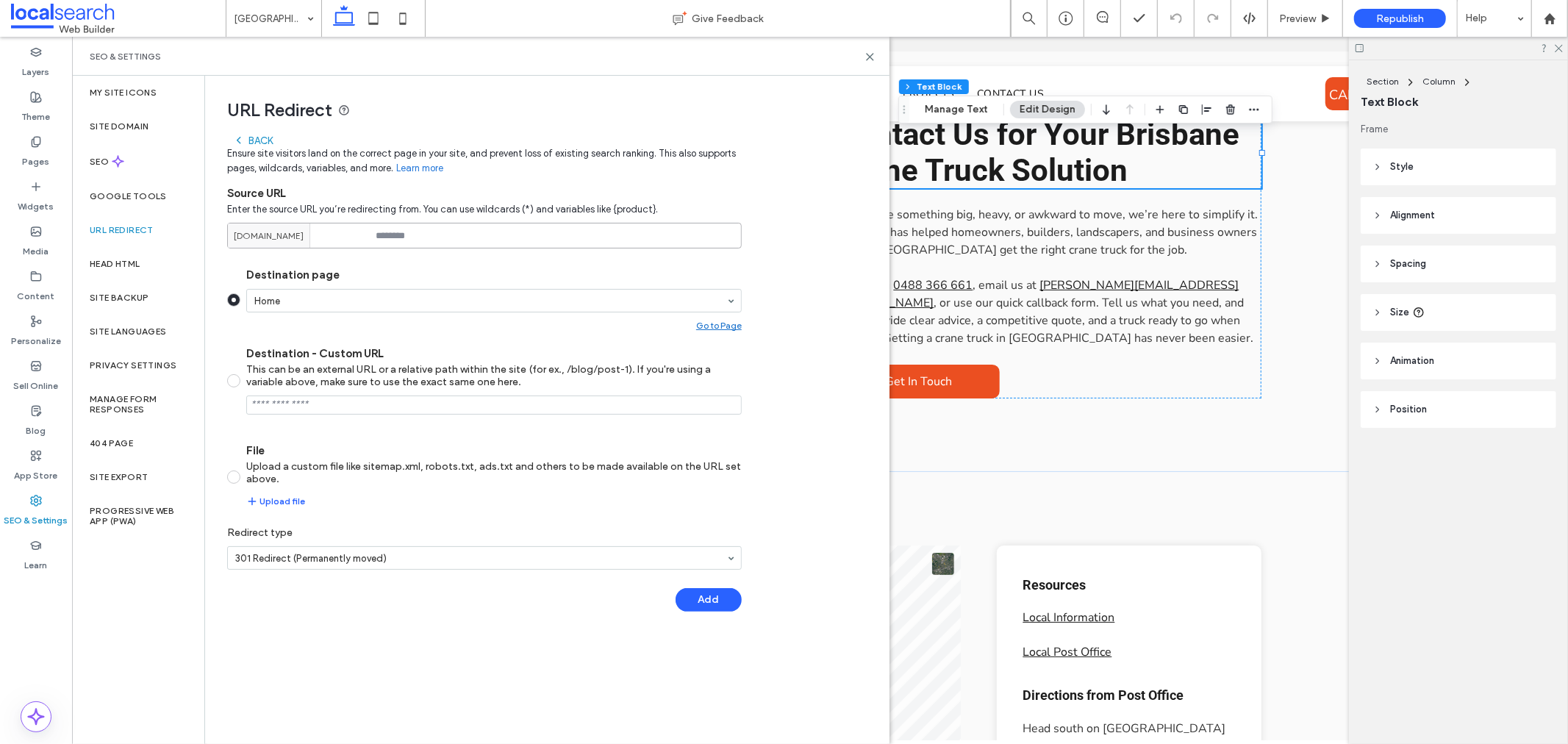
click at [445, 238] on input at bounding box center [483, 235] width 514 height 26
paste input "**********"
type input "**********"
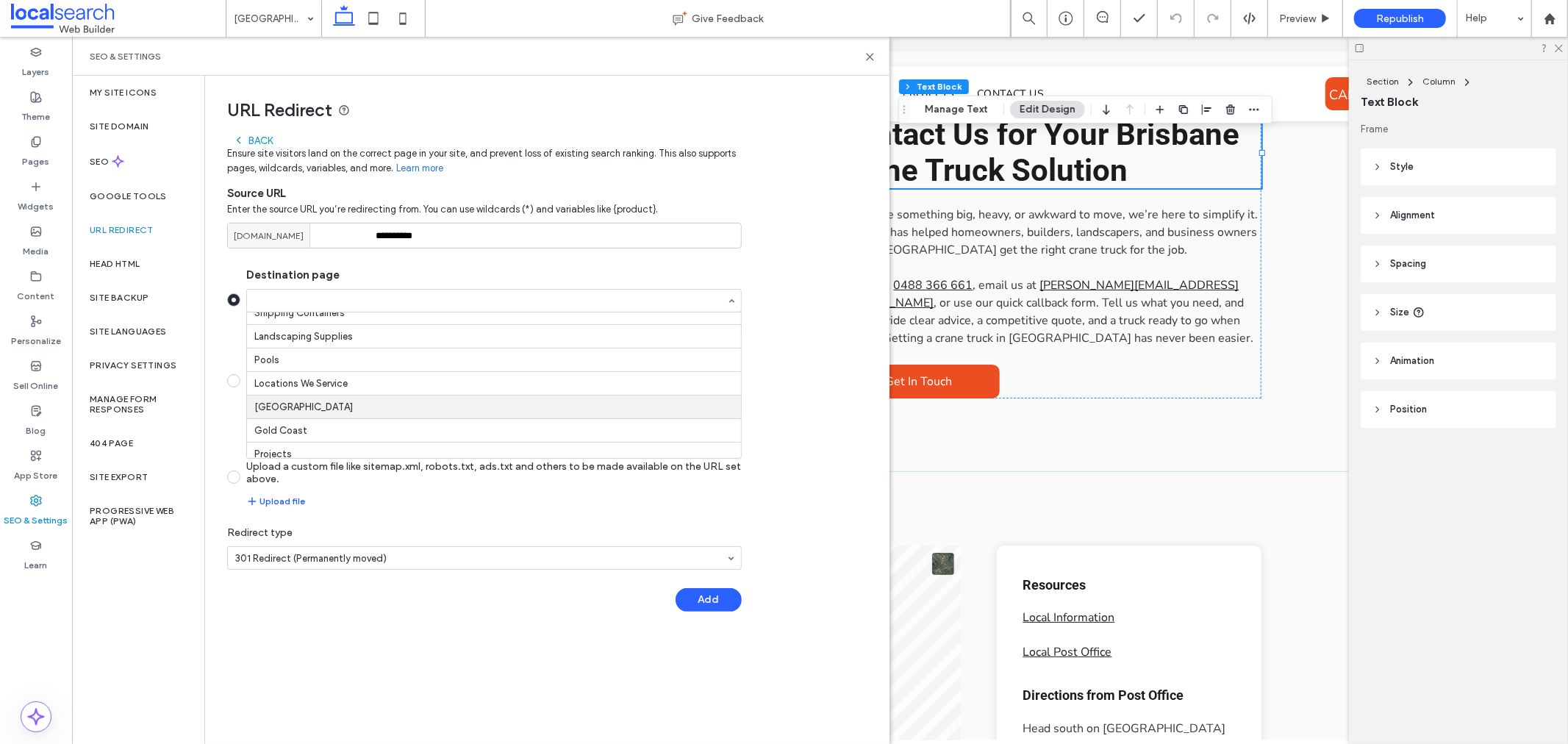
scroll to position [118, 0]
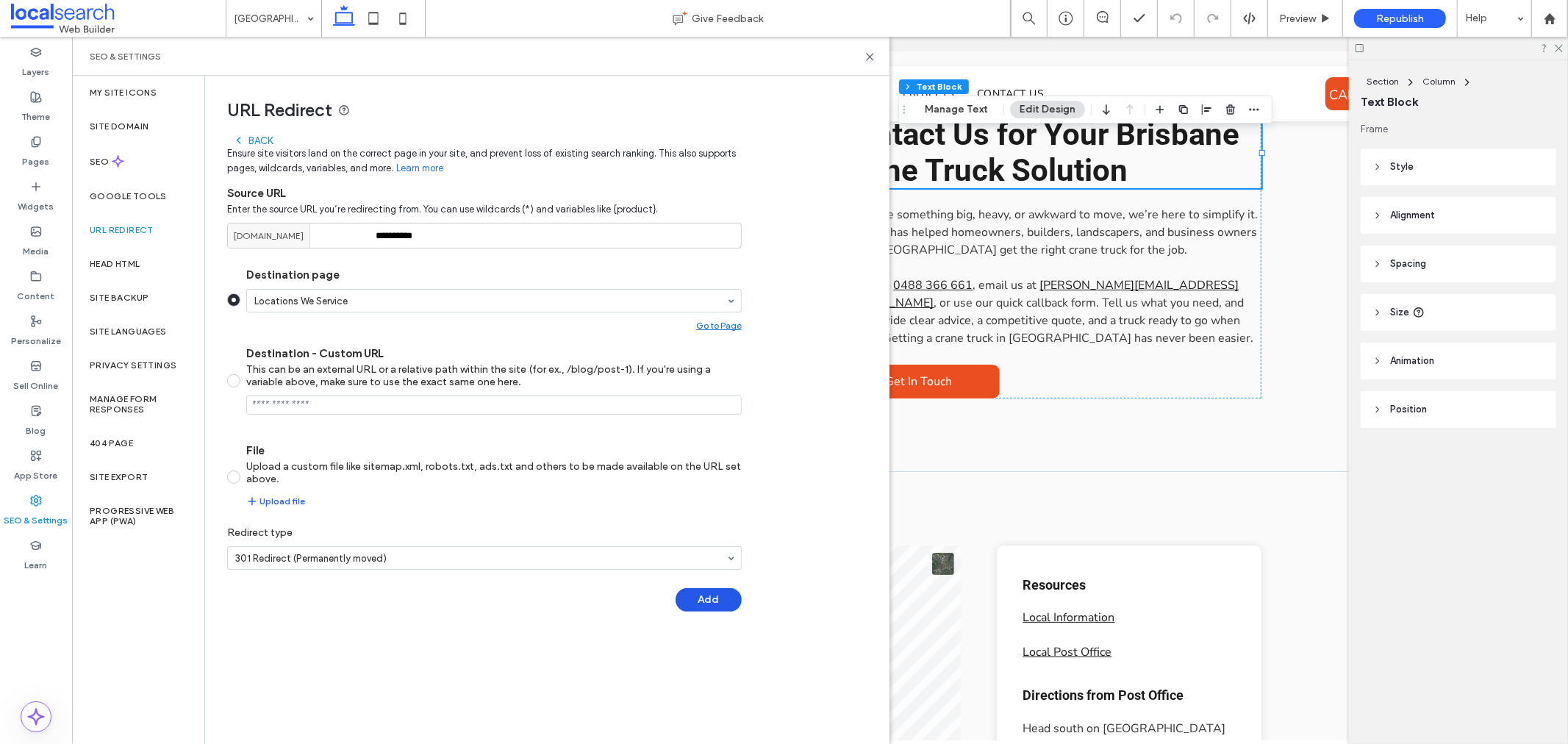
click at [708, 597] on button "Add" at bounding box center [708, 600] width 66 height 24
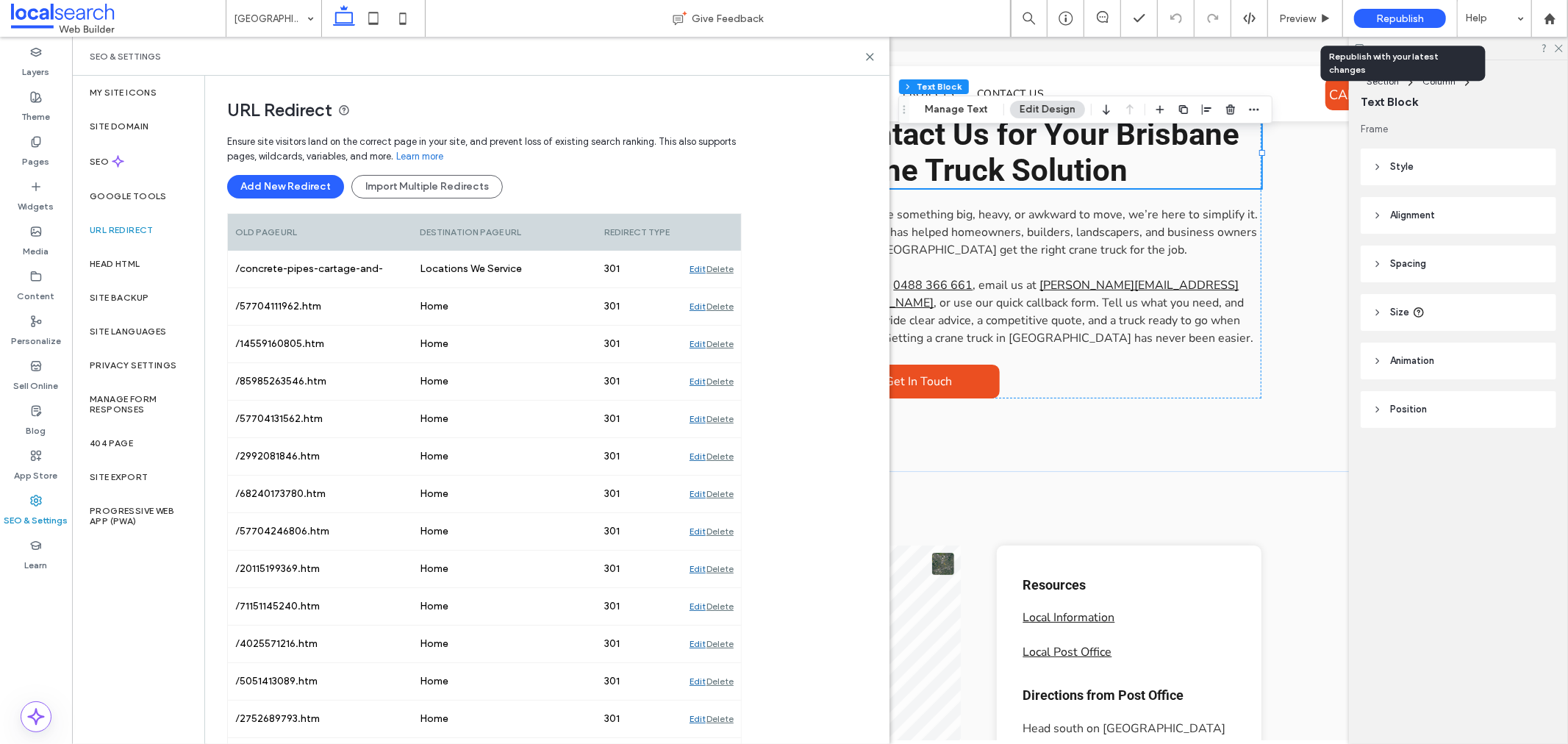
click at [1359, 26] on div "Republish" at bounding box center [1400, 18] width 92 height 19
